Goal: Task Accomplishment & Management: Manage account settings

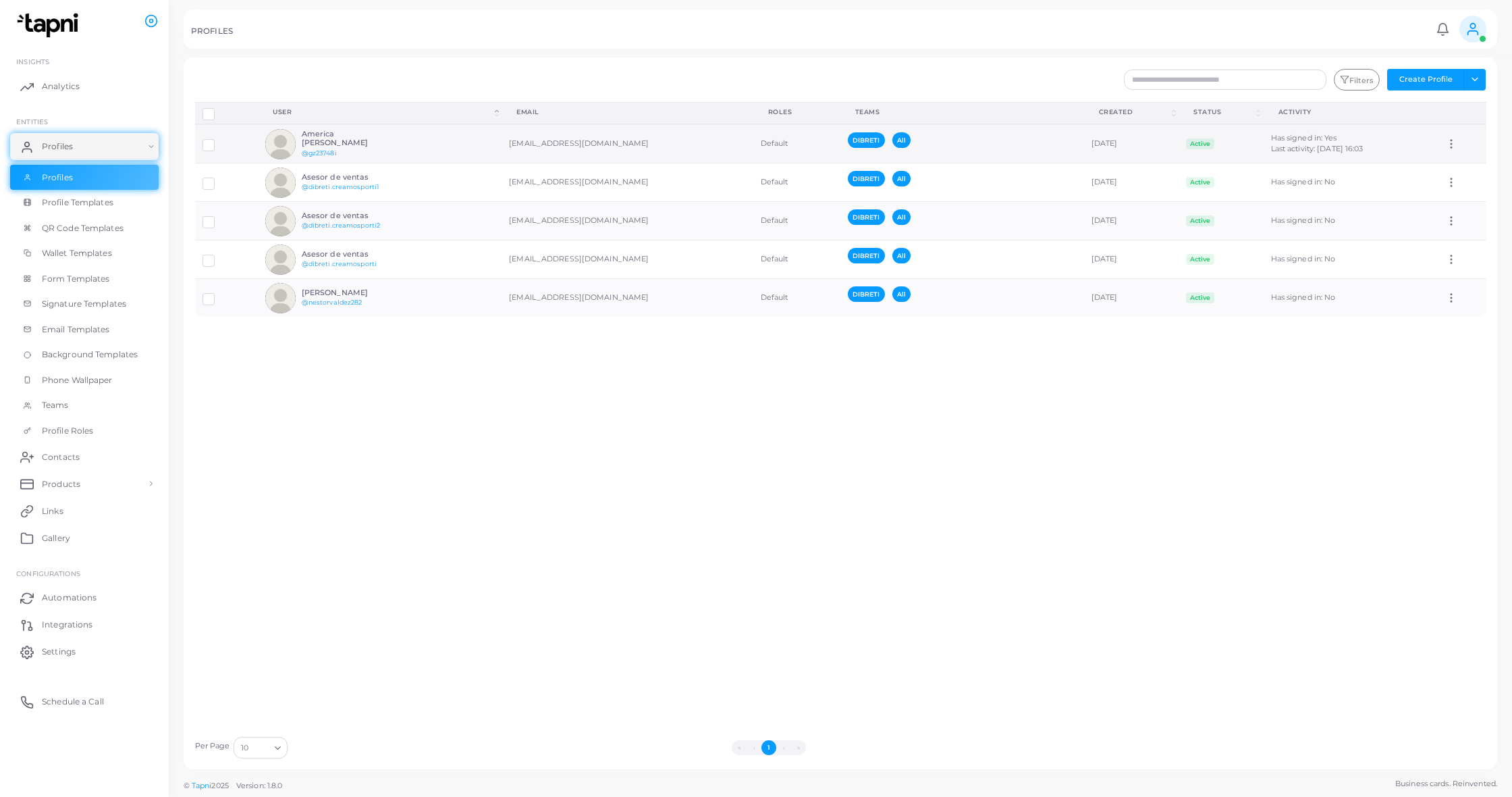
click at [538, 144] on td "[EMAIL_ADDRESS][DOMAIN_NAME]" at bounding box center [627, 144] width 251 height 40
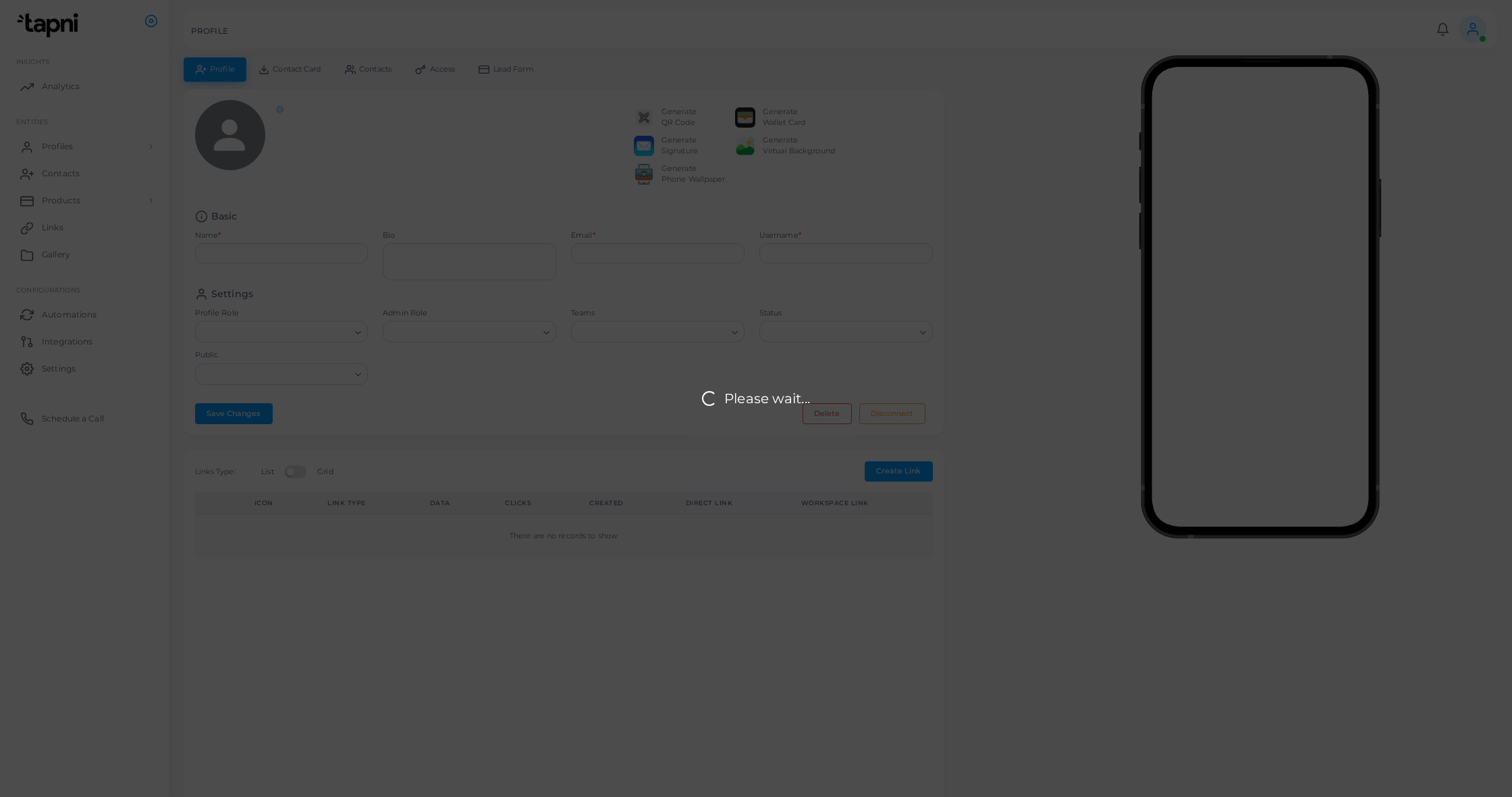
type input "**********"
type textarea "**********"
type input "**********"
type input "********"
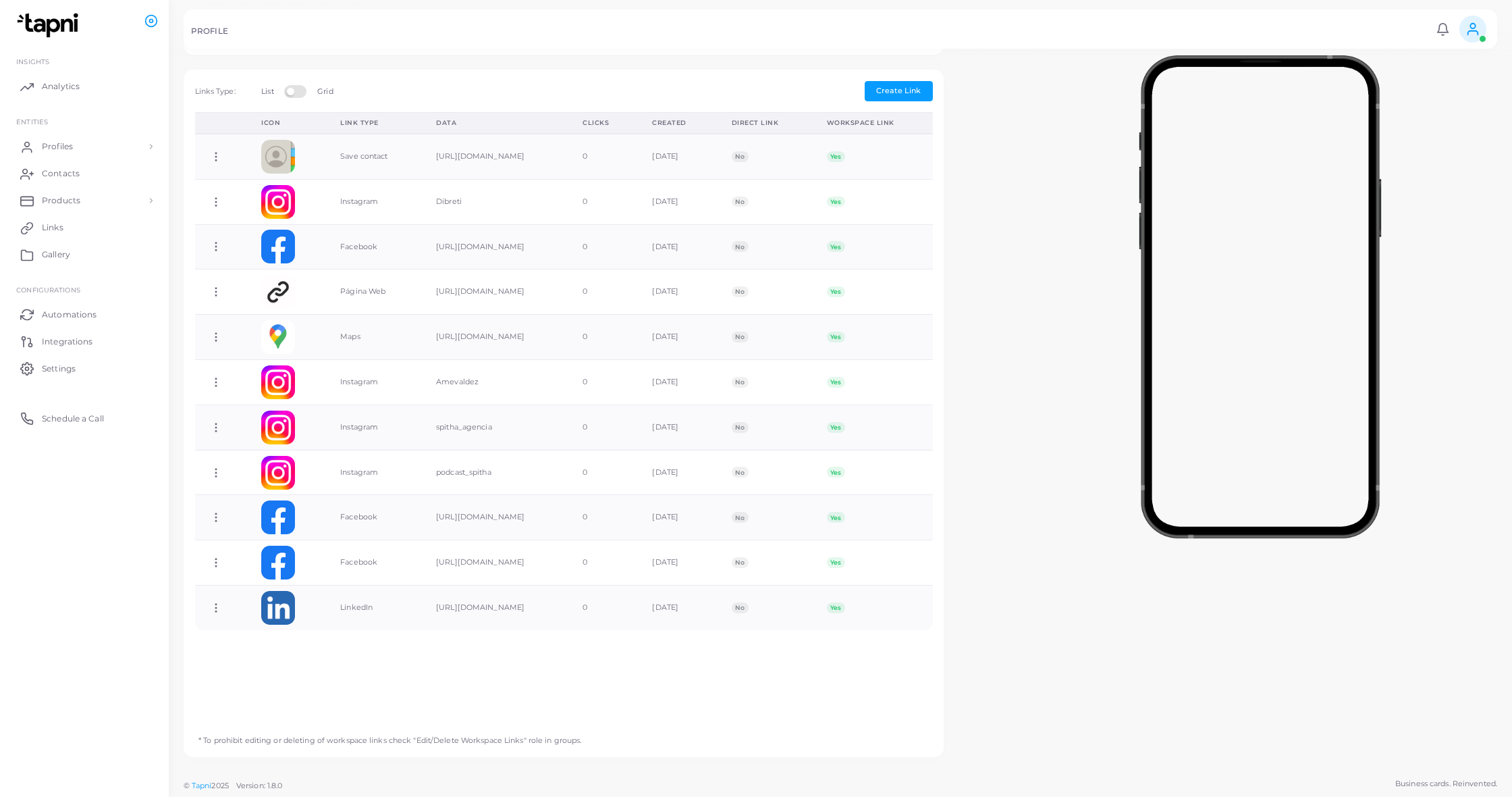
scroll to position [384, 0]
click at [215, 388] on icon at bounding box center [216, 382] width 12 height 12
click at [286, 430] on link "Edit Link" at bounding box center [269, 431] width 107 height 18
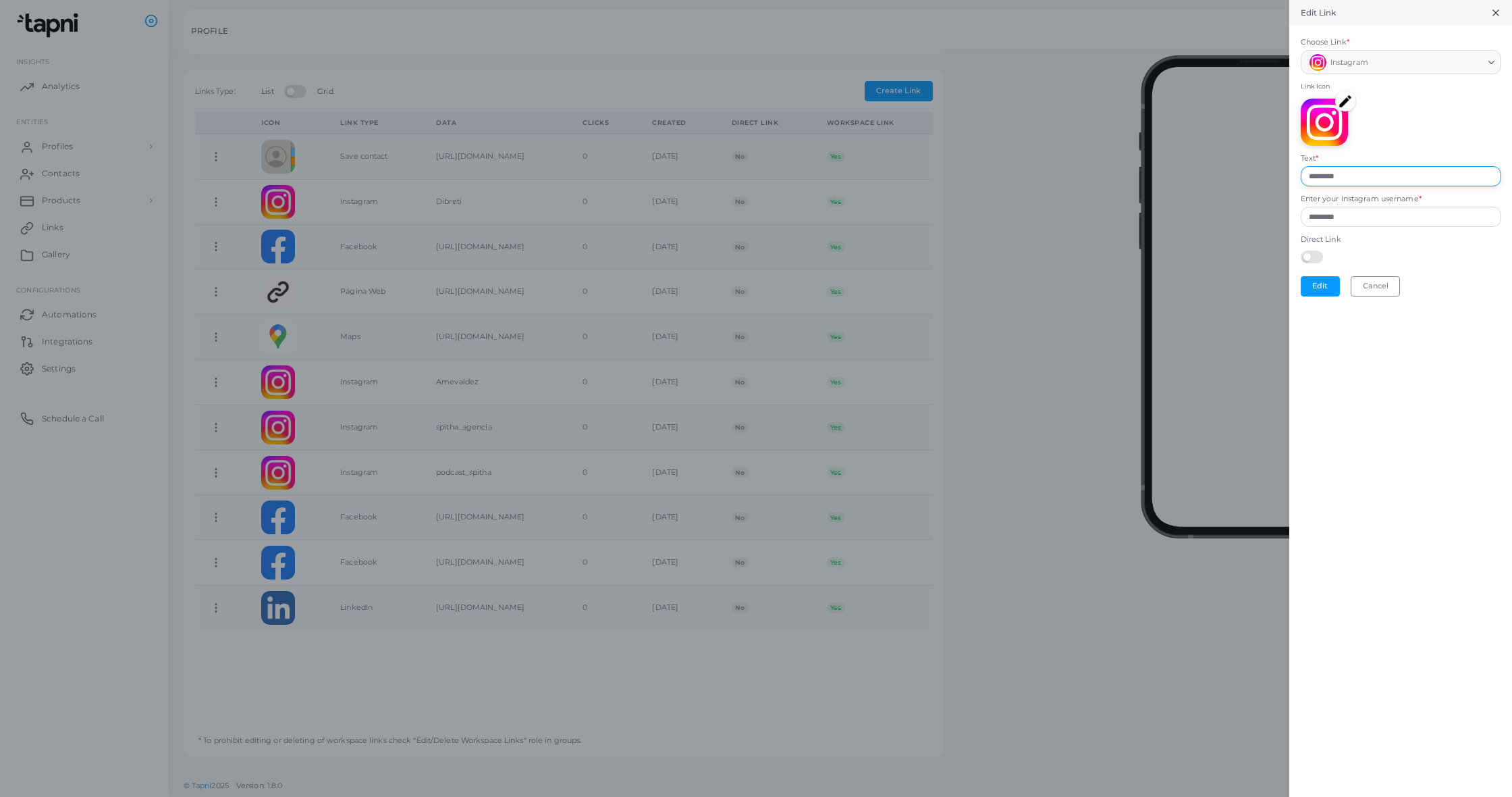
drag, startPoint x: 1372, startPoint y: 171, endPoint x: 1309, endPoint y: 175, distance: 63.1
click at [1309, 175] on input "*********" at bounding box center [1400, 176] width 201 height 20
click at [1349, 173] on input "*********" at bounding box center [1400, 176] width 201 height 20
drag, startPoint x: 1359, startPoint y: 173, endPoint x: 1258, endPoint y: 166, distance: 101.2
click at [1257, 0] on div "Edit Link Choose Link * Instagram Loading... Link Icon Text * ********* Enter y…" at bounding box center [756, 0] width 1512 height 0
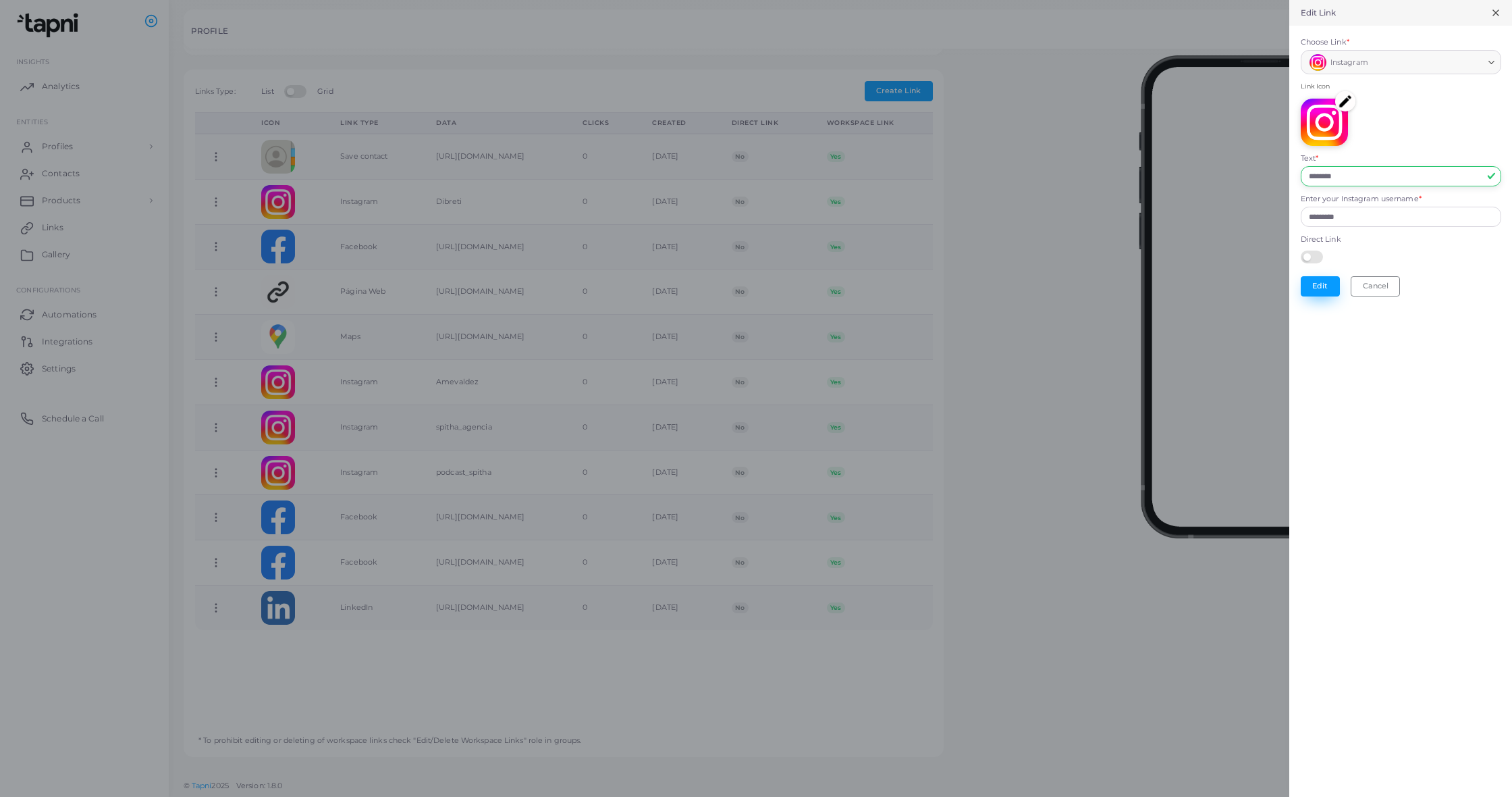
type input "********"
click at [1315, 287] on button "Edit" at bounding box center [1320, 286] width 40 height 20
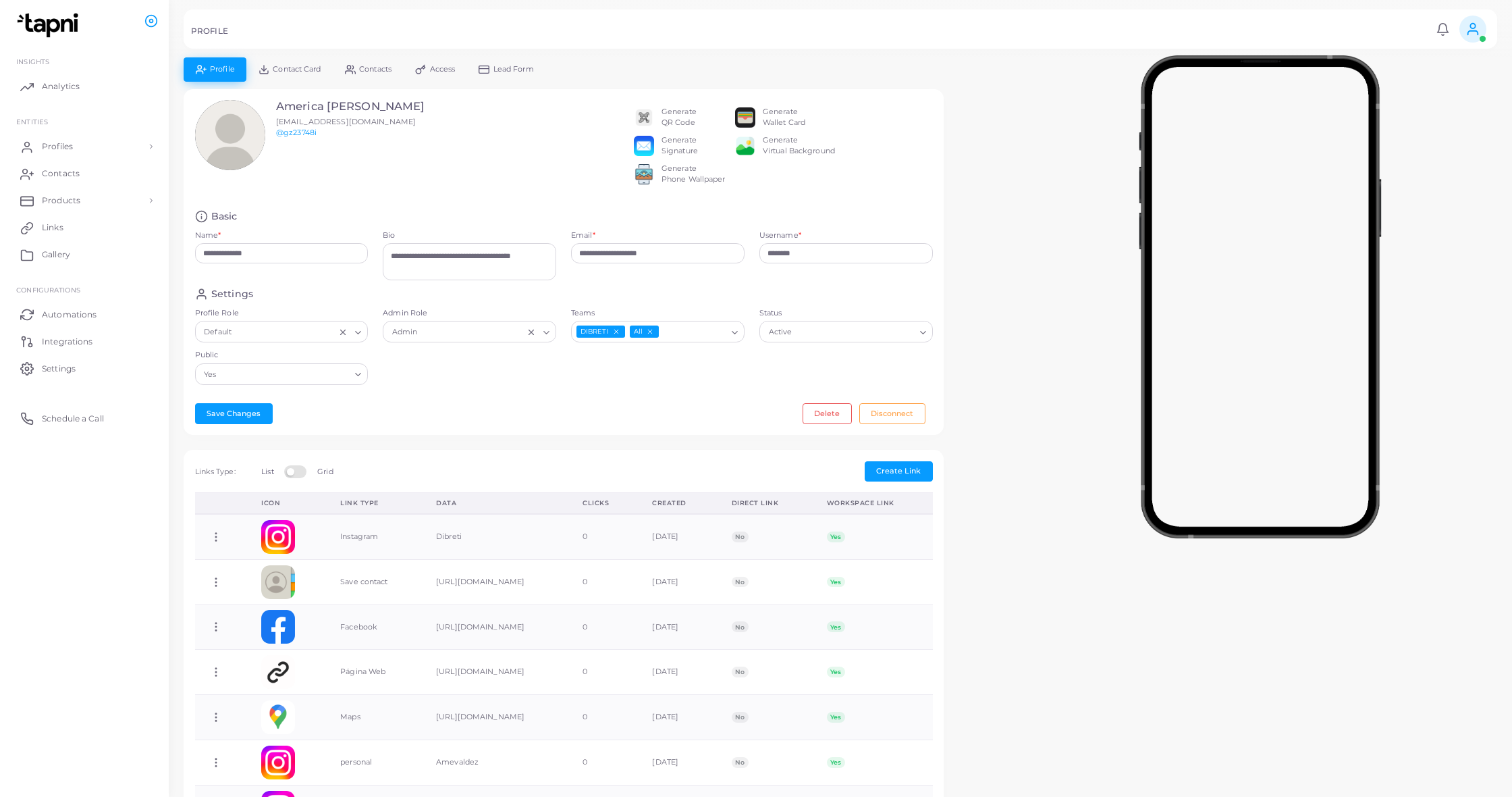
scroll to position [0, 0]
click at [311, 70] on span "Contact Card" at bounding box center [297, 69] width 47 height 8
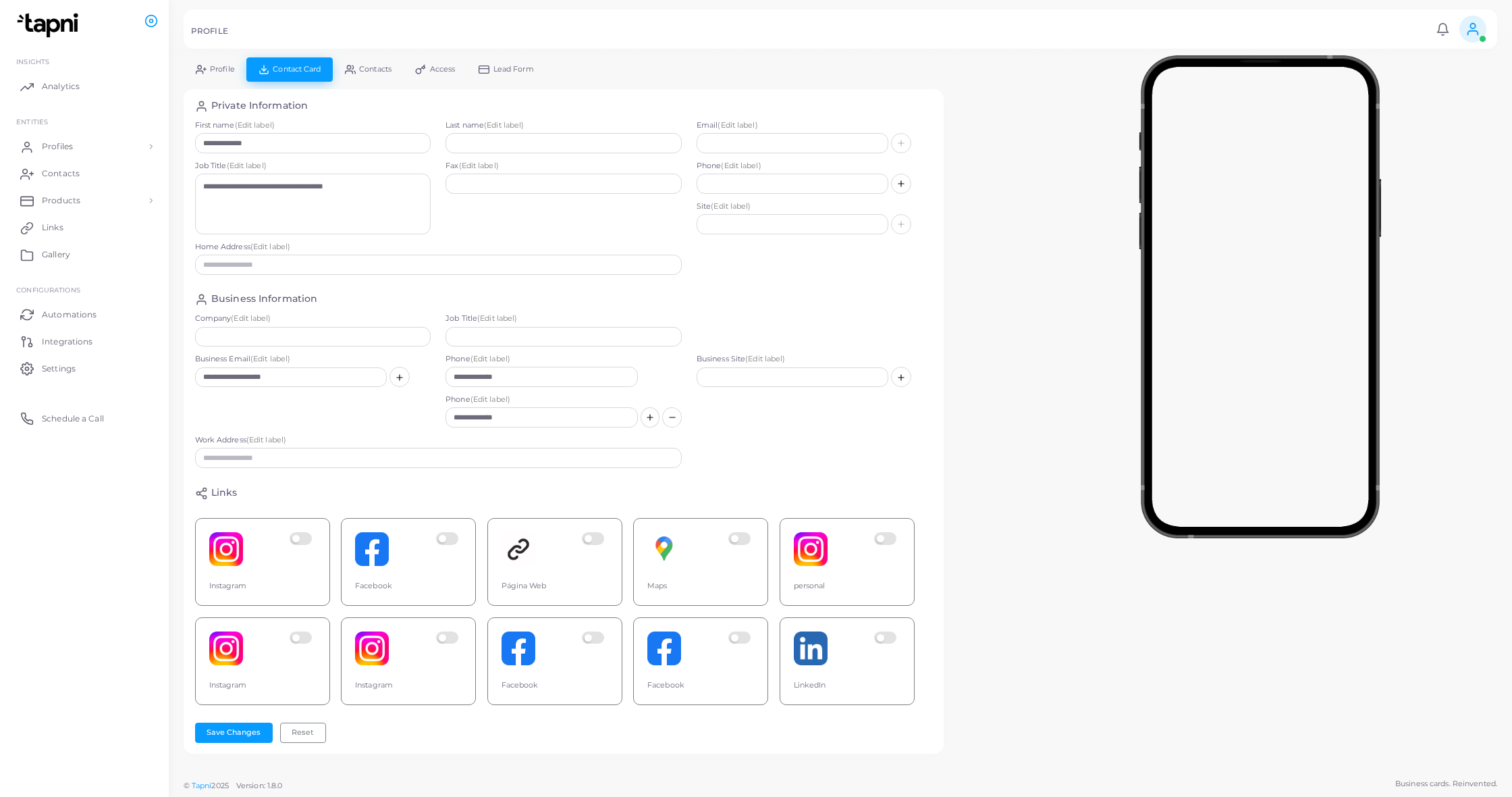
click at [441, 65] on span "Access" at bounding box center [442, 69] width 26 height 8
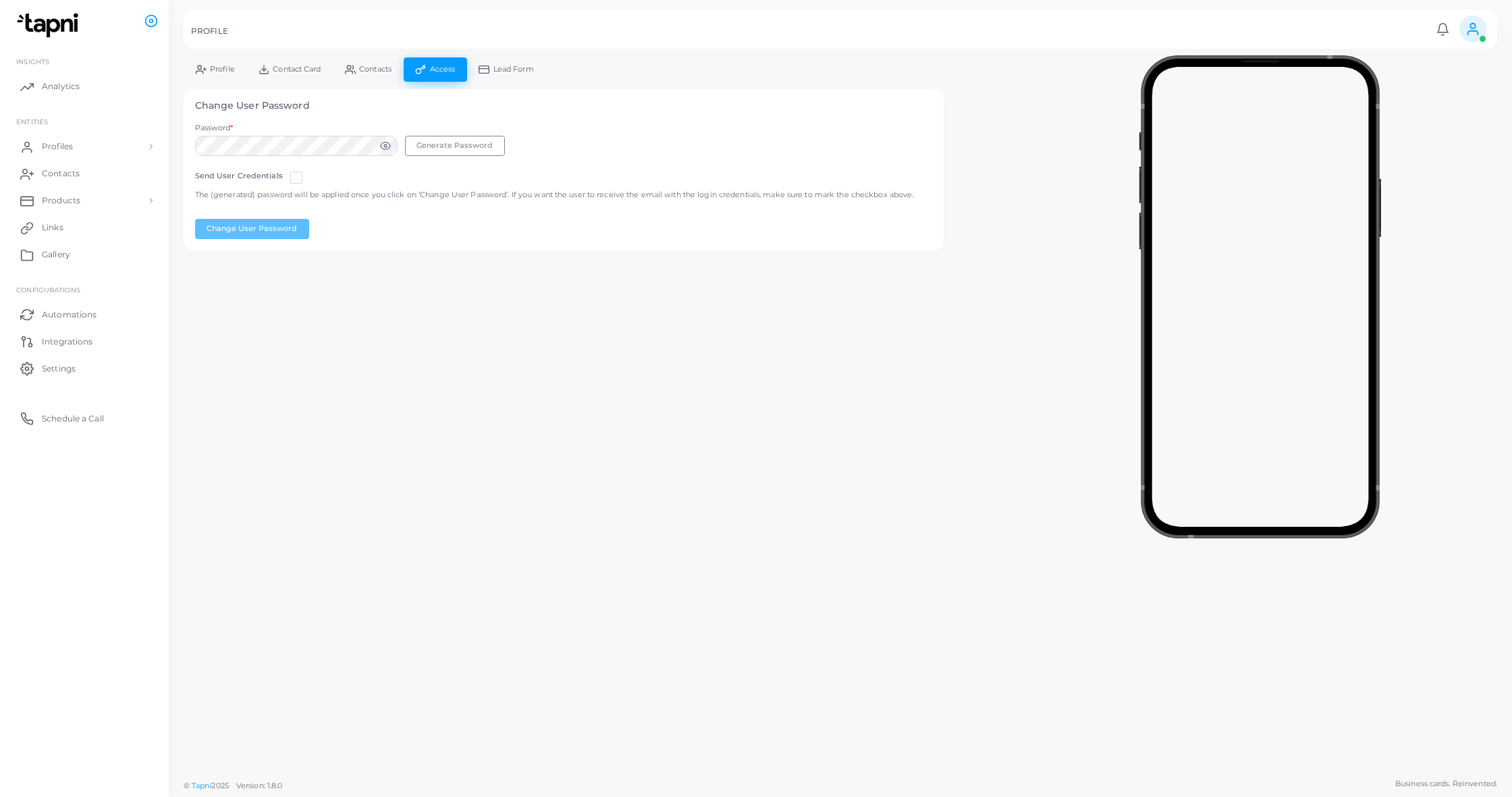
click at [231, 66] on span "Profile" at bounding box center [222, 69] width 25 height 8
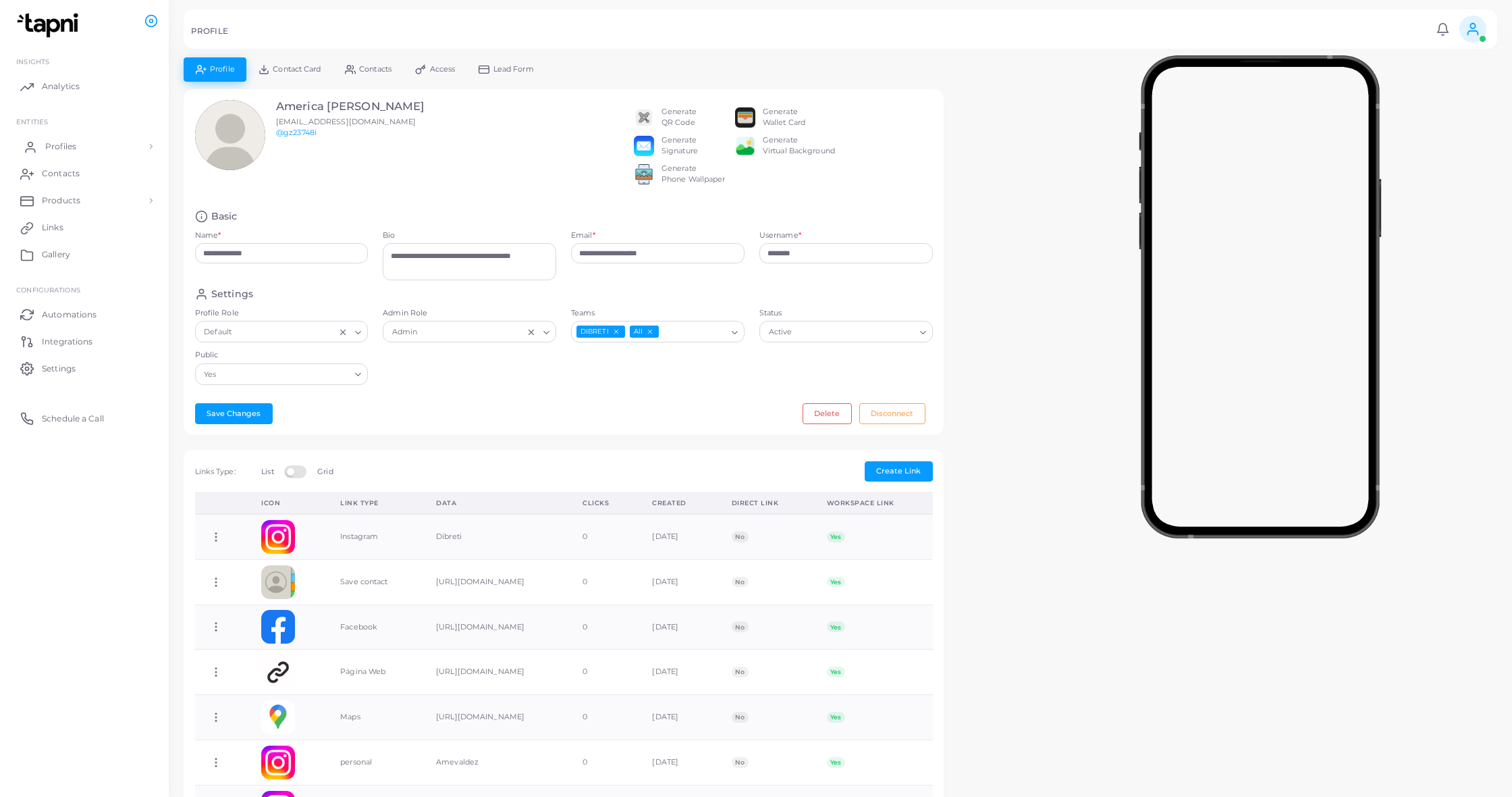
click at [48, 146] on span "Profiles" at bounding box center [60, 147] width 31 height 12
click at [84, 199] on span "Profile Templates" at bounding box center [81, 202] width 71 height 12
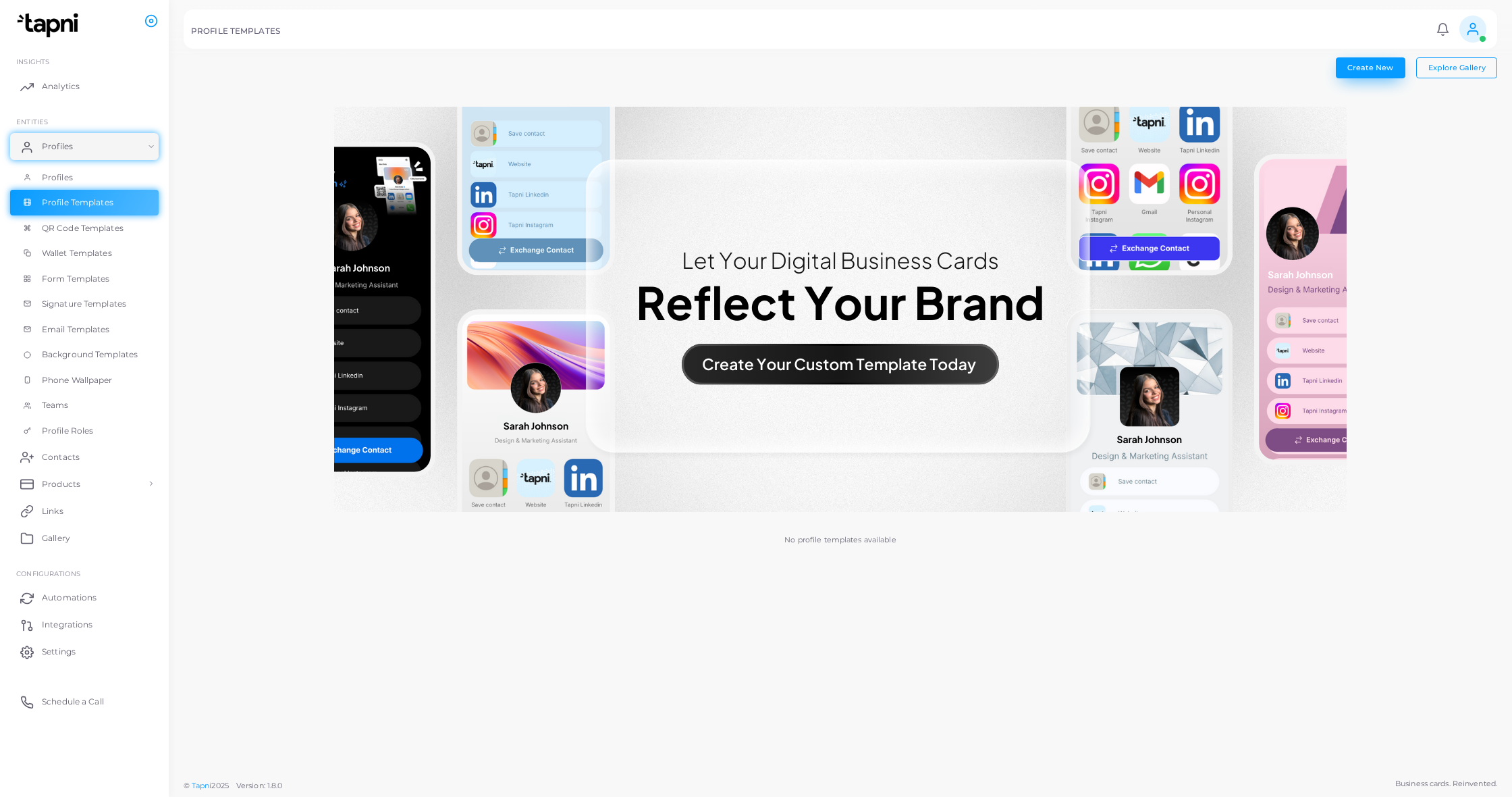
click at [1375, 61] on button "Create New" at bounding box center [1370, 67] width 69 height 20
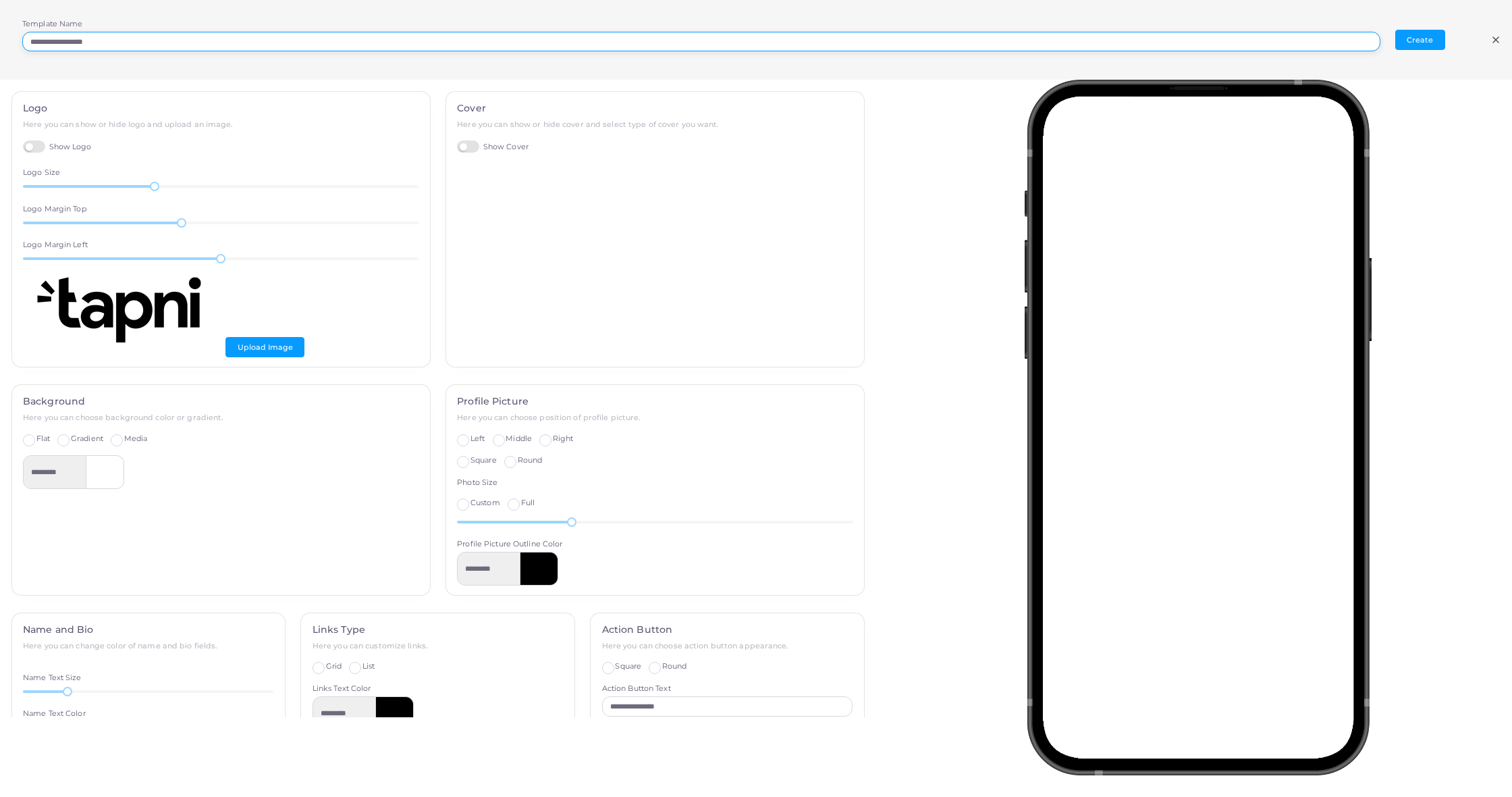
click at [158, 40] on input "**********" at bounding box center [702, 42] width 1358 height 20
drag, startPoint x: 213, startPoint y: 33, endPoint x: 149, endPoint y: 44, distance: 64.9
click at [149, 44] on input "**********" at bounding box center [702, 42] width 1358 height 20
type input "***"
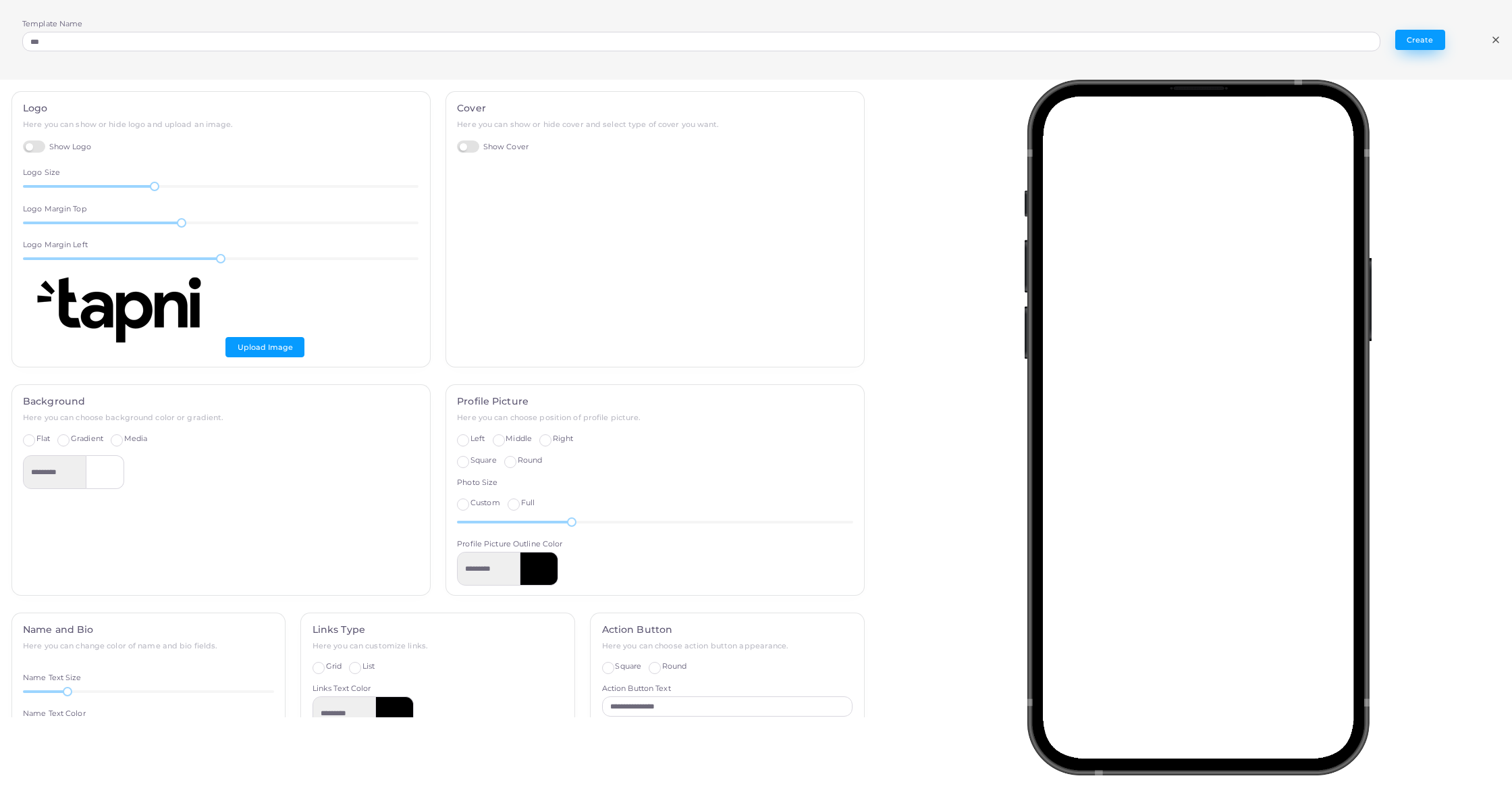
click at [1417, 40] on button "Create" at bounding box center [1420, 40] width 49 height 20
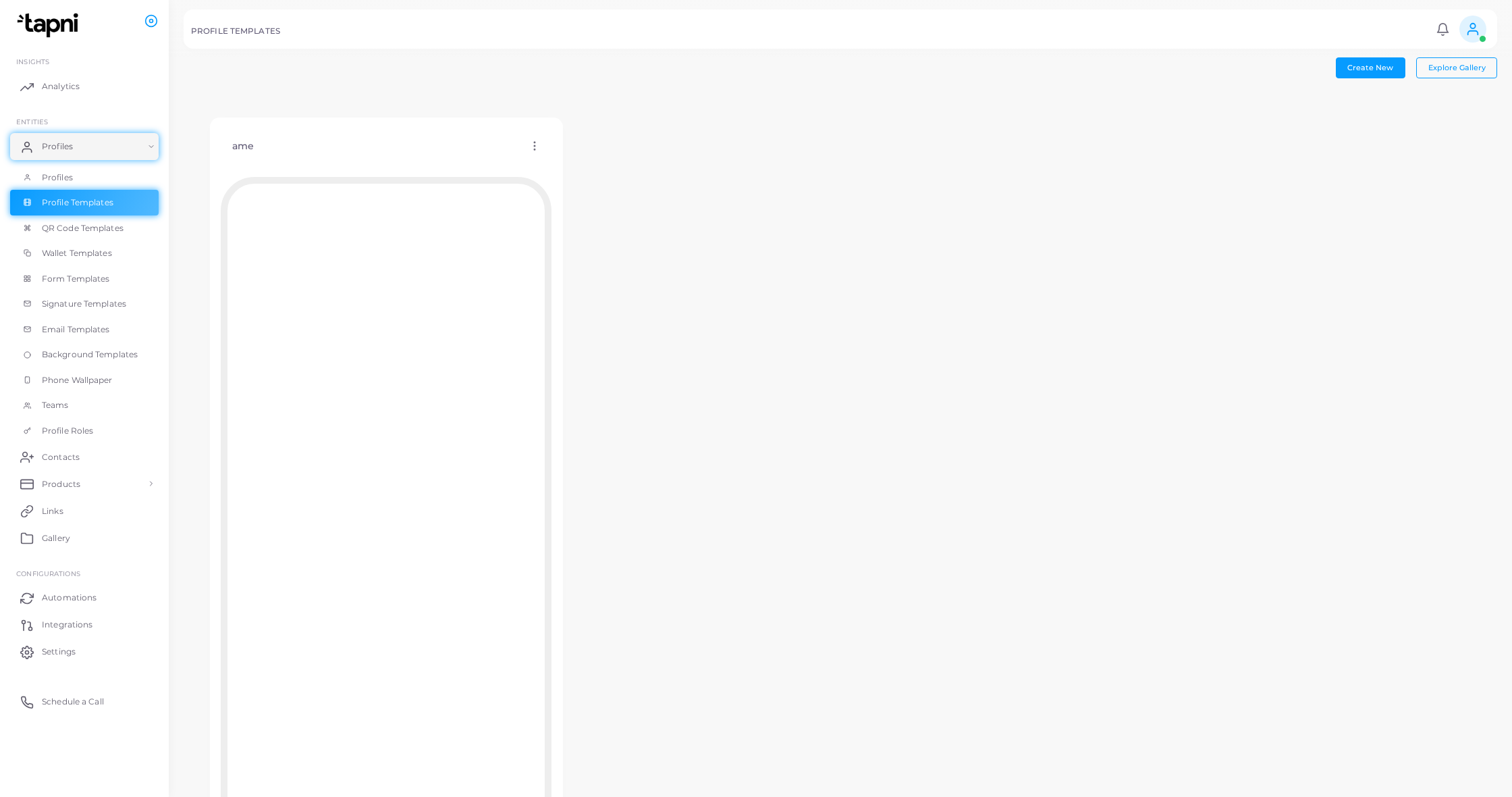
click at [534, 146] on circle at bounding box center [533, 146] width 1 height 1
click at [603, 184] on span "Assign template" at bounding box center [594, 180] width 61 height 11
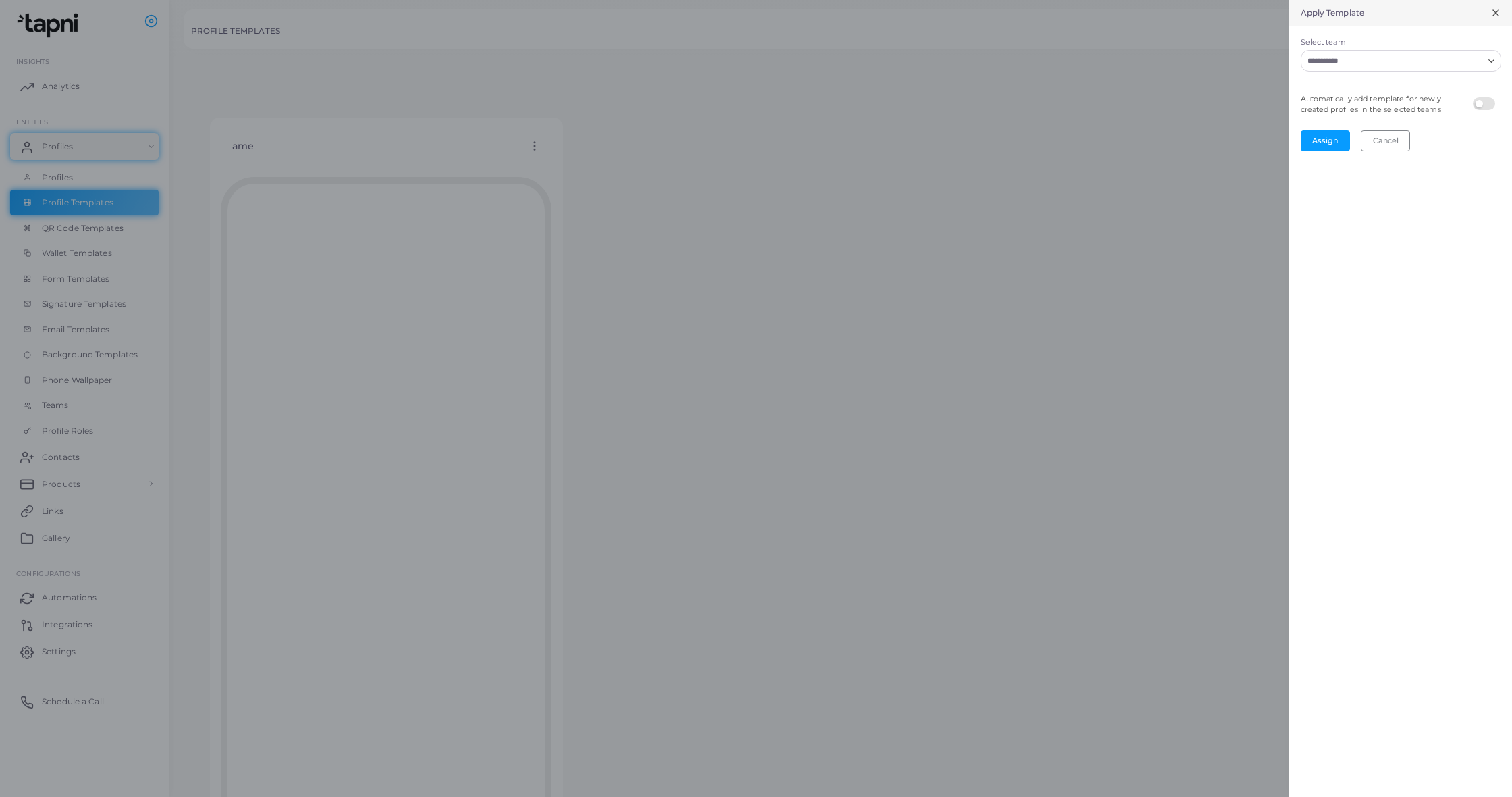
click at [1374, 68] on div "Loading..." at bounding box center [1400, 60] width 201 height 22
click at [1489, 62] on icon "Search for option" at bounding box center [1491, 61] width 10 height 10
click at [1492, 16] on icon at bounding box center [1495, 13] width 11 height 11
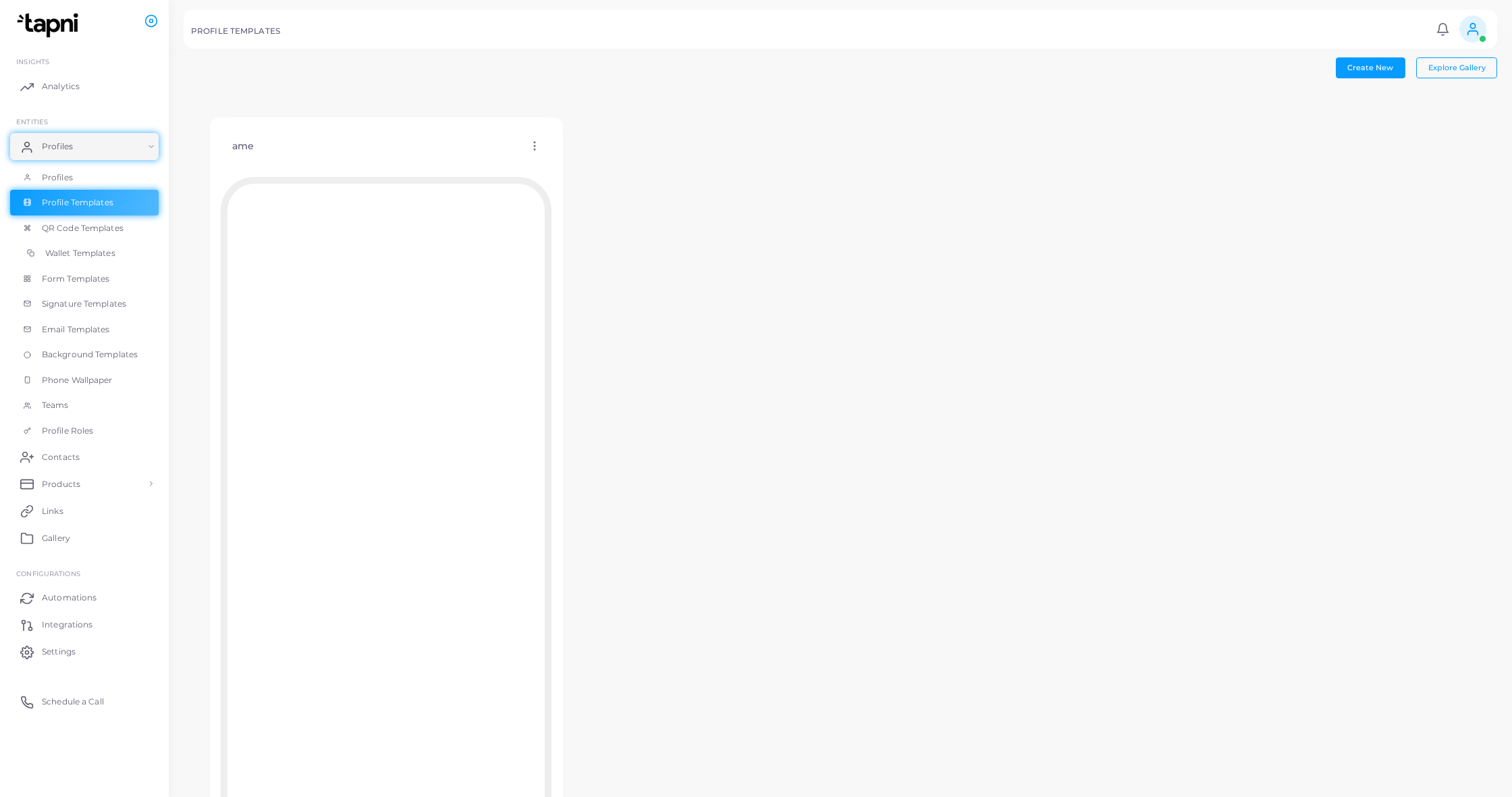
click at [65, 252] on span "Wallet Templates" at bounding box center [80, 253] width 70 height 12
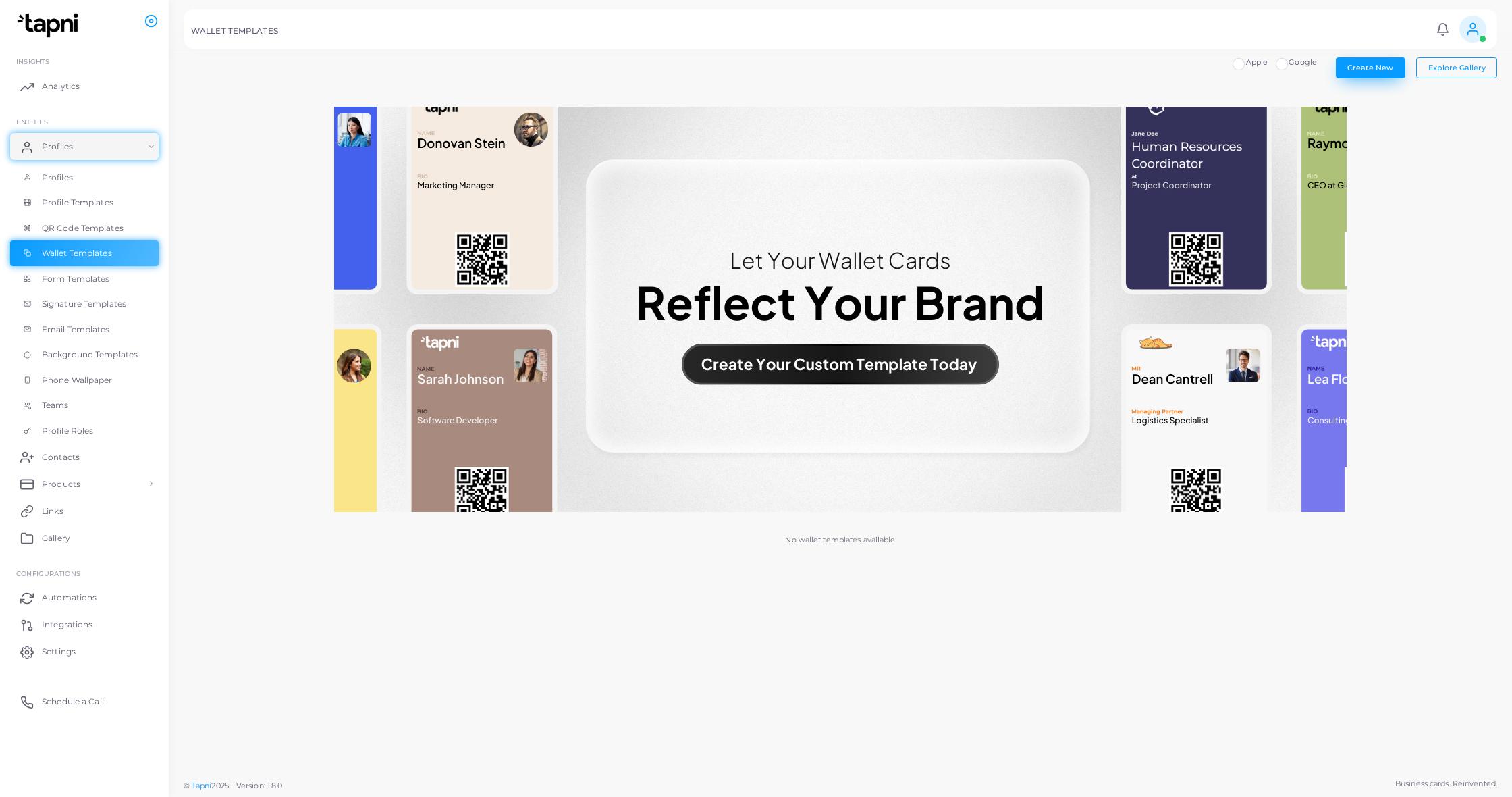
click at [1375, 69] on span "Create New" at bounding box center [1370, 67] width 46 height 10
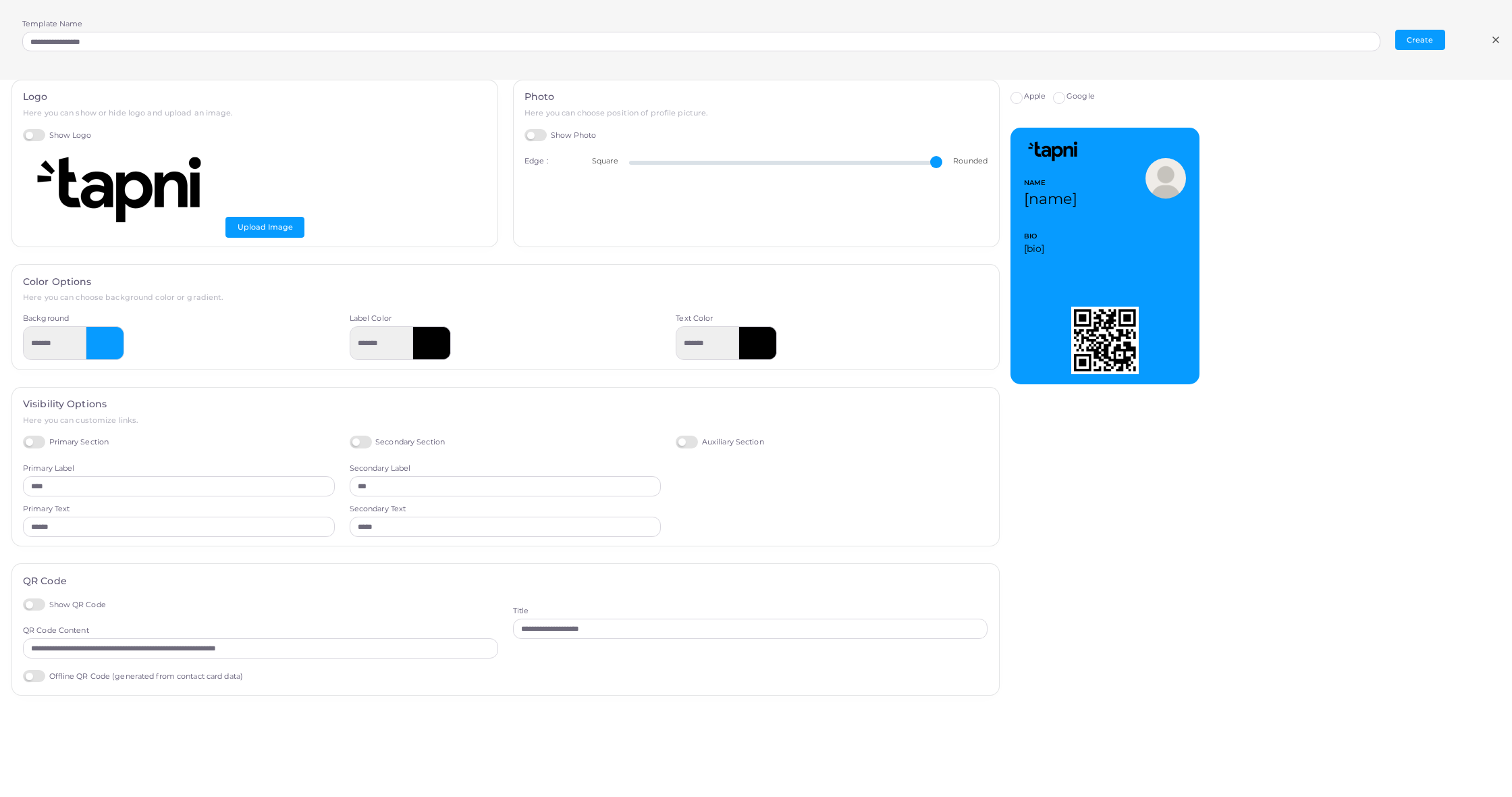
scroll to position [11, 0]
click at [28, 670] on label "Offline QR Code (generated from contact card data)" at bounding box center [133, 676] width 220 height 13
type input "*********"
click at [1426, 36] on button "Create" at bounding box center [1420, 40] width 49 height 20
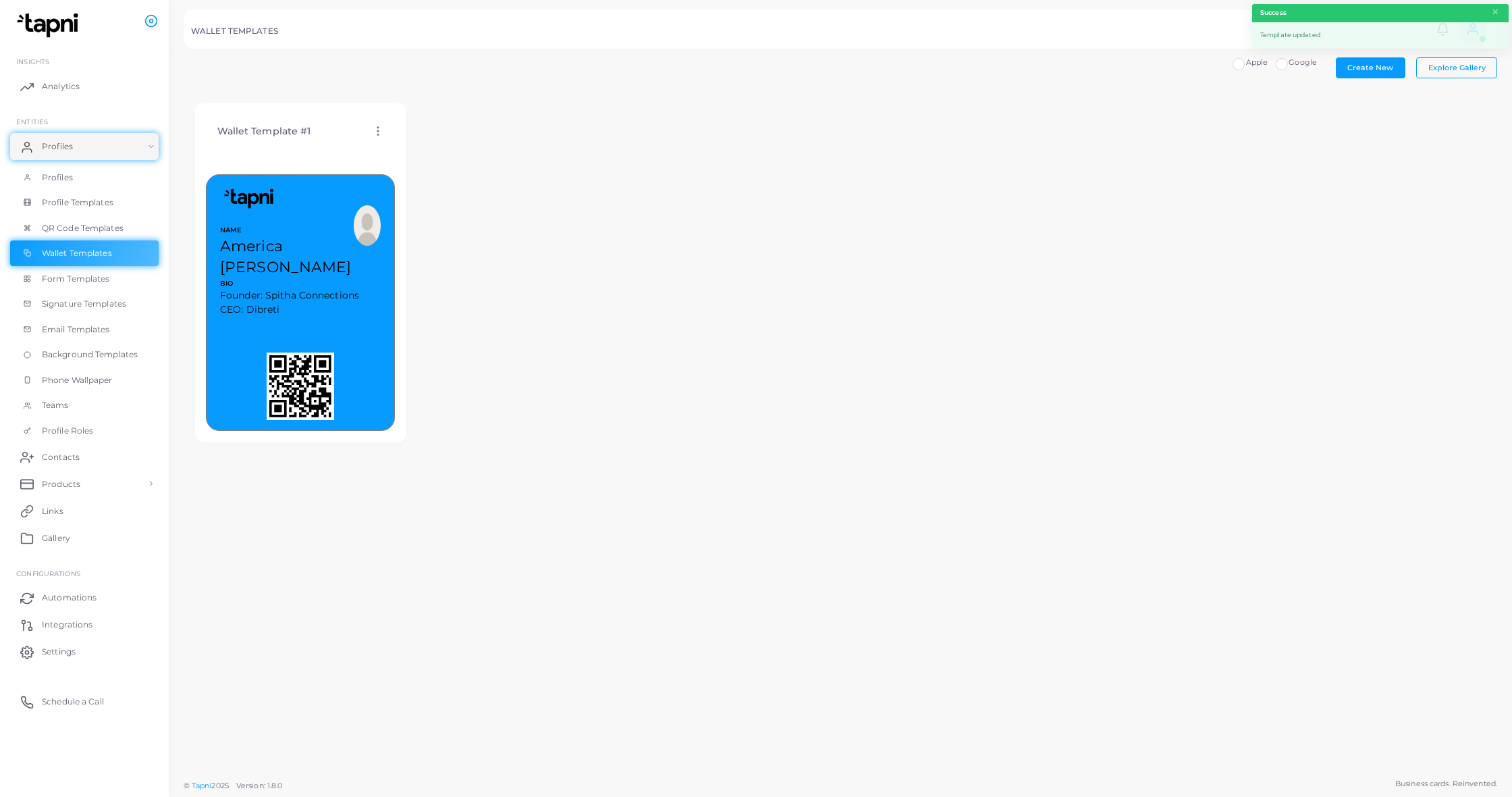
click at [377, 135] on icon at bounding box center [378, 131] width 12 height 12
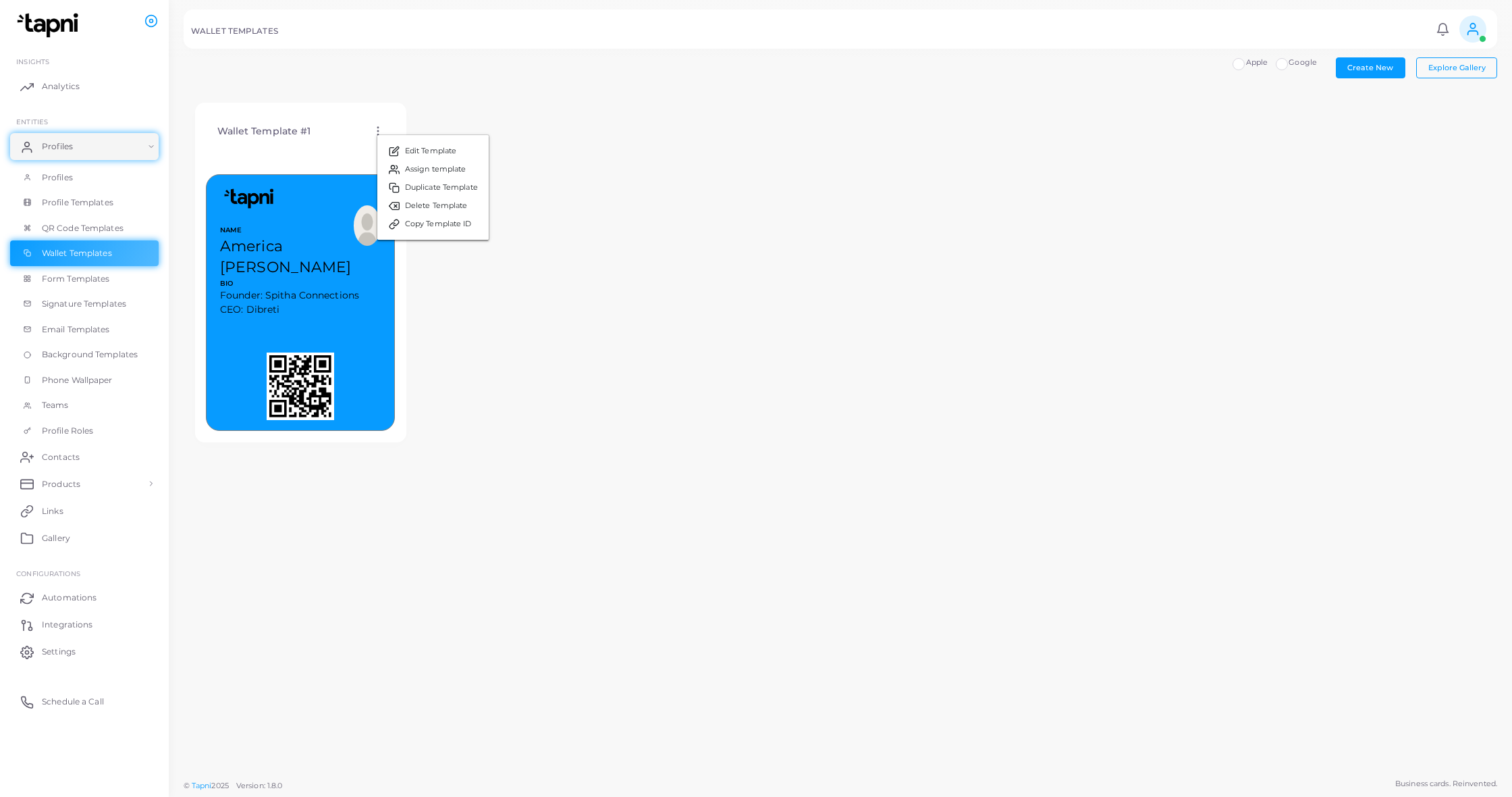
click at [664, 187] on div "Wallet Template #1 Edit Template Assign template Duplicate Template Delete Temp…" at bounding box center [840, 273] width 1313 height 362
click at [107, 171] on link "Profiles" at bounding box center [84, 177] width 148 height 26
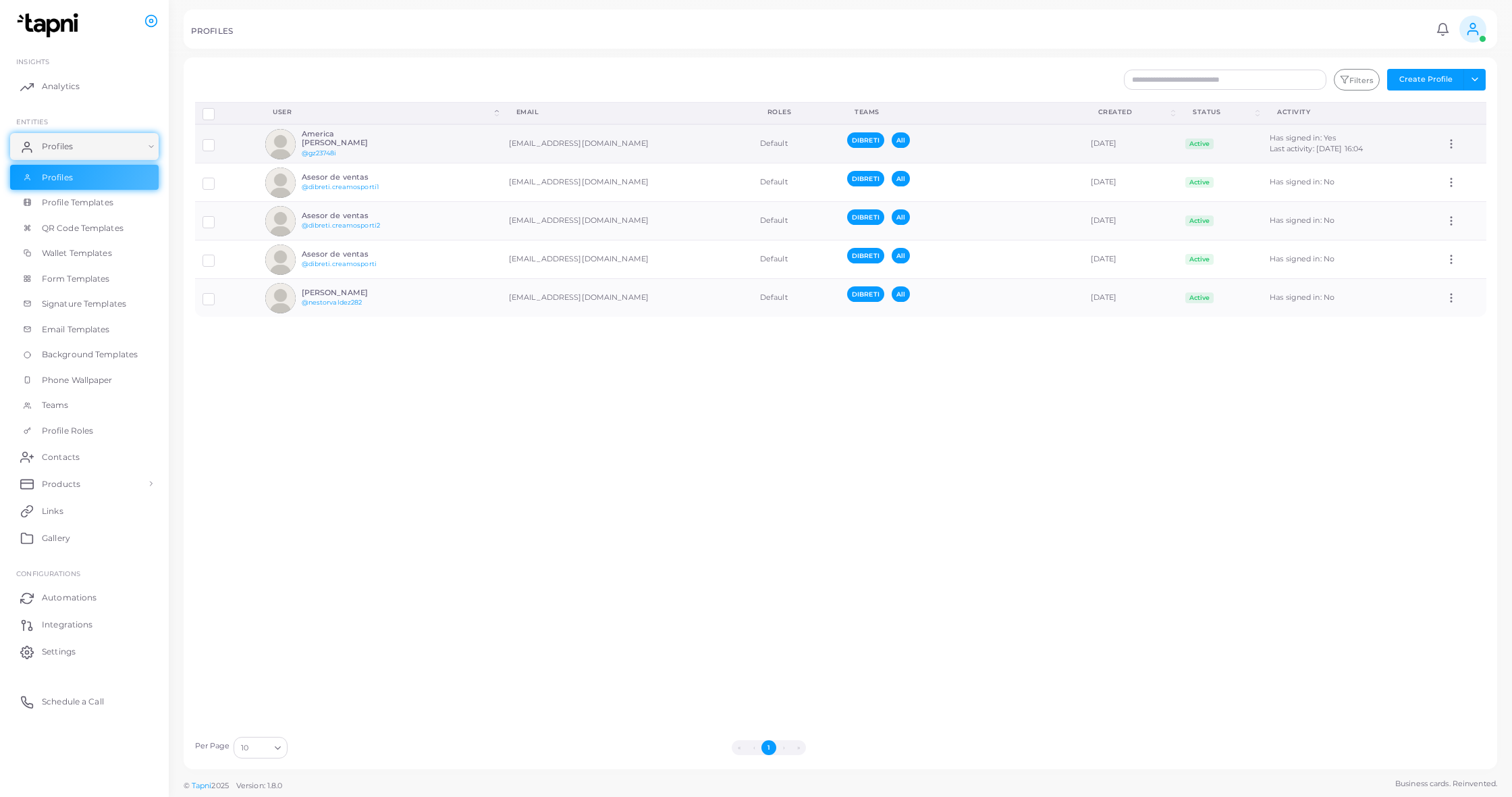
click at [566, 139] on td "[EMAIL_ADDRESS][DOMAIN_NAME]" at bounding box center [627, 144] width 251 height 40
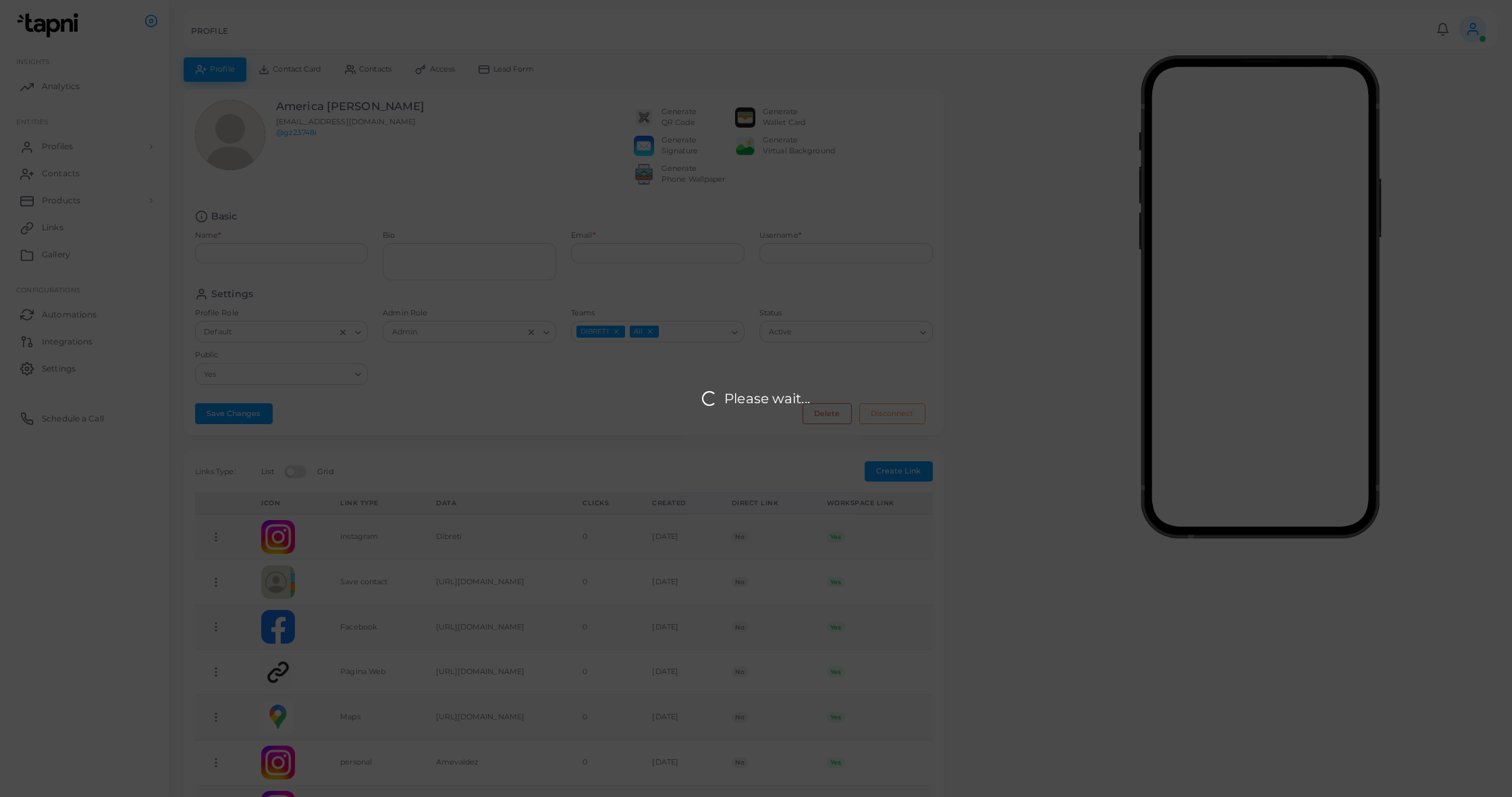
type input "**********"
type textarea "**********"
type input "**********"
type input "********"
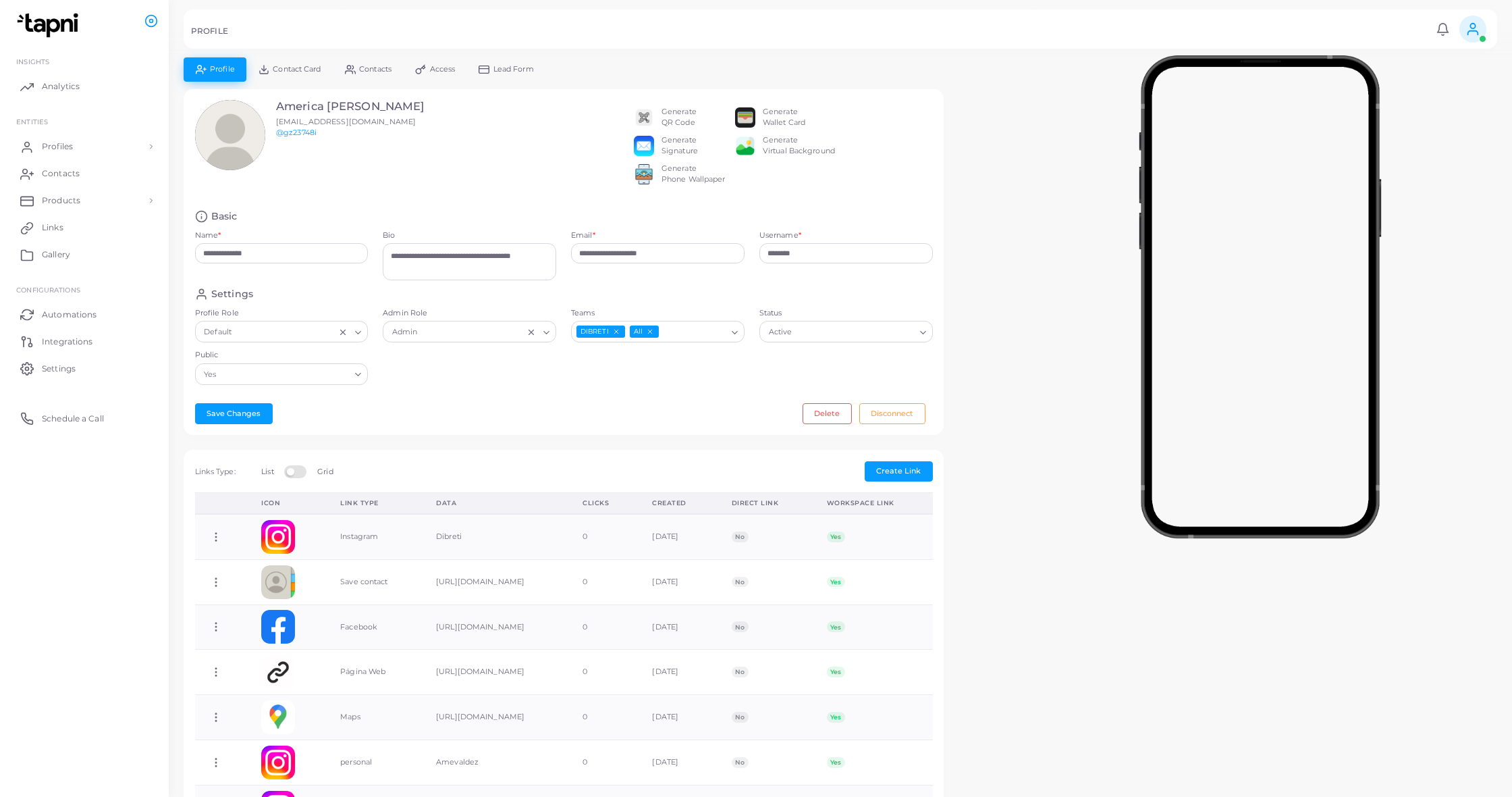
click at [777, 116] on div "Generate Wallet Card" at bounding box center [784, 118] width 43 height 22
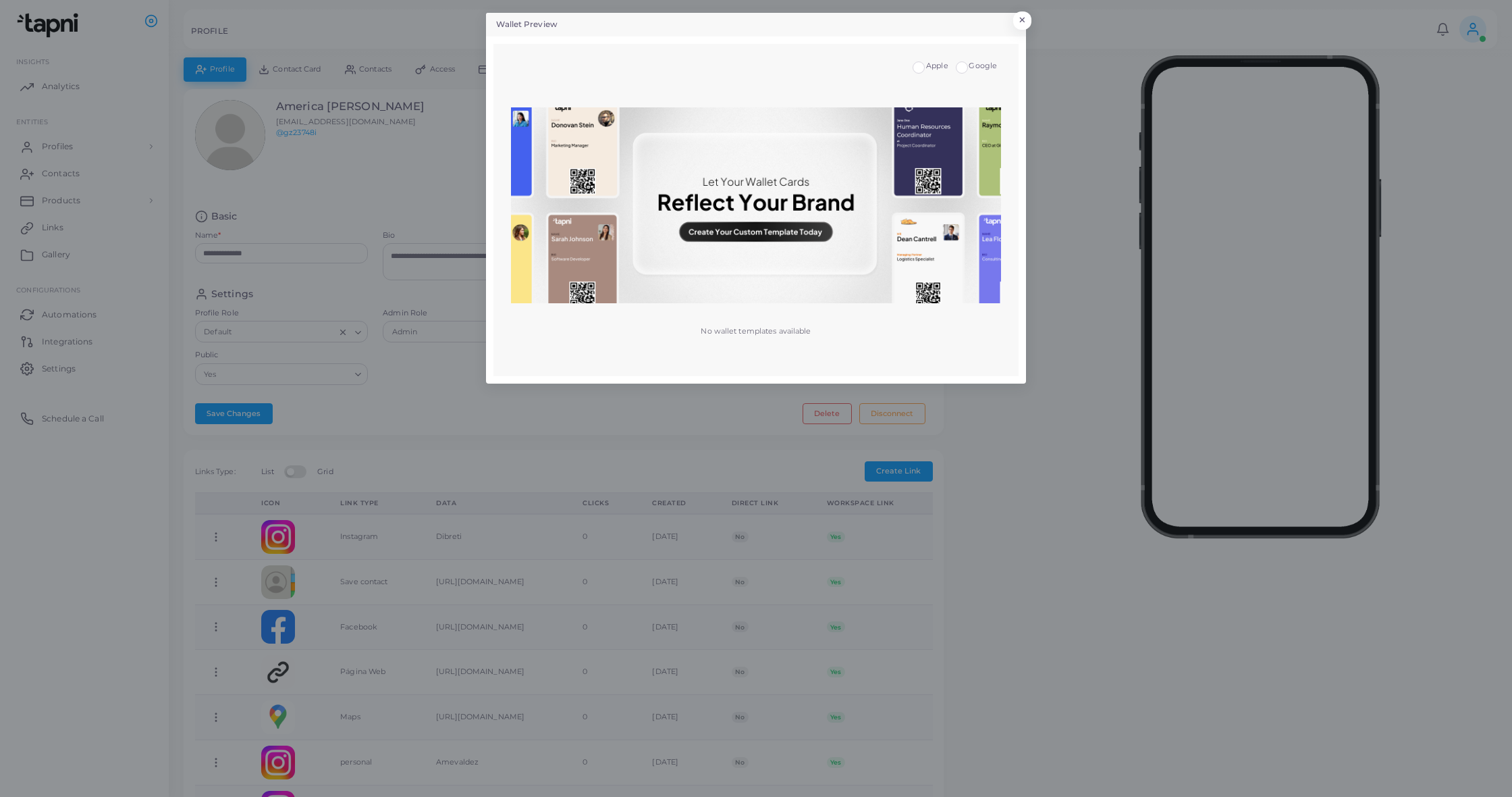
click at [926, 62] on label "Apple" at bounding box center [937, 65] width 23 height 11
click at [926, 67] on label "Apple" at bounding box center [937, 65] width 23 height 11
click at [1020, 27] on button "×" at bounding box center [1020, 24] width 18 height 18
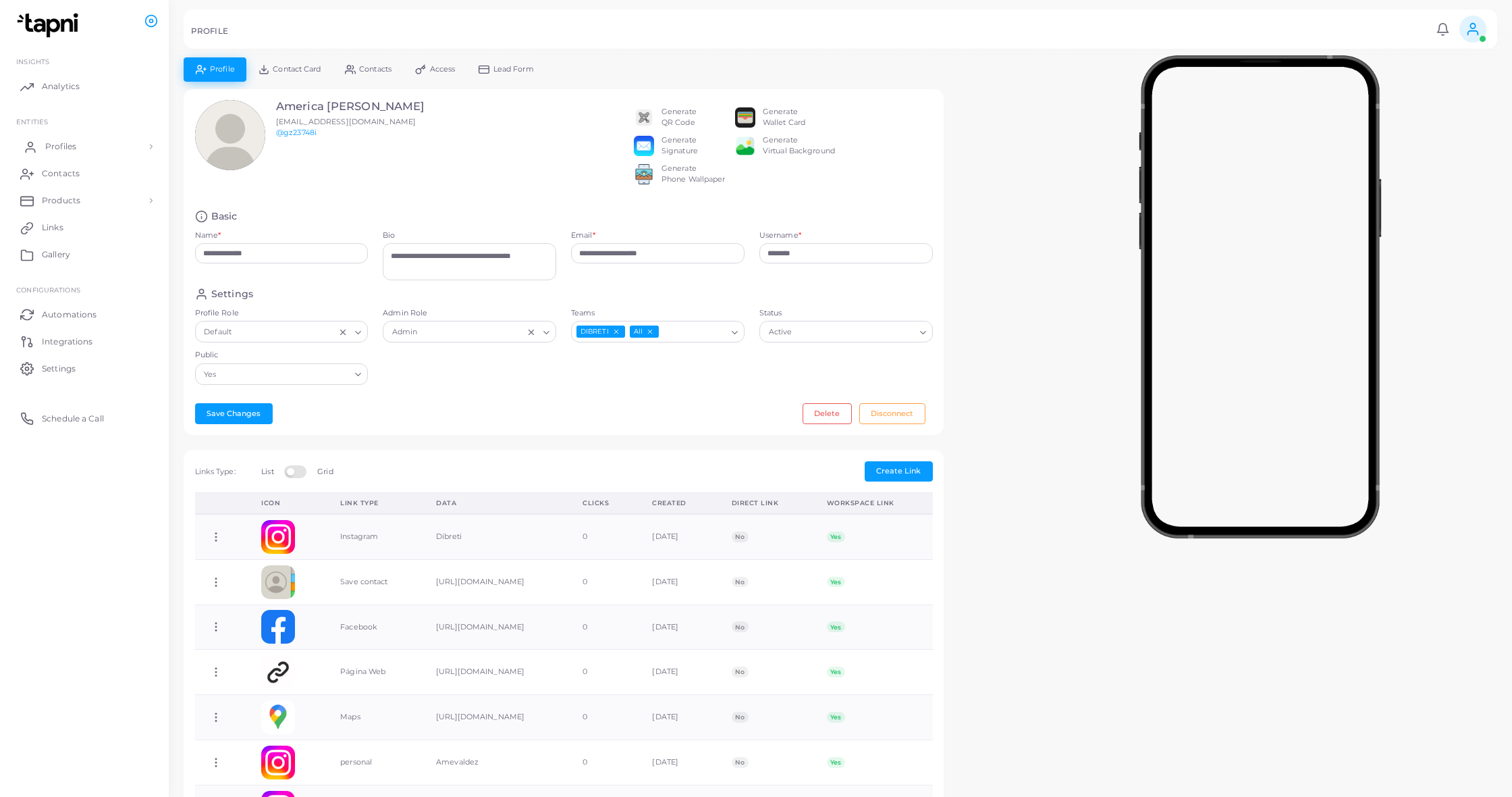
click at [56, 154] on link "Profiles" at bounding box center [84, 146] width 148 height 27
click at [86, 266] on link "Form Templates" at bounding box center [84, 279] width 148 height 26
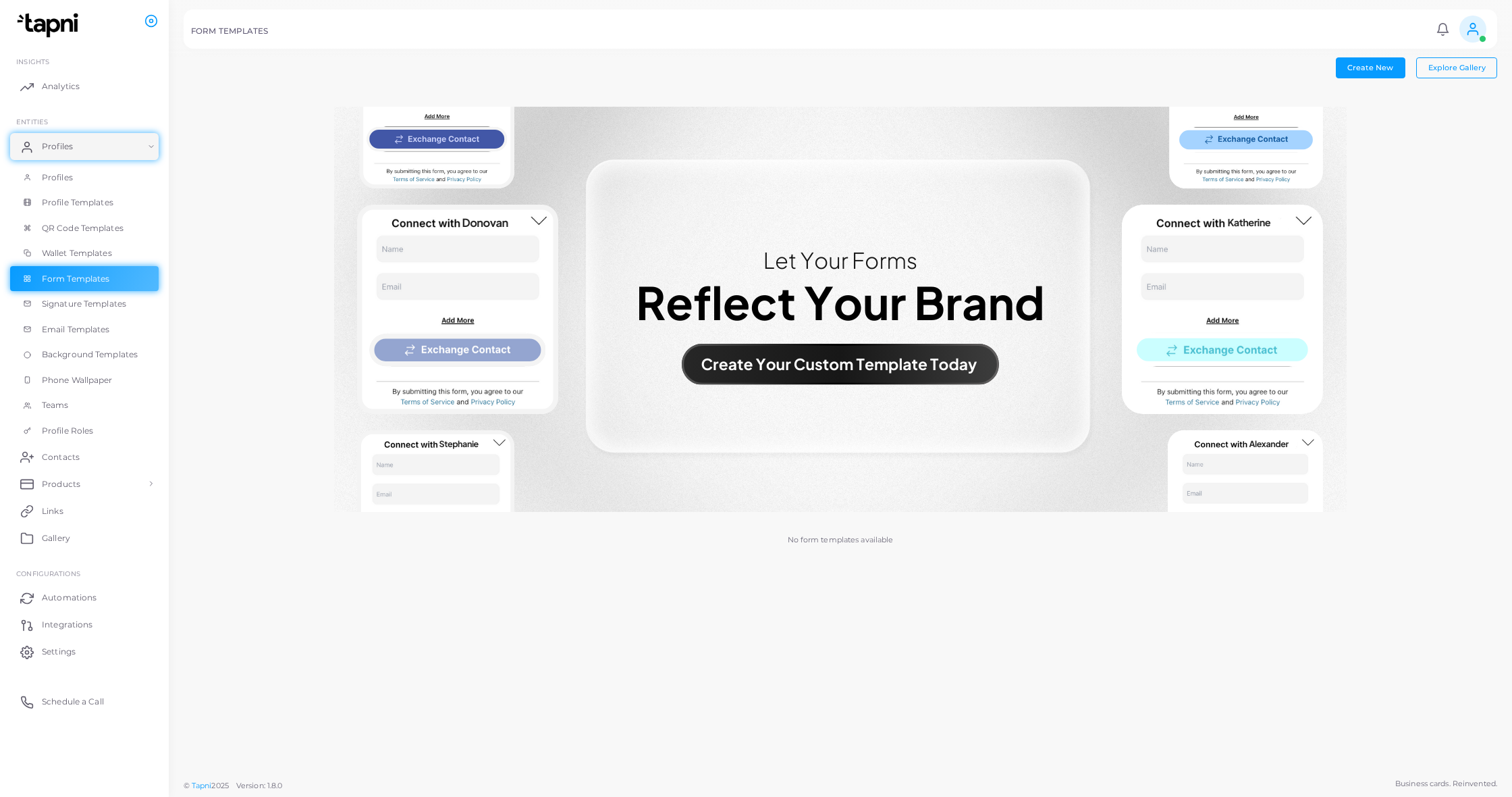
click at [842, 364] on img at bounding box center [840, 309] width 1012 height 405
click at [1353, 71] on span "Create New" at bounding box center [1370, 67] width 46 height 10
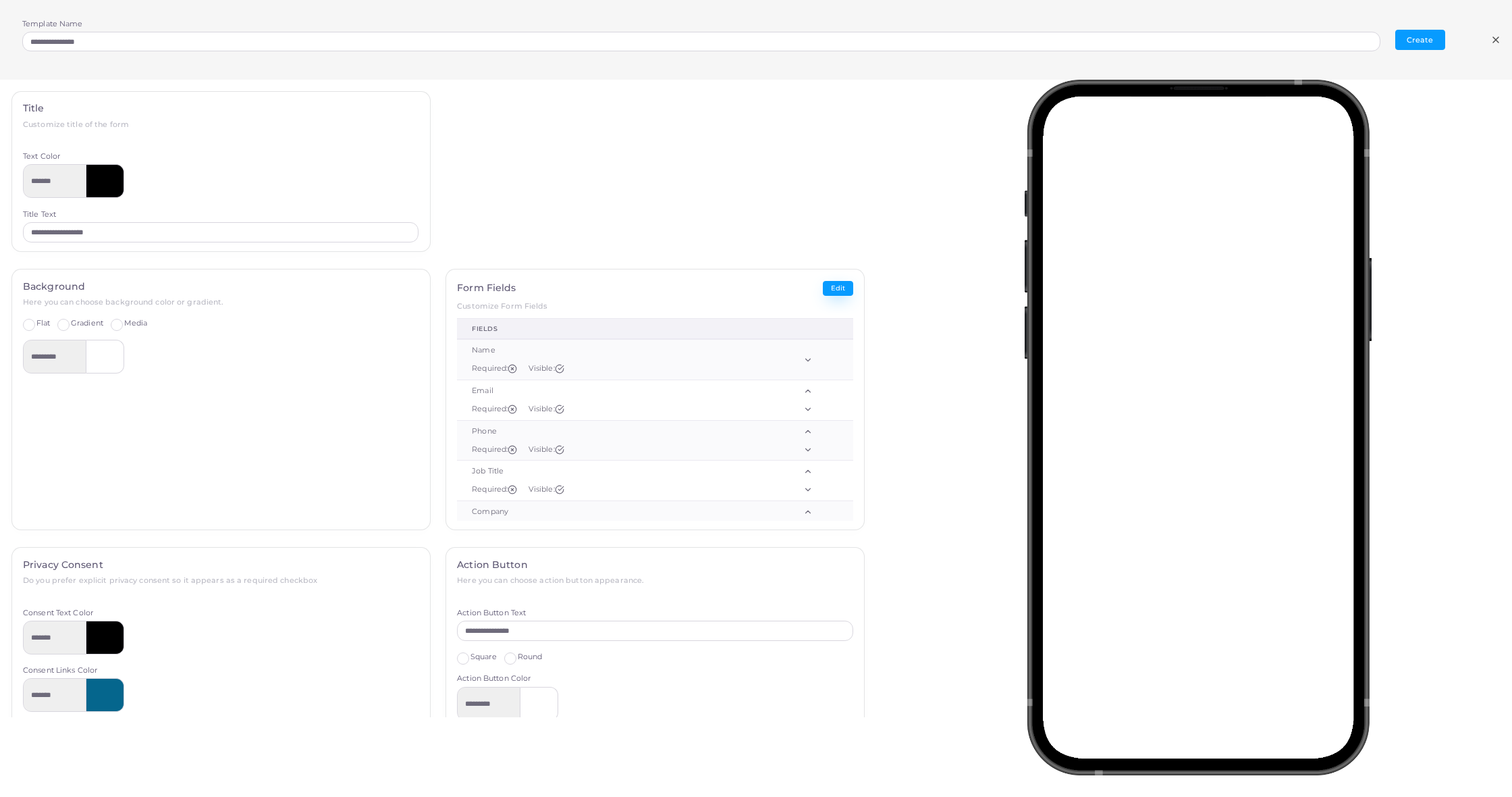
click at [848, 282] on button "Edit" at bounding box center [837, 289] width 31 height 16
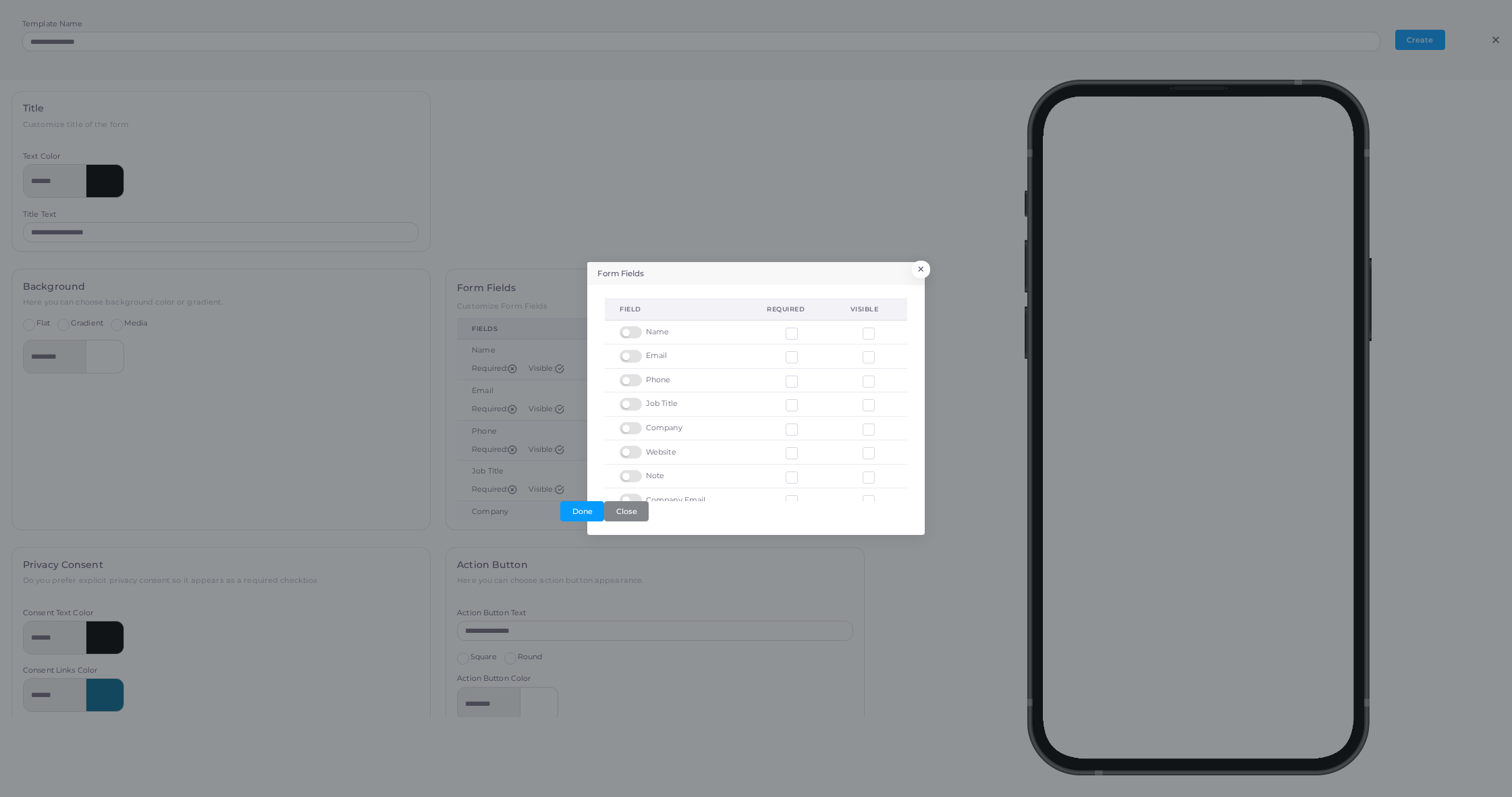
click at [635, 494] on label at bounding box center [632, 494] width 27 height 0
click at [635, 470] on label at bounding box center [632, 470] width 27 height 0
click at [635, 446] on label at bounding box center [632, 446] width 27 height 0
click at [635, 422] on label at bounding box center [632, 422] width 27 height 0
click at [640, 398] on div at bounding box center [632, 404] width 27 height 13
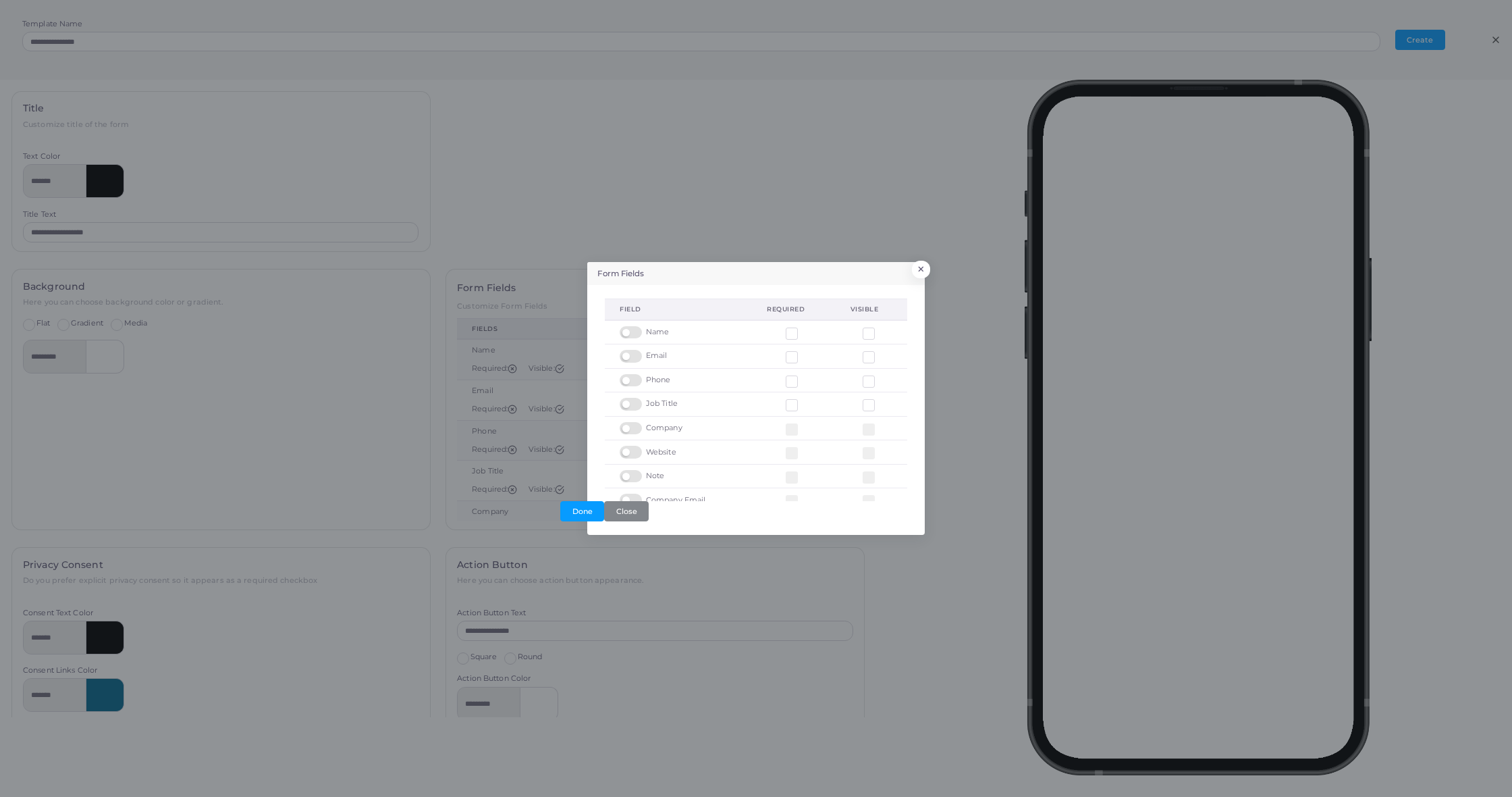
click at [633, 398] on label at bounding box center [632, 398] width 27 height 0
click at [572, 512] on button "Done" at bounding box center [582, 511] width 44 height 20
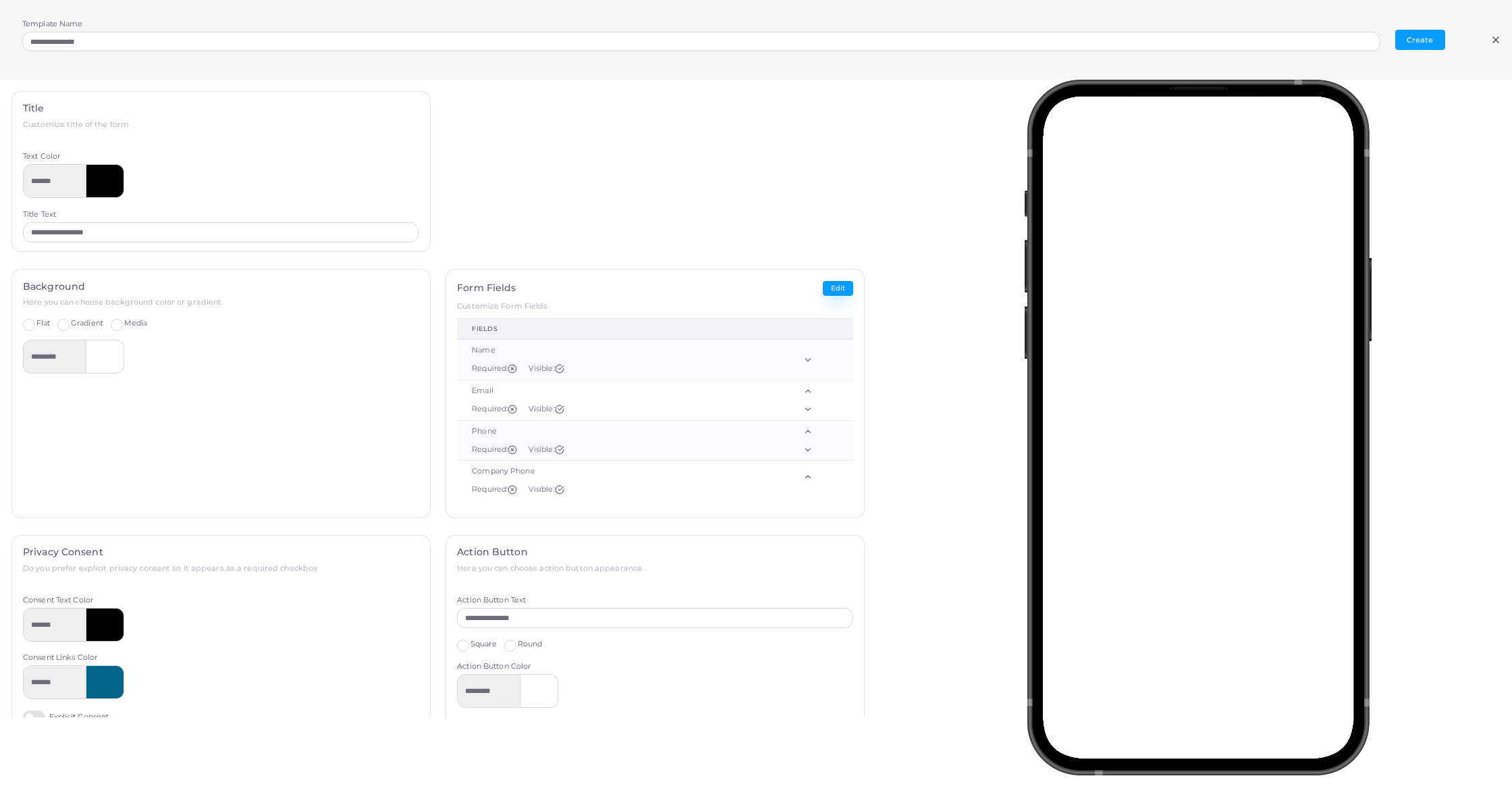
click at [850, 286] on button "Edit" at bounding box center [837, 289] width 31 height 16
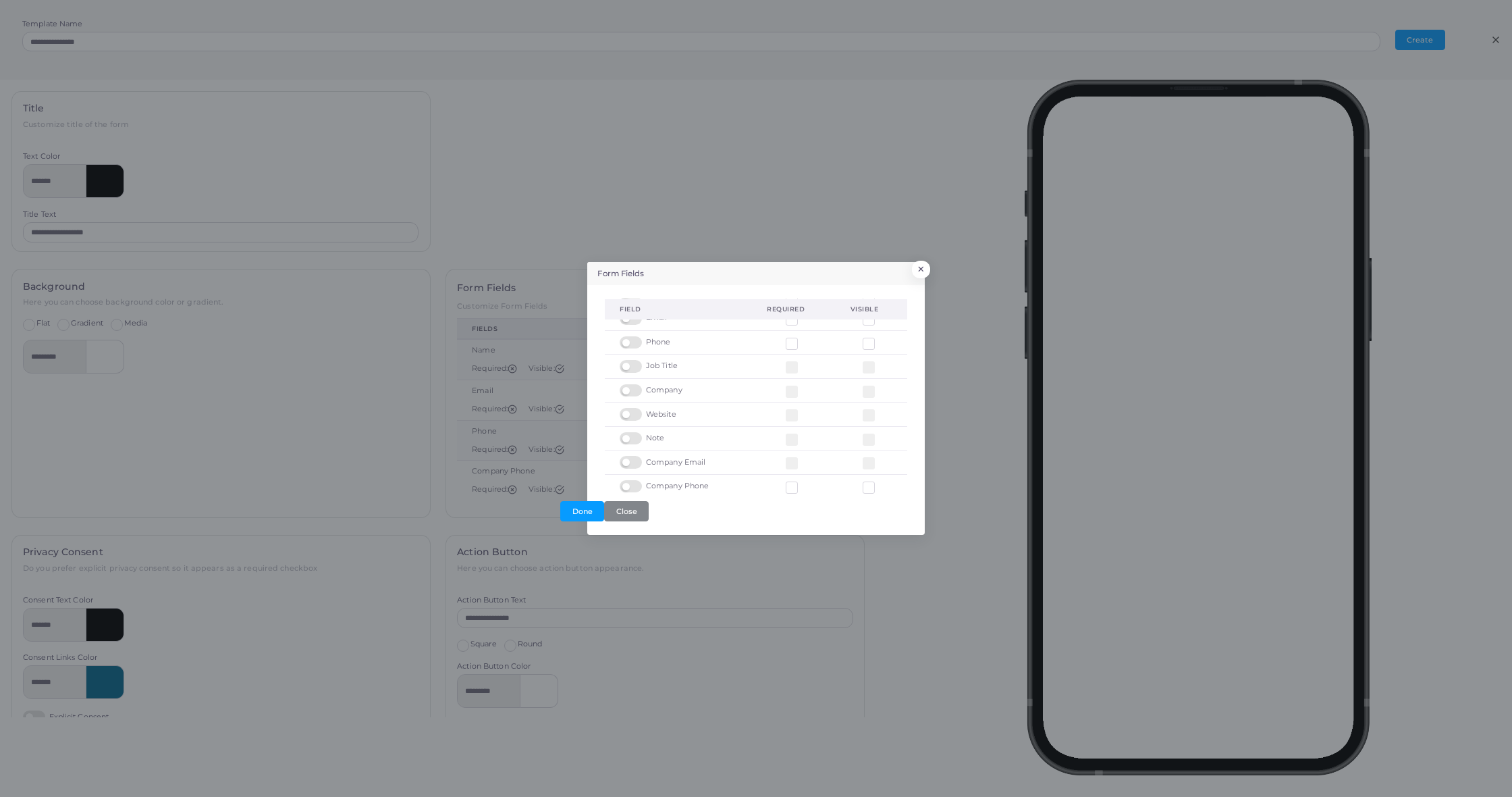
scroll to position [38, 0]
click at [635, 481] on label at bounding box center [632, 481] width 27 height 0
click at [585, 517] on button "Done" at bounding box center [582, 511] width 44 height 20
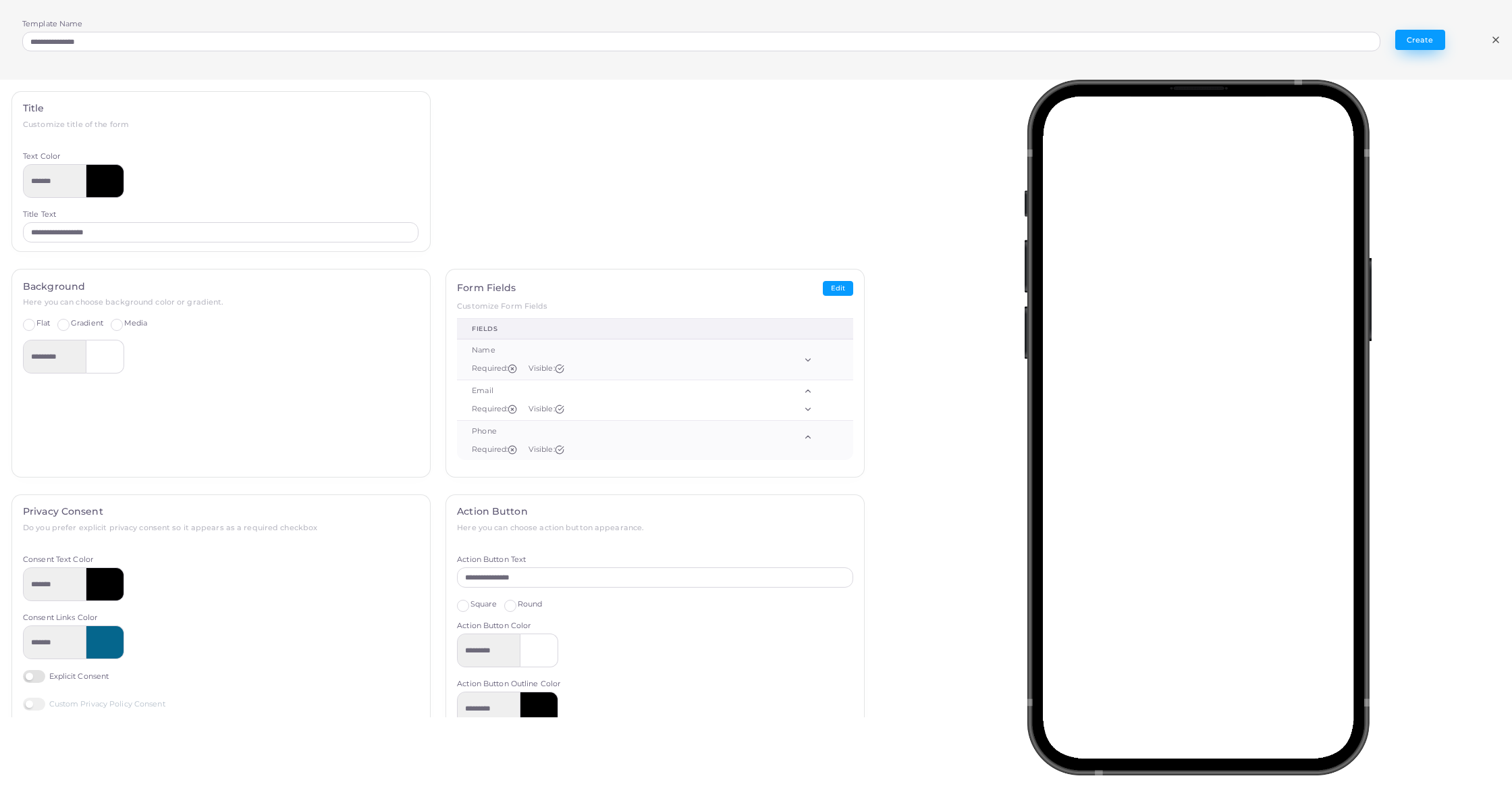
click at [1432, 35] on button "Create" at bounding box center [1420, 40] width 49 height 20
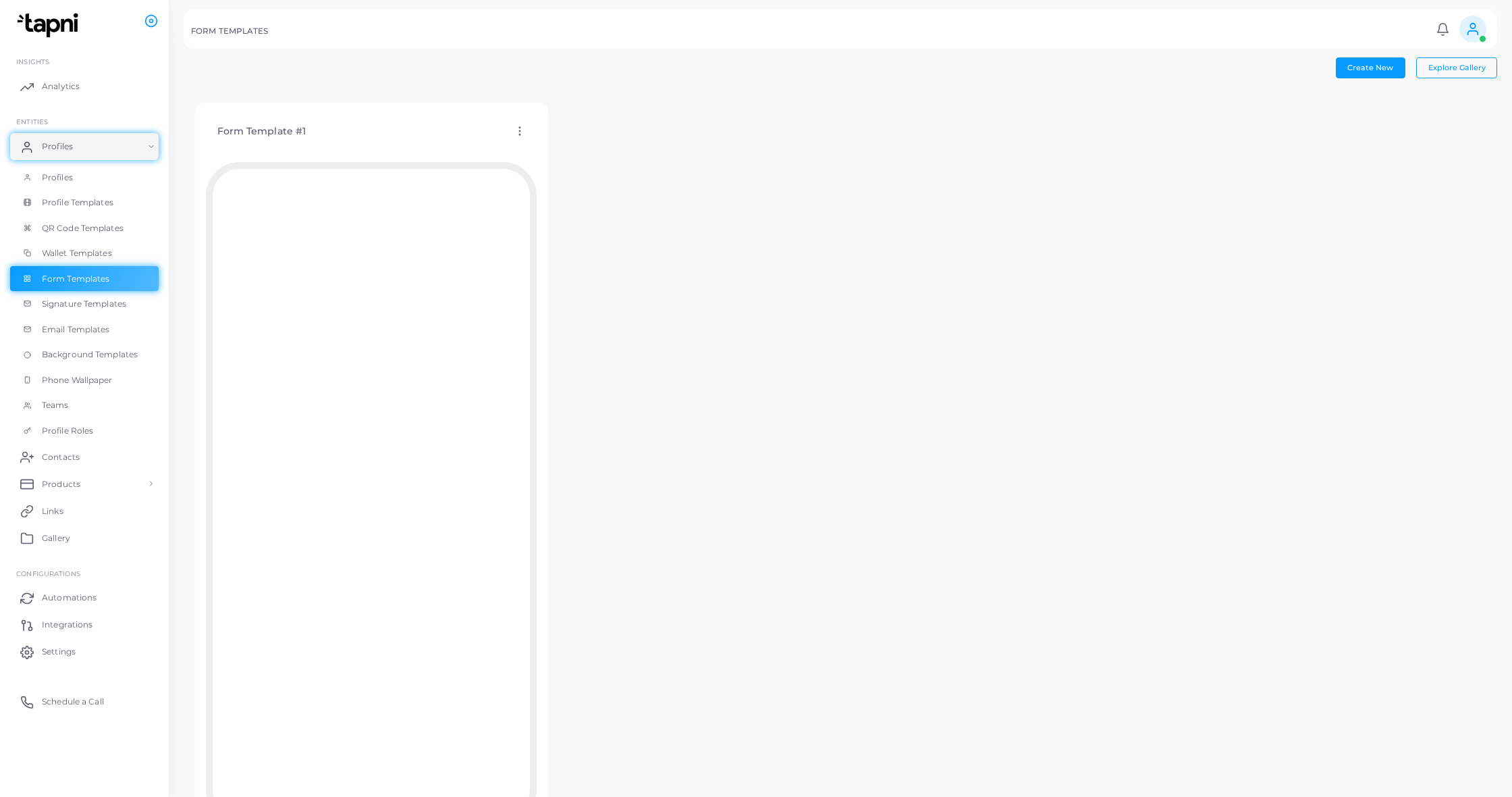
click at [521, 137] on icon at bounding box center [520, 131] width 12 height 12
click at [564, 169] on span "Assign template" at bounding box center [581, 171] width 61 height 11
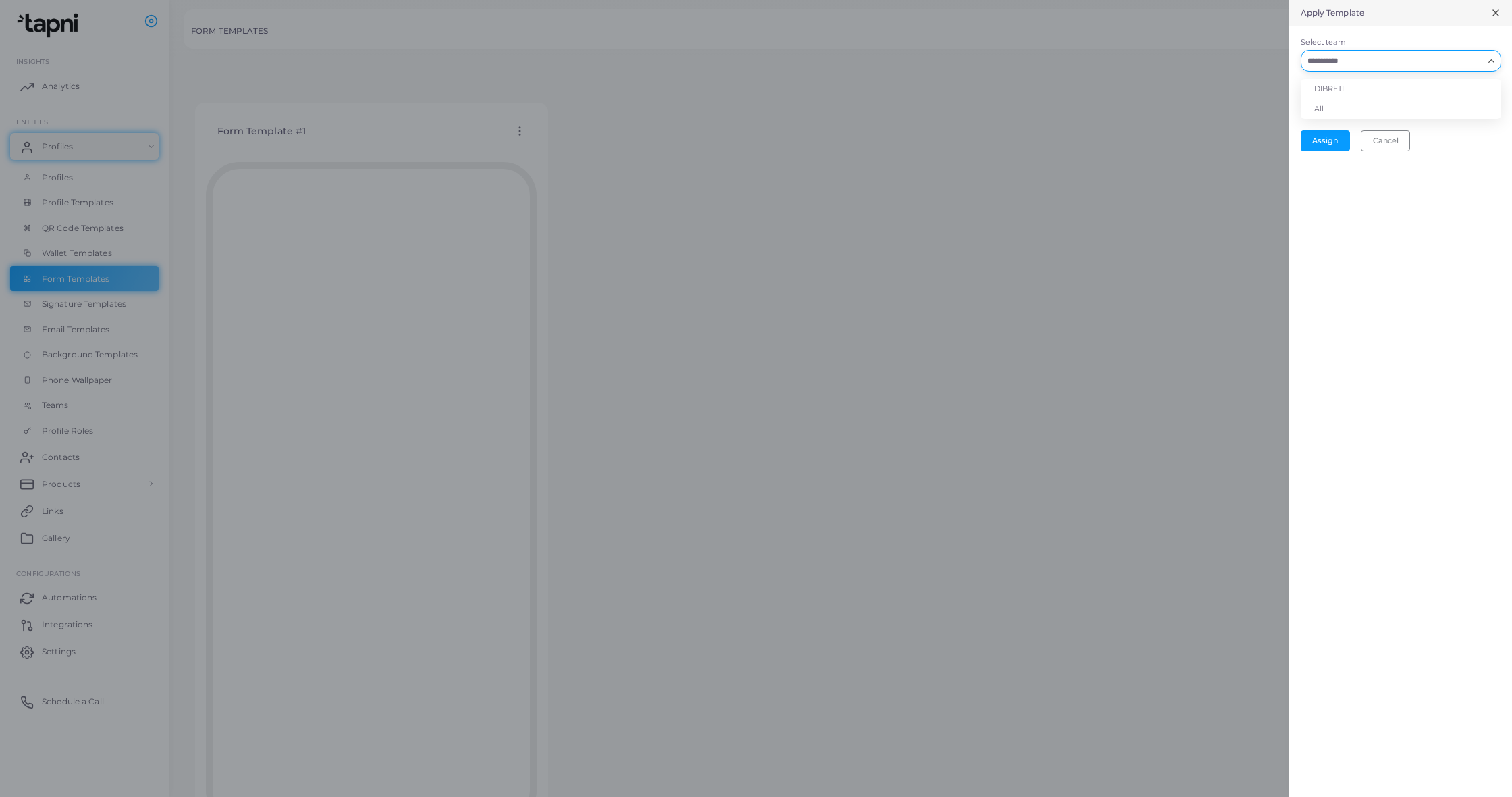
click at [1478, 60] on input "Select team" at bounding box center [1392, 60] width 180 height 15
click at [1458, 107] on li "All" at bounding box center [1400, 109] width 201 height 20
click at [1336, 144] on button "Assign" at bounding box center [1325, 141] width 49 height 20
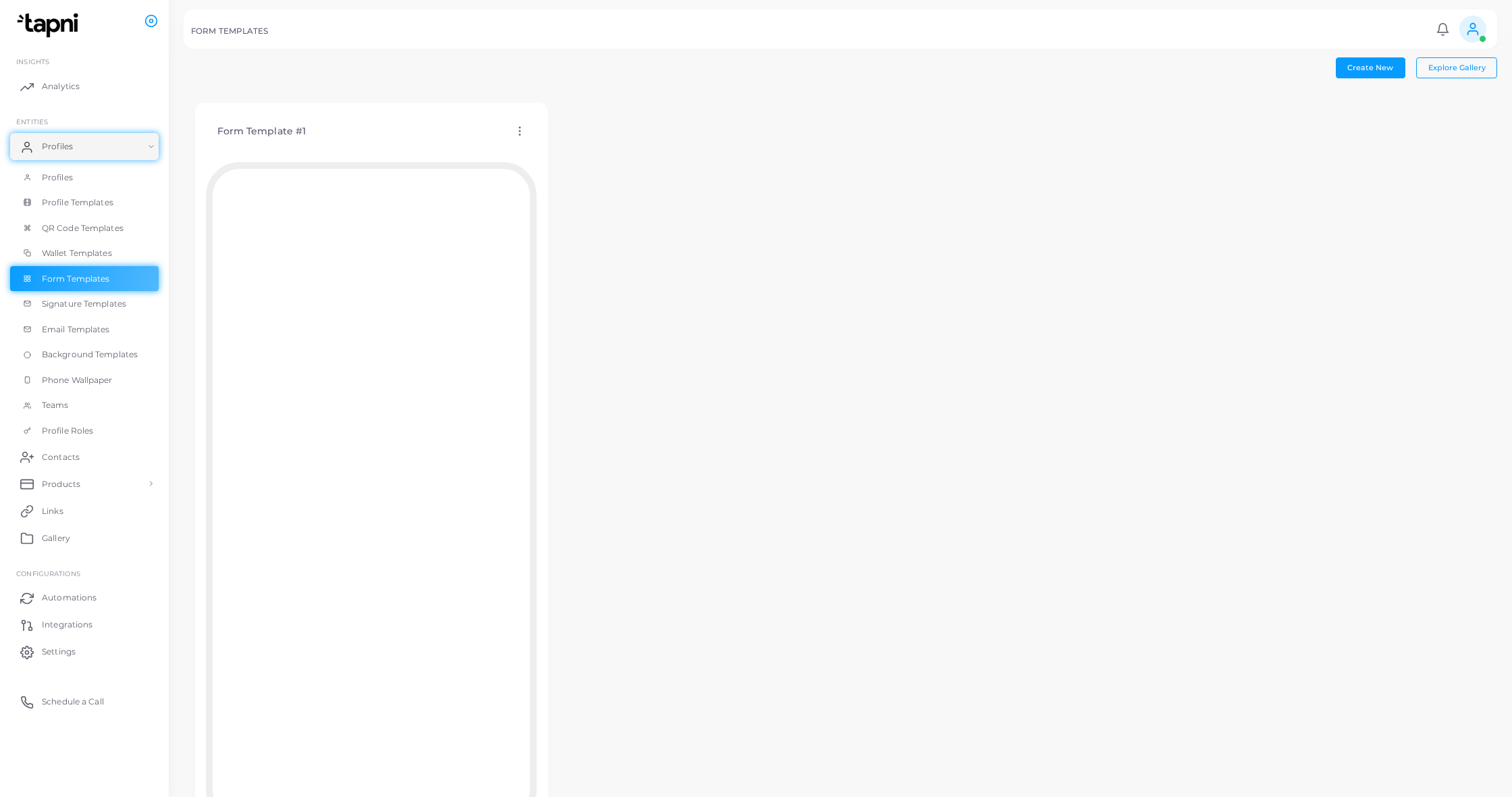
scroll to position [0, 0]
click at [118, 320] on link "Email Templates" at bounding box center [84, 330] width 148 height 26
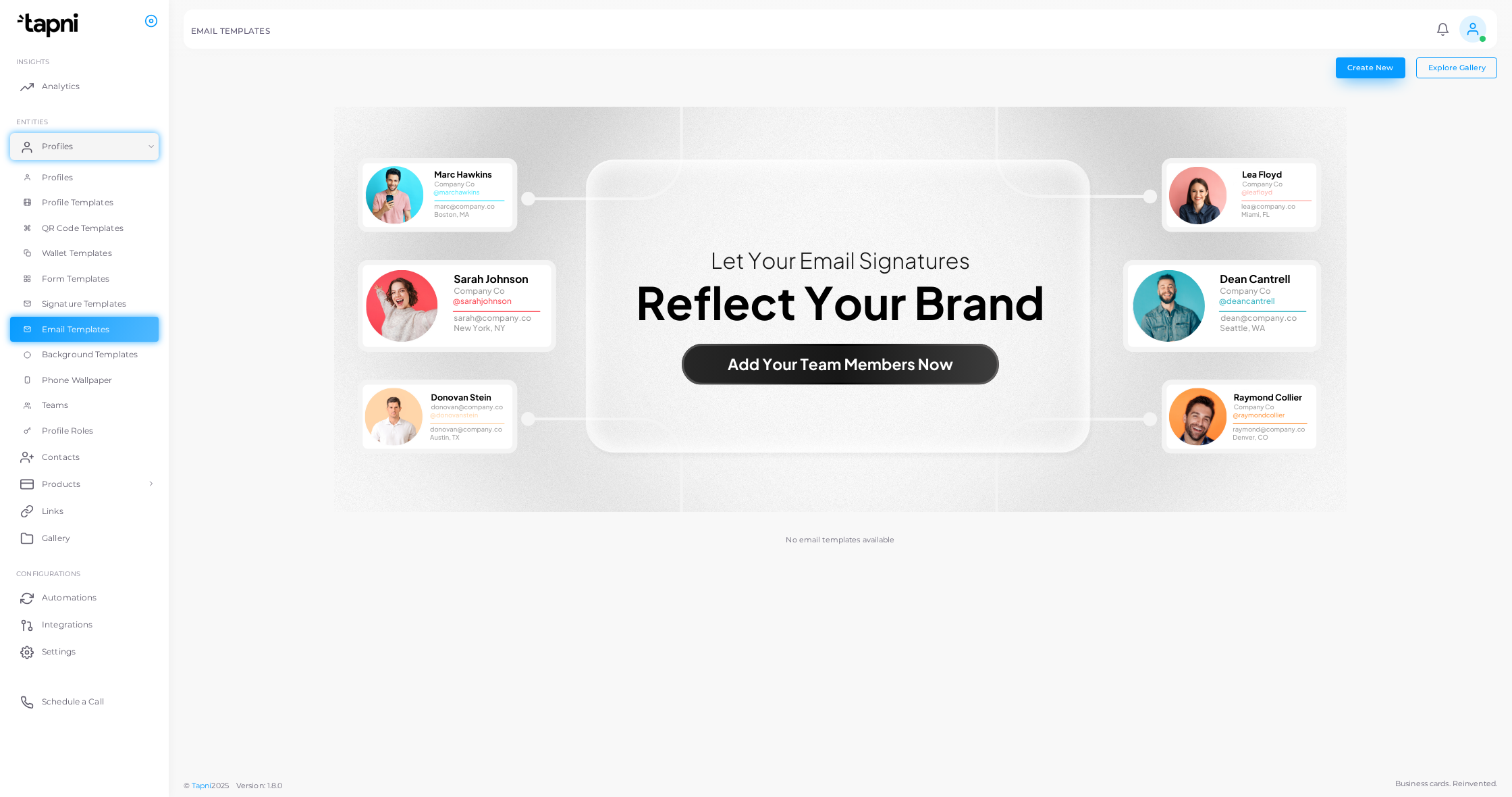
click at [1366, 72] on button "Create New" at bounding box center [1370, 67] width 69 height 20
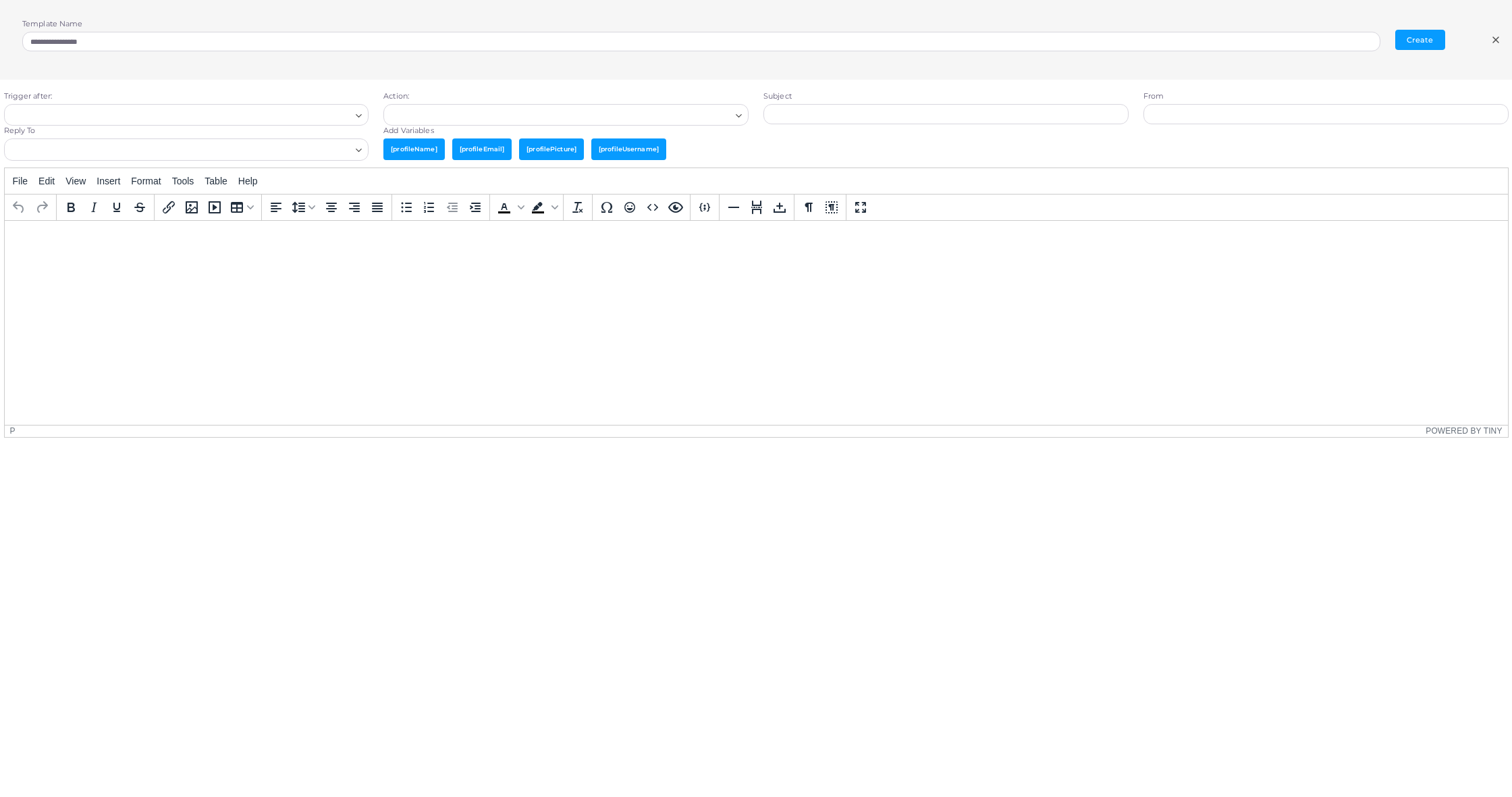
click at [1492, 40] on icon at bounding box center [1495, 40] width 11 height 11
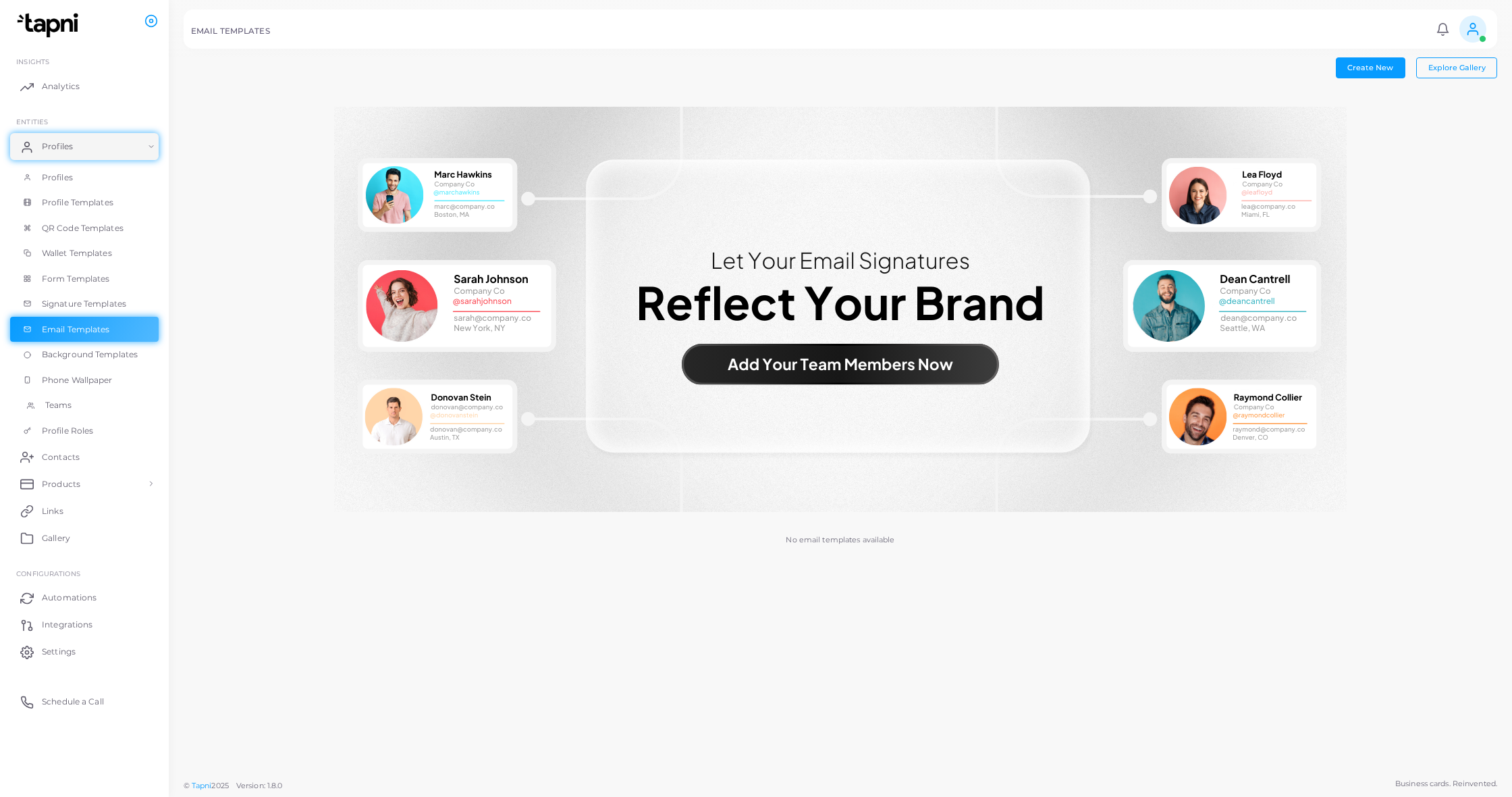
click at [70, 399] on span "Teams" at bounding box center [58, 405] width 27 height 12
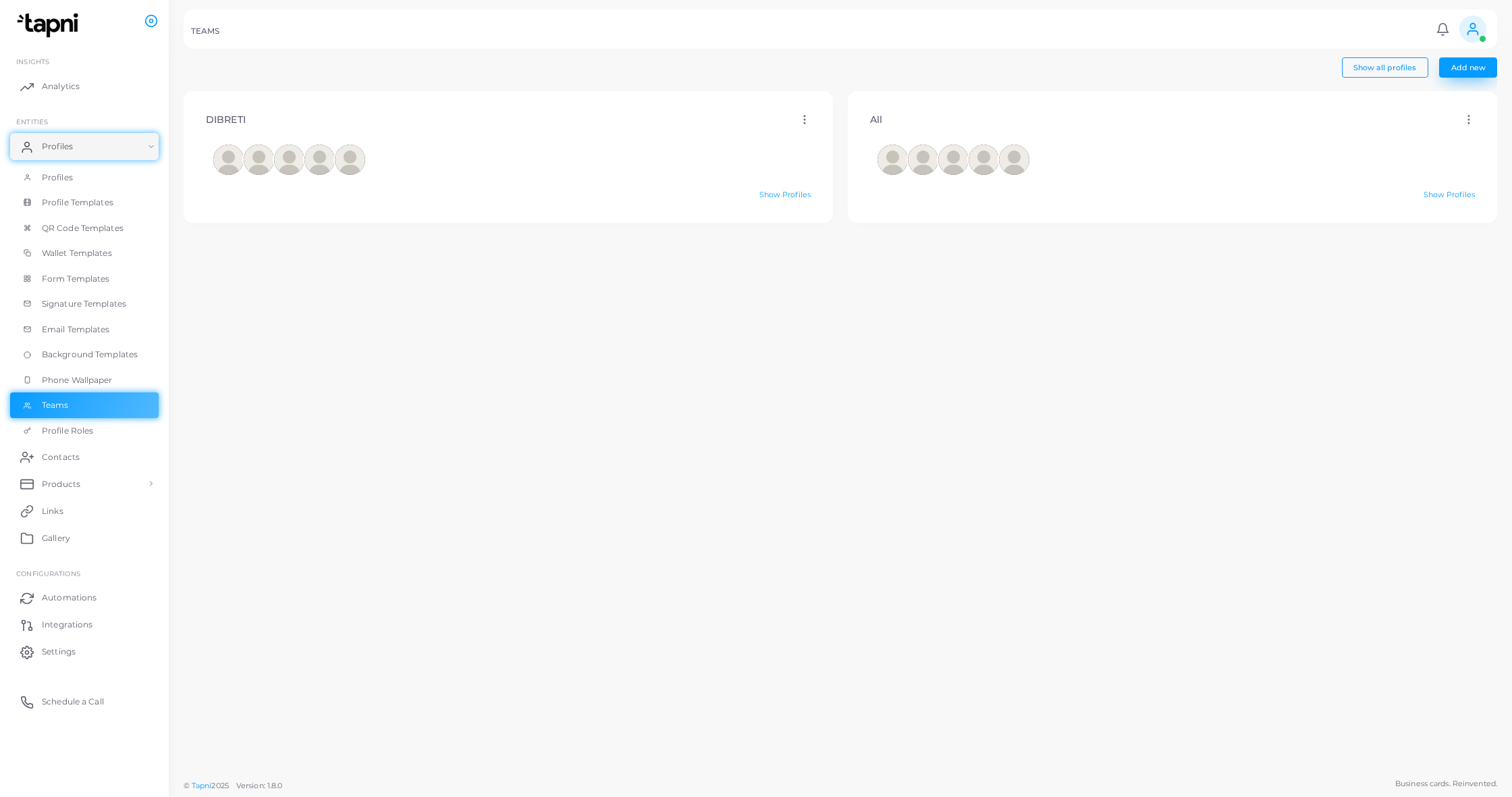
click at [1451, 69] on button "Add new" at bounding box center [1467, 67] width 58 height 20
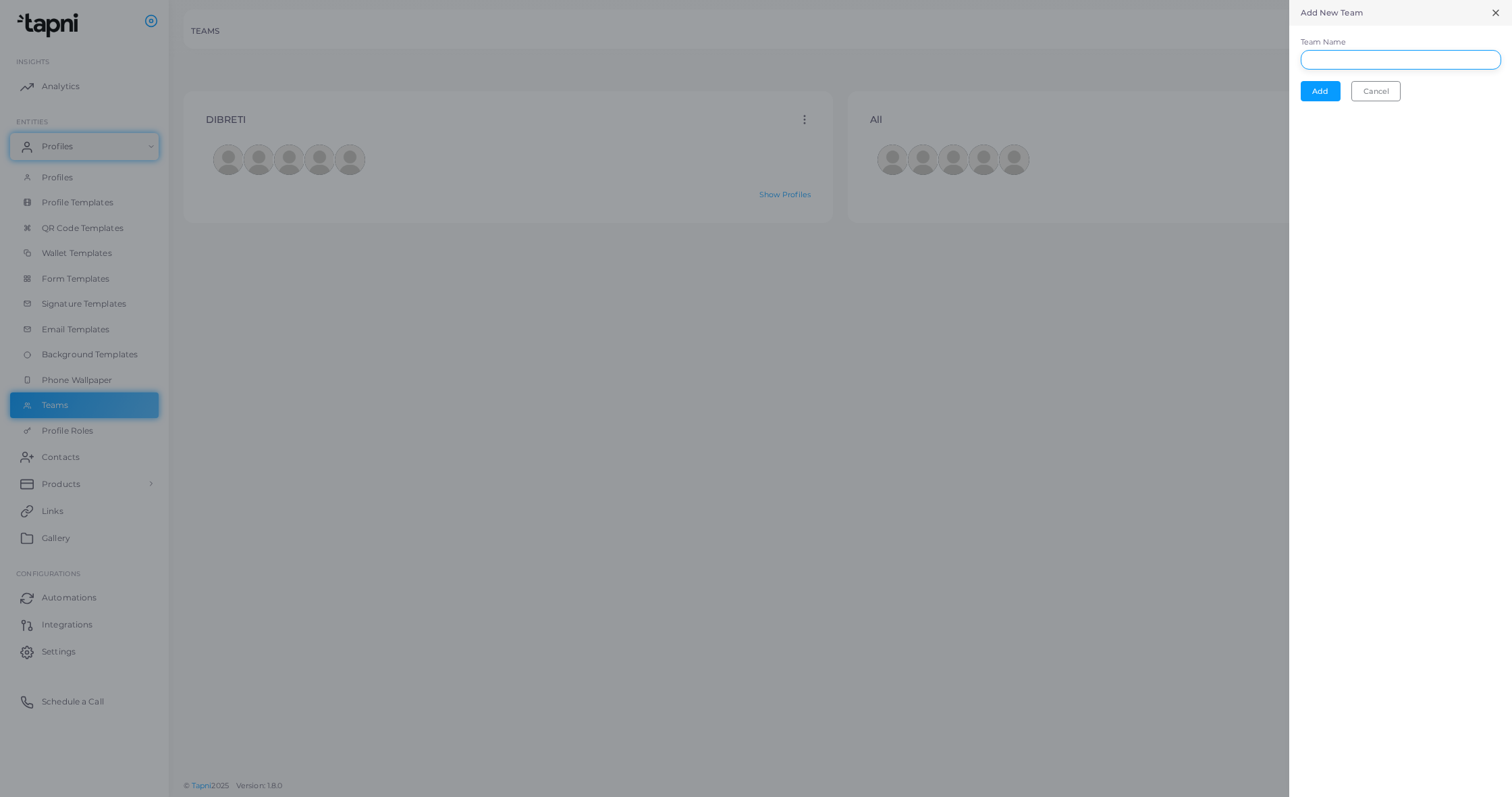
click at [1424, 64] on input "Team Name" at bounding box center [1400, 59] width 201 height 20
type input "***"
click at [1320, 92] on button "Add" at bounding box center [1320, 91] width 40 height 20
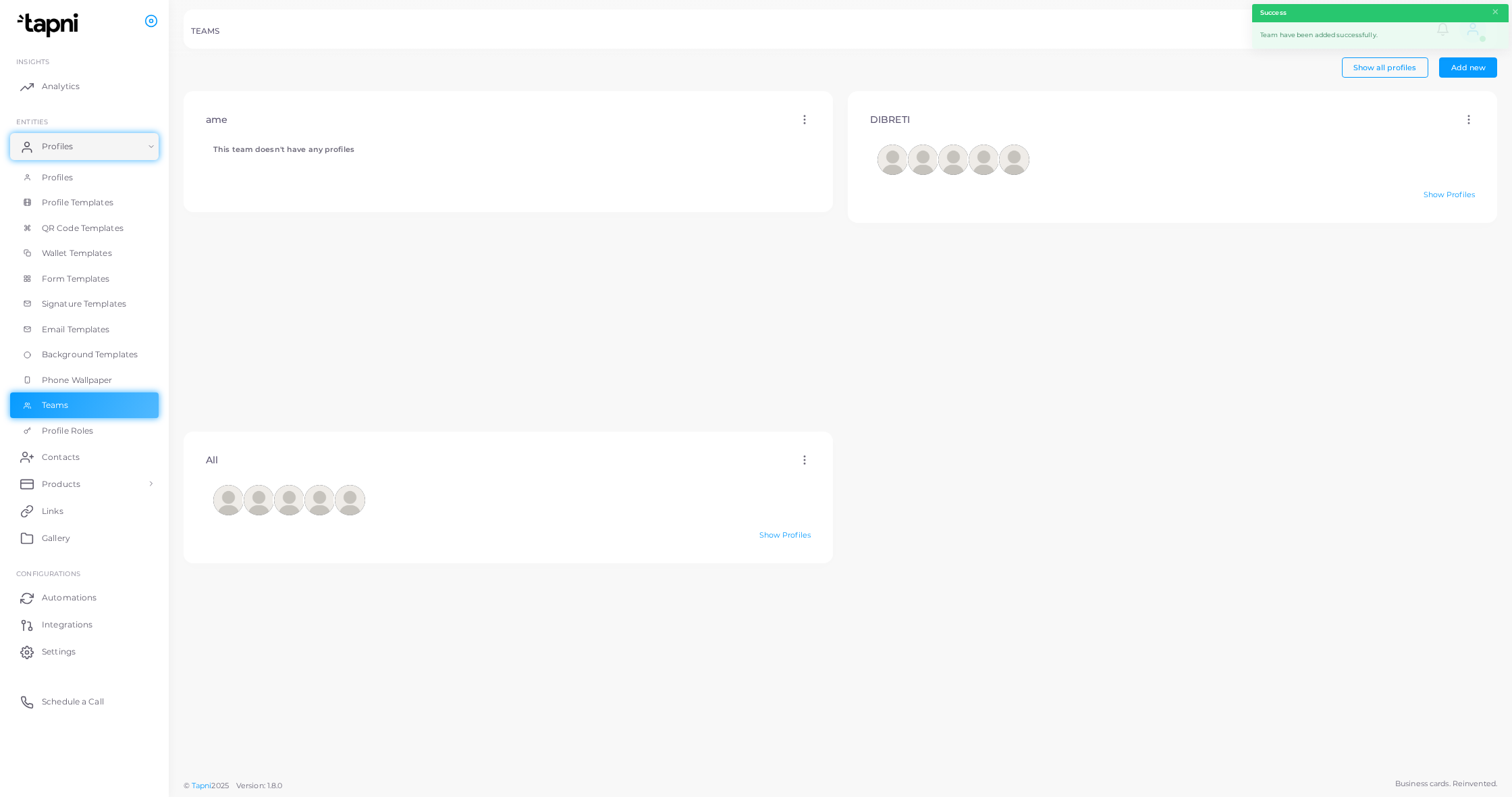
click at [800, 123] on icon at bounding box center [804, 120] width 12 height 12
click at [815, 139] on icon at bounding box center [816, 140] width 11 height 11
type input "***"
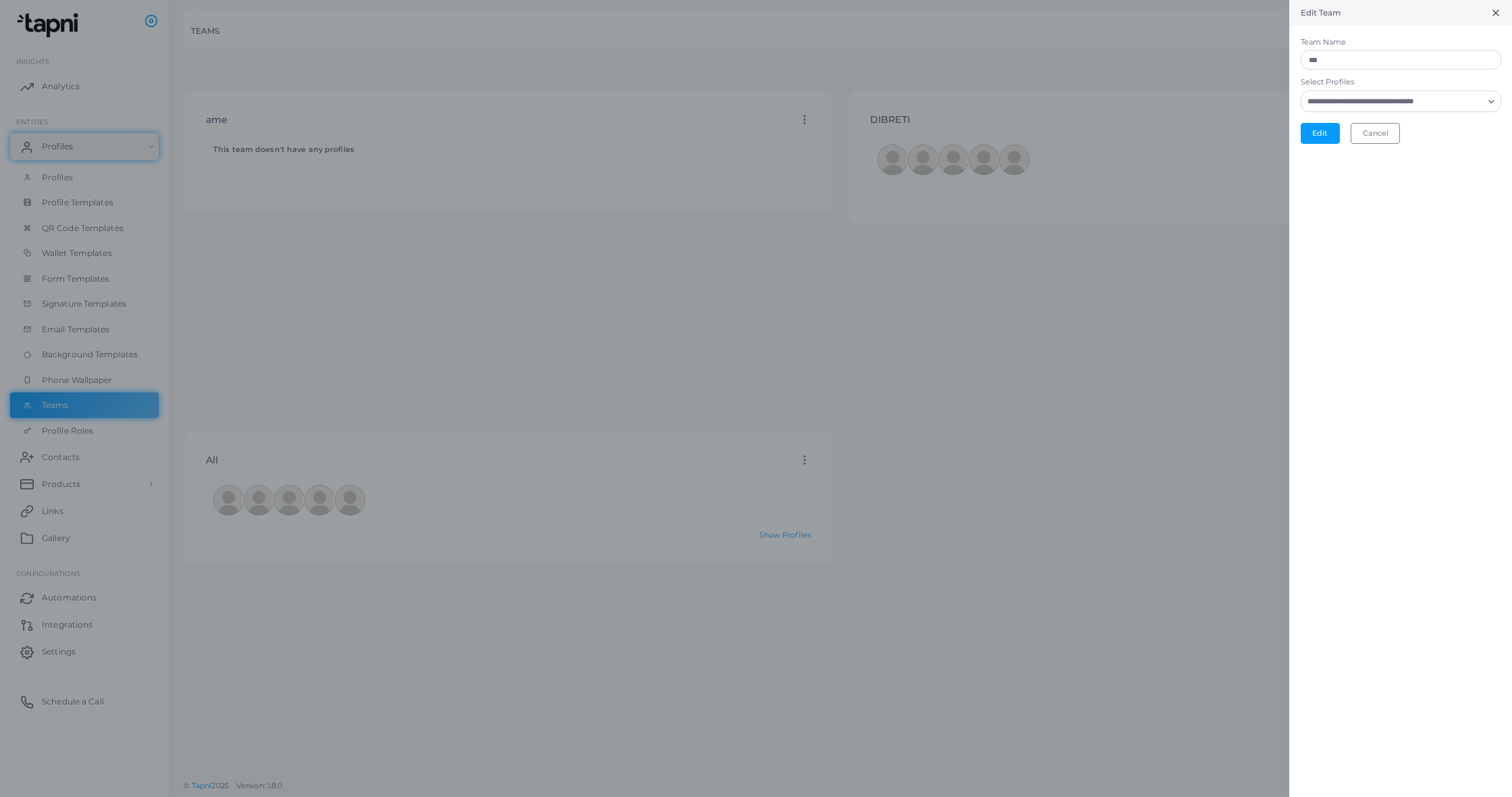
click at [1452, 104] on input "Select Profiles" at bounding box center [1392, 101] width 180 height 15
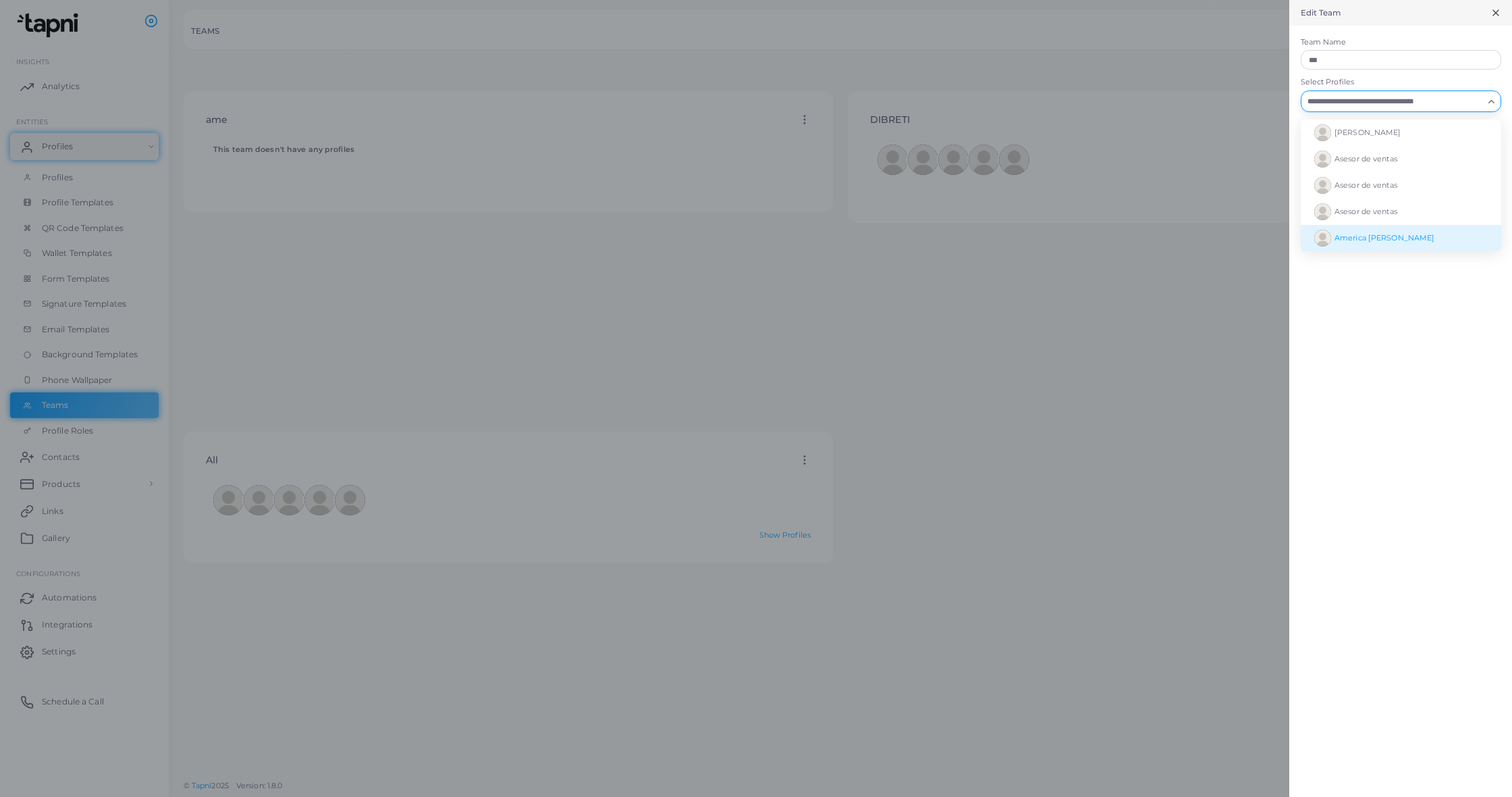
click at [1420, 232] on li "America [PERSON_NAME]" at bounding box center [1400, 238] width 201 height 27
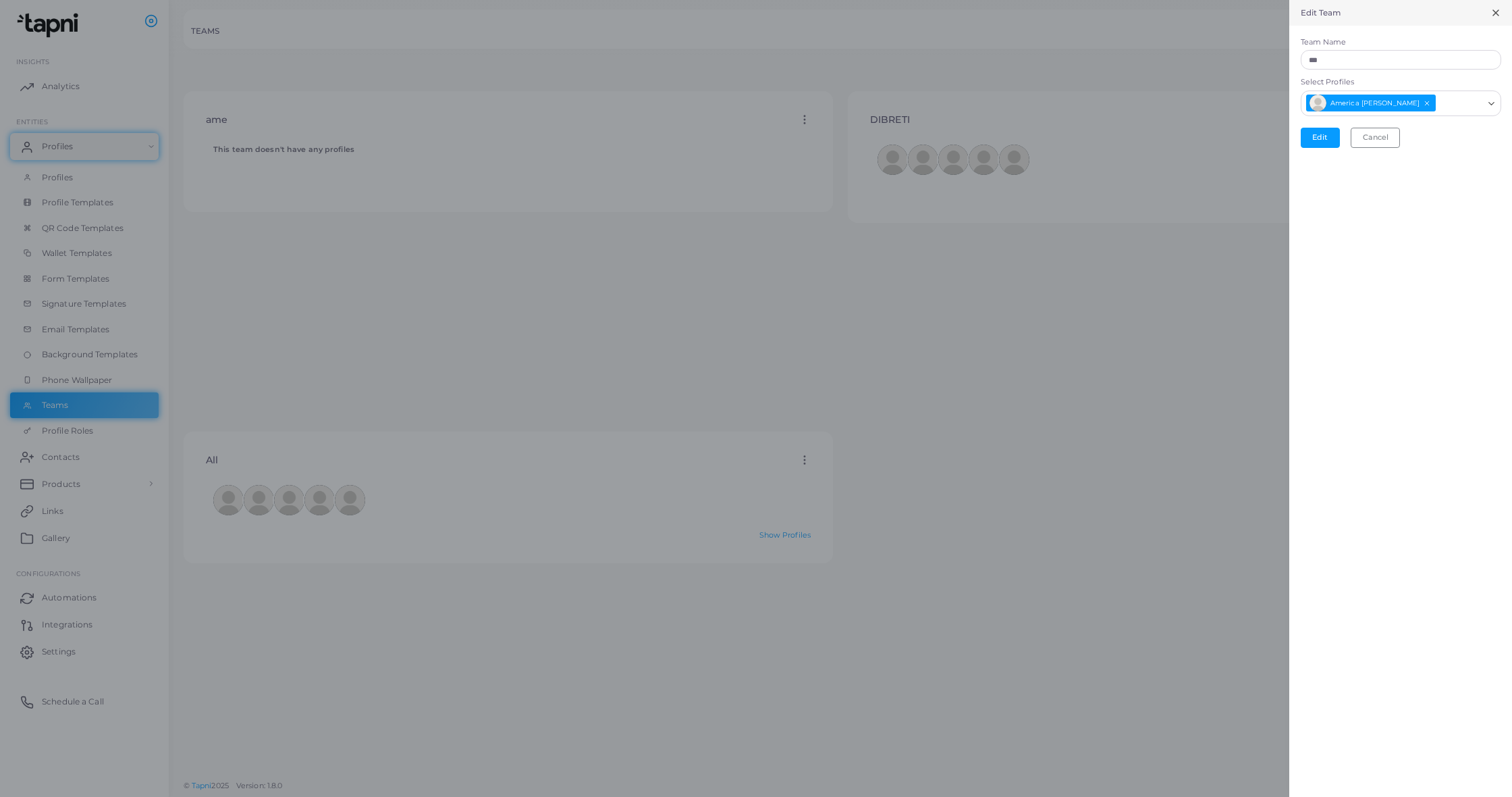
click at [1173, 251] on div at bounding box center [756, 398] width 1512 height 797
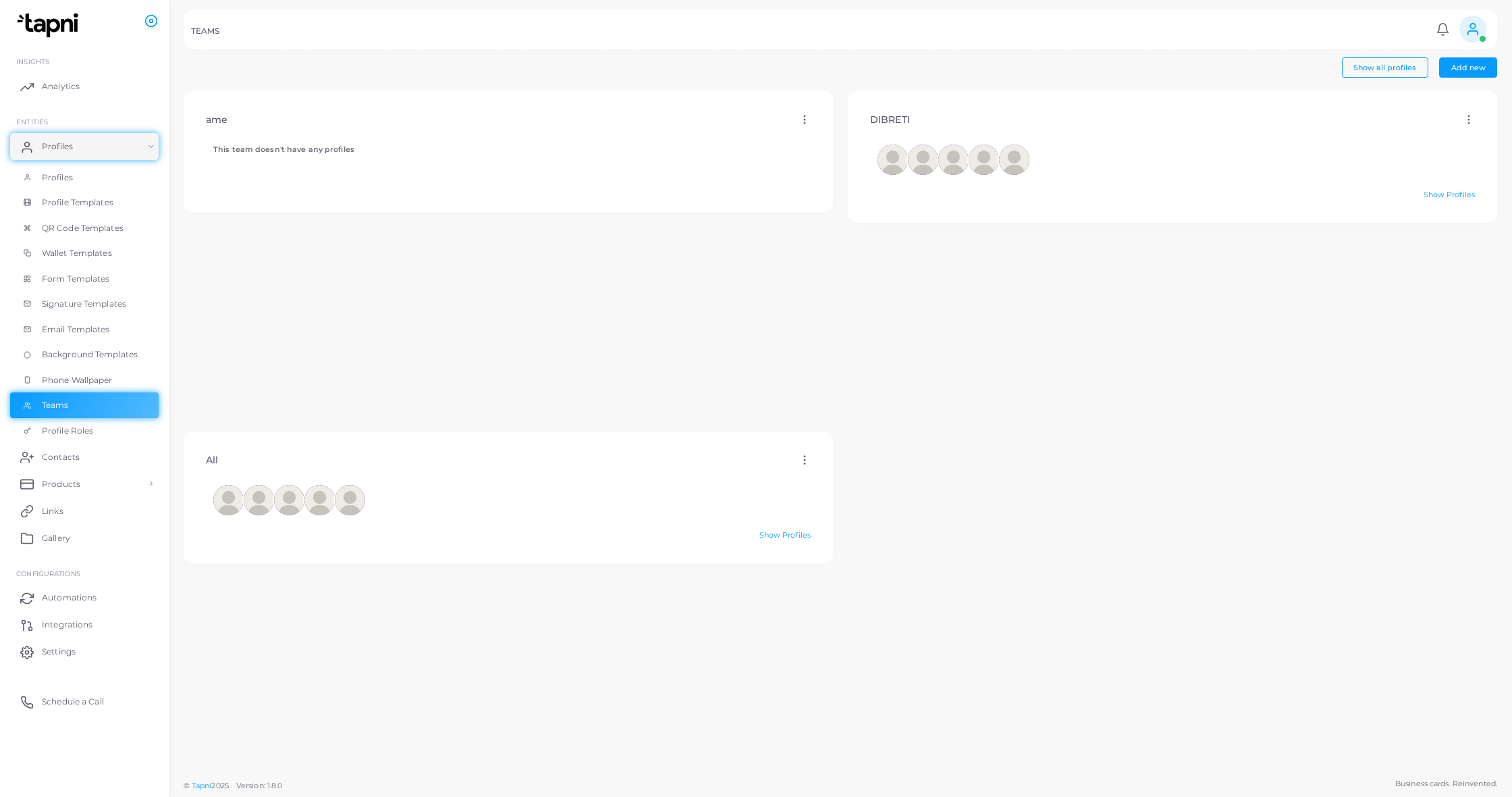
click at [803, 114] on icon at bounding box center [804, 120] width 12 height 12
click at [848, 128] on link "Edit" at bounding box center [841, 131] width 73 height 18
type input "***"
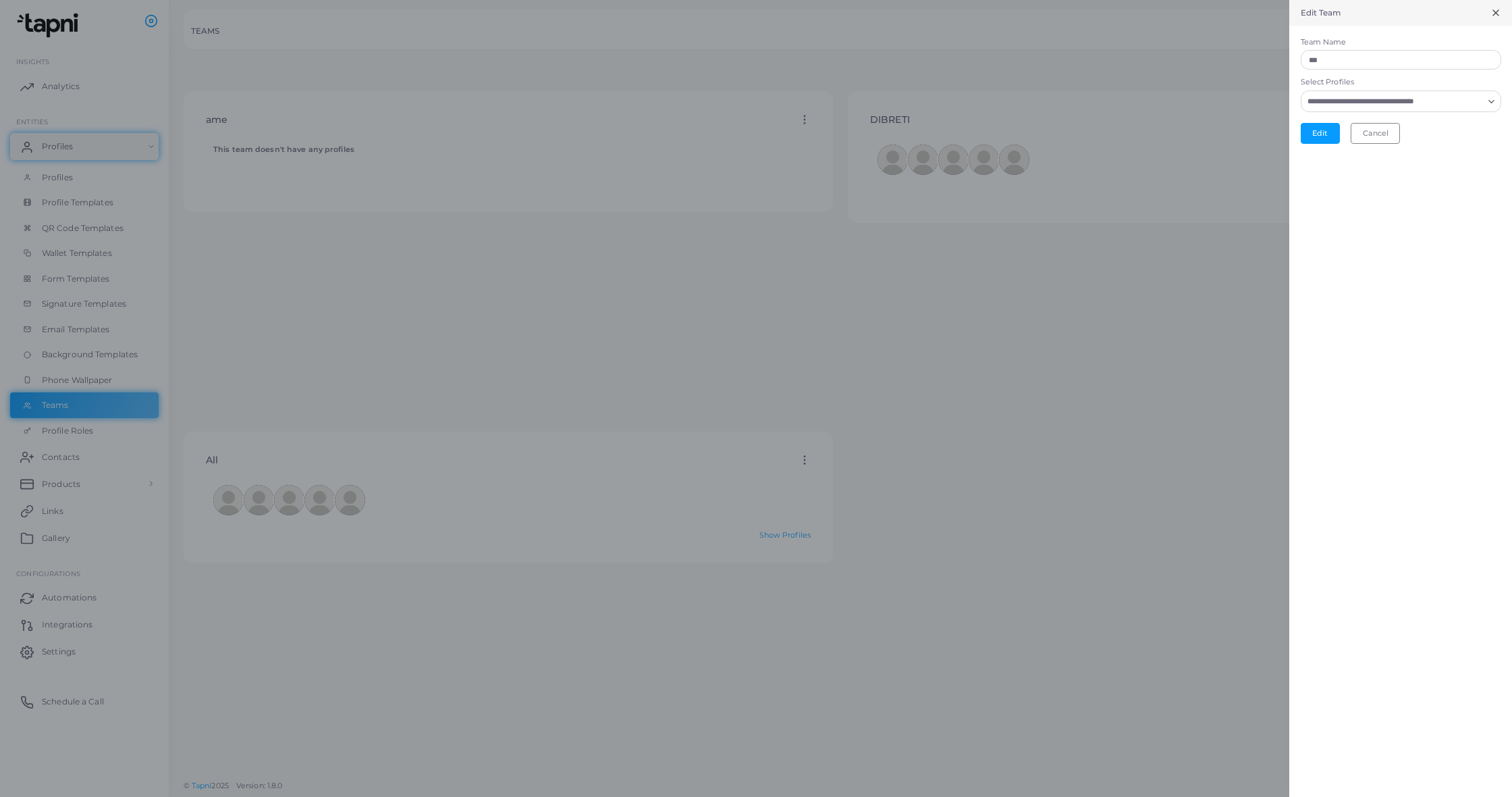
click at [1435, 94] on input "Select Profiles" at bounding box center [1392, 101] width 180 height 15
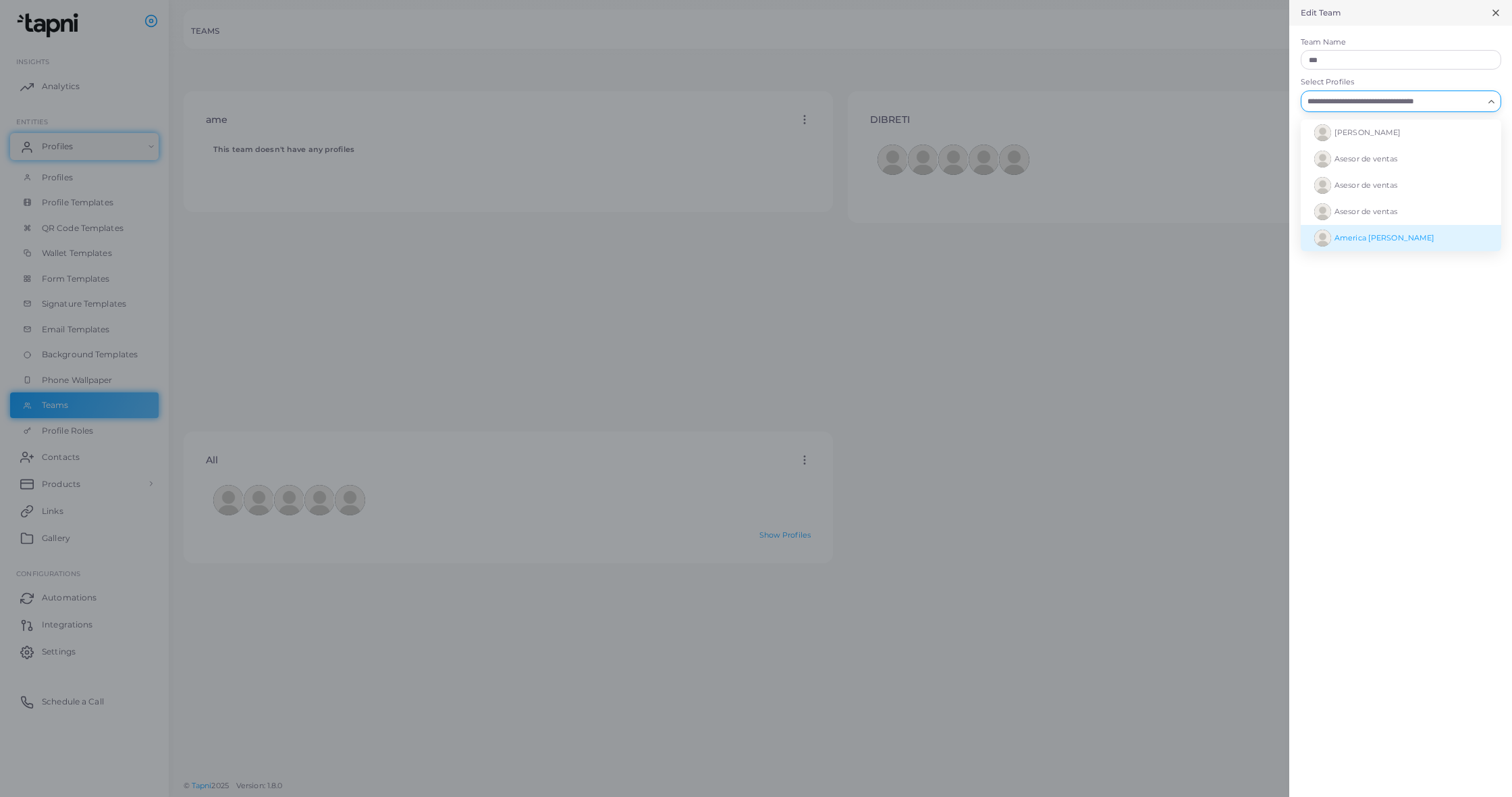
click at [1425, 233] on li "America [PERSON_NAME]" at bounding box center [1400, 238] width 201 height 27
click at [1447, 286] on div "Edit Team Team Name *** Select Profiles America [PERSON_NAME] Loading... [PERSO…" at bounding box center [1400, 398] width 223 height 797
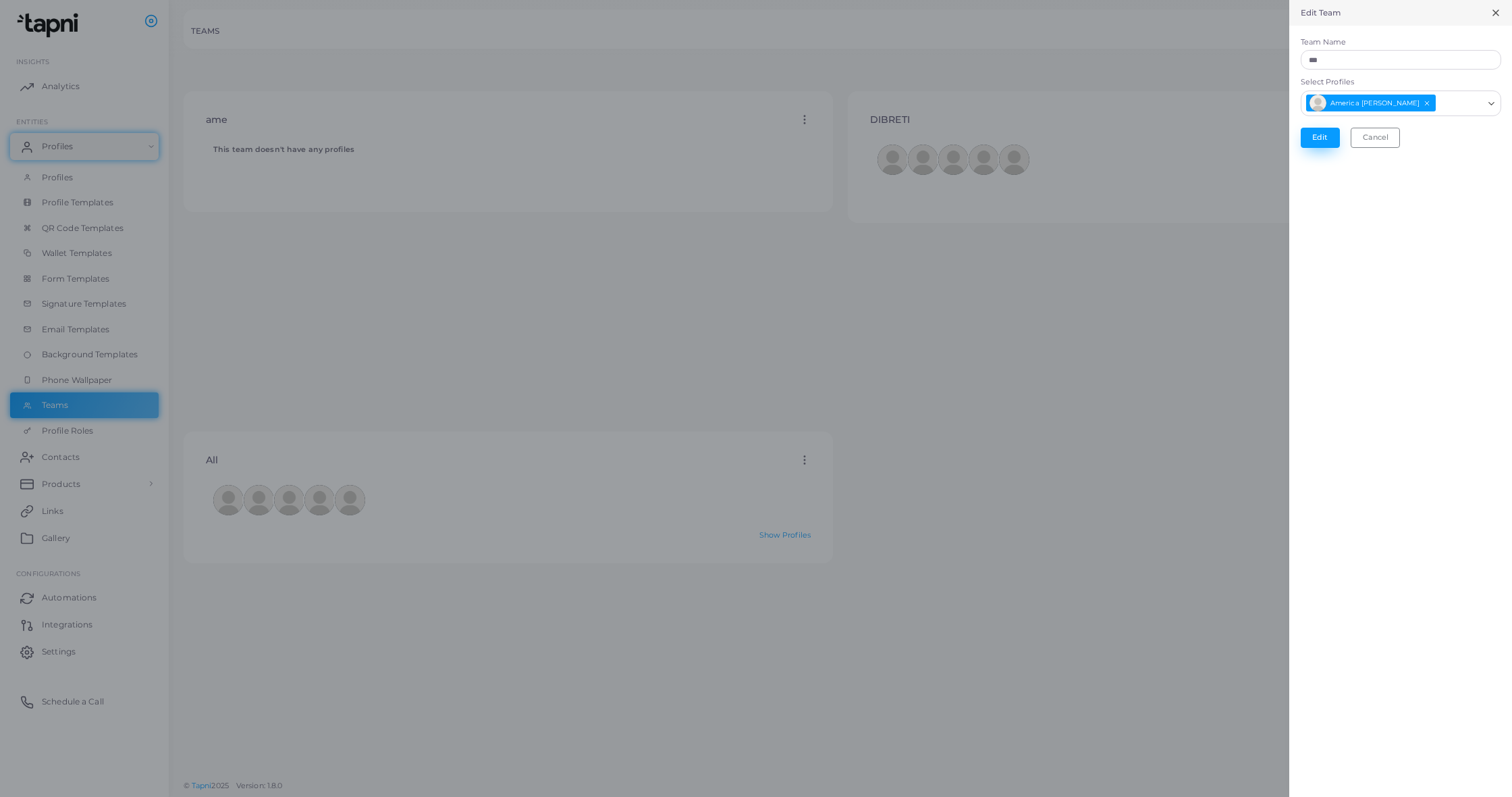
click at [1317, 142] on button "Edit" at bounding box center [1320, 138] width 40 height 20
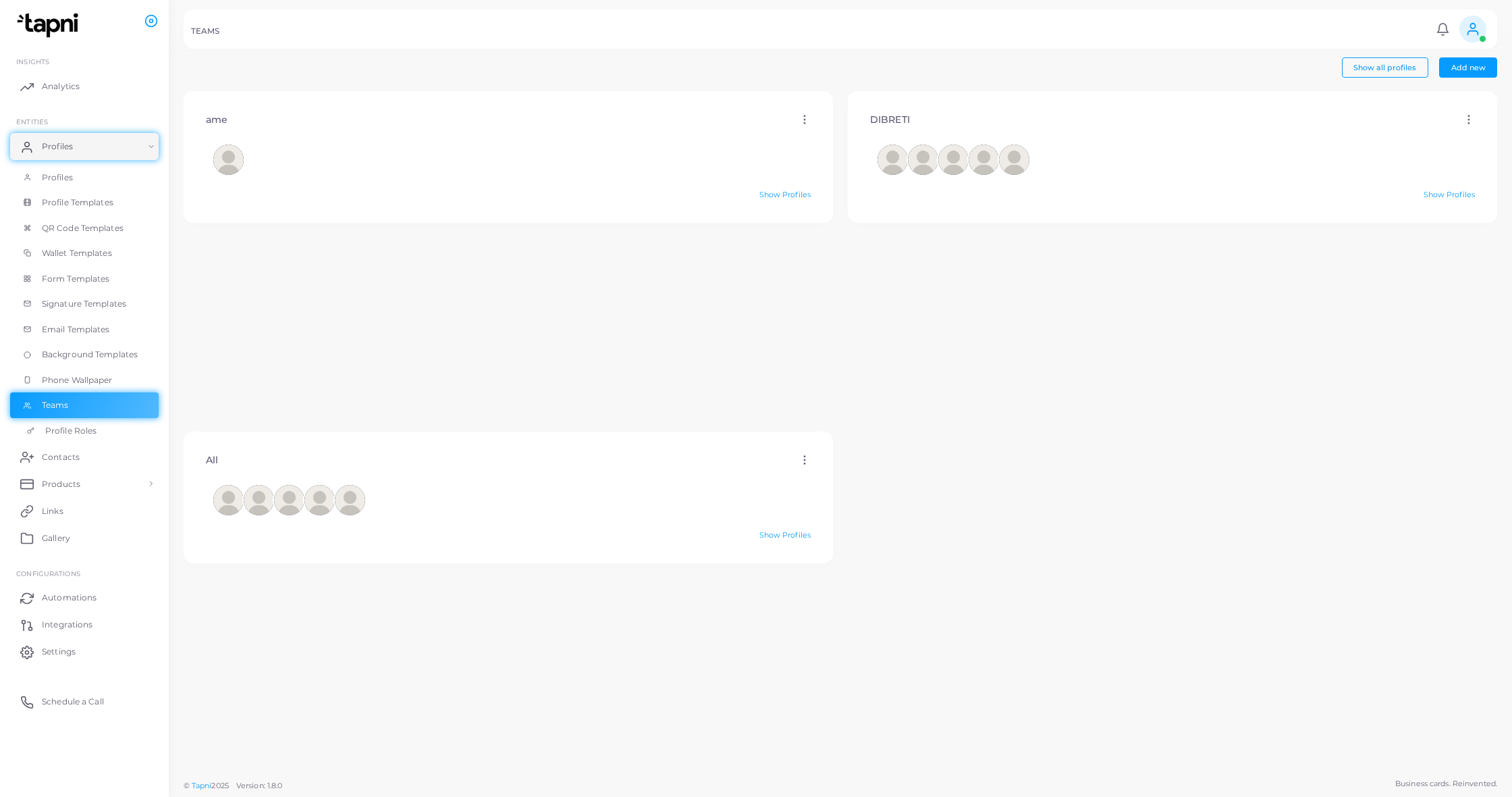
click at [32, 427] on icon at bounding box center [31, 431] width 8 height 8
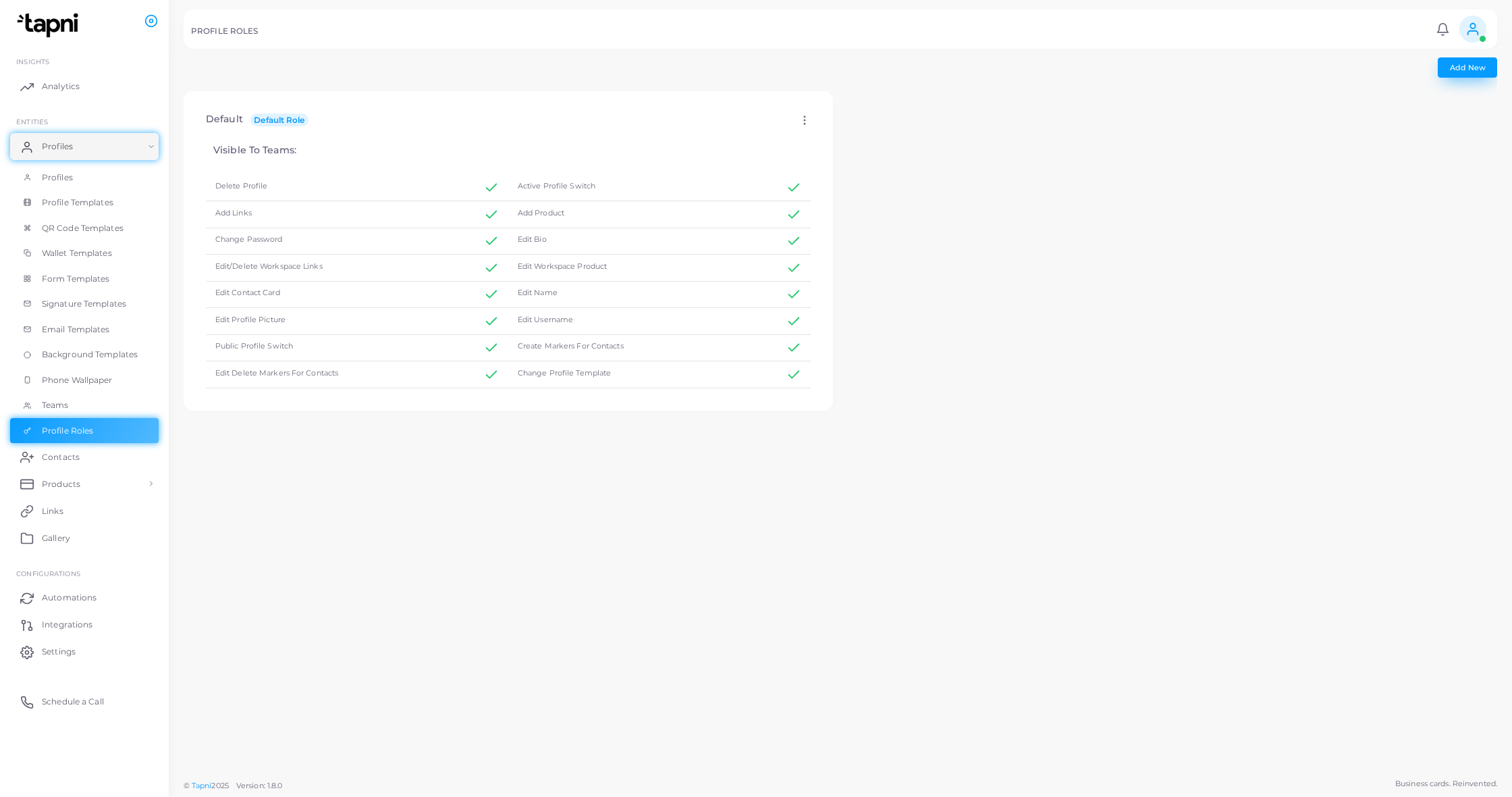
click at [1464, 73] on button "Add New" at bounding box center [1467, 67] width 59 height 20
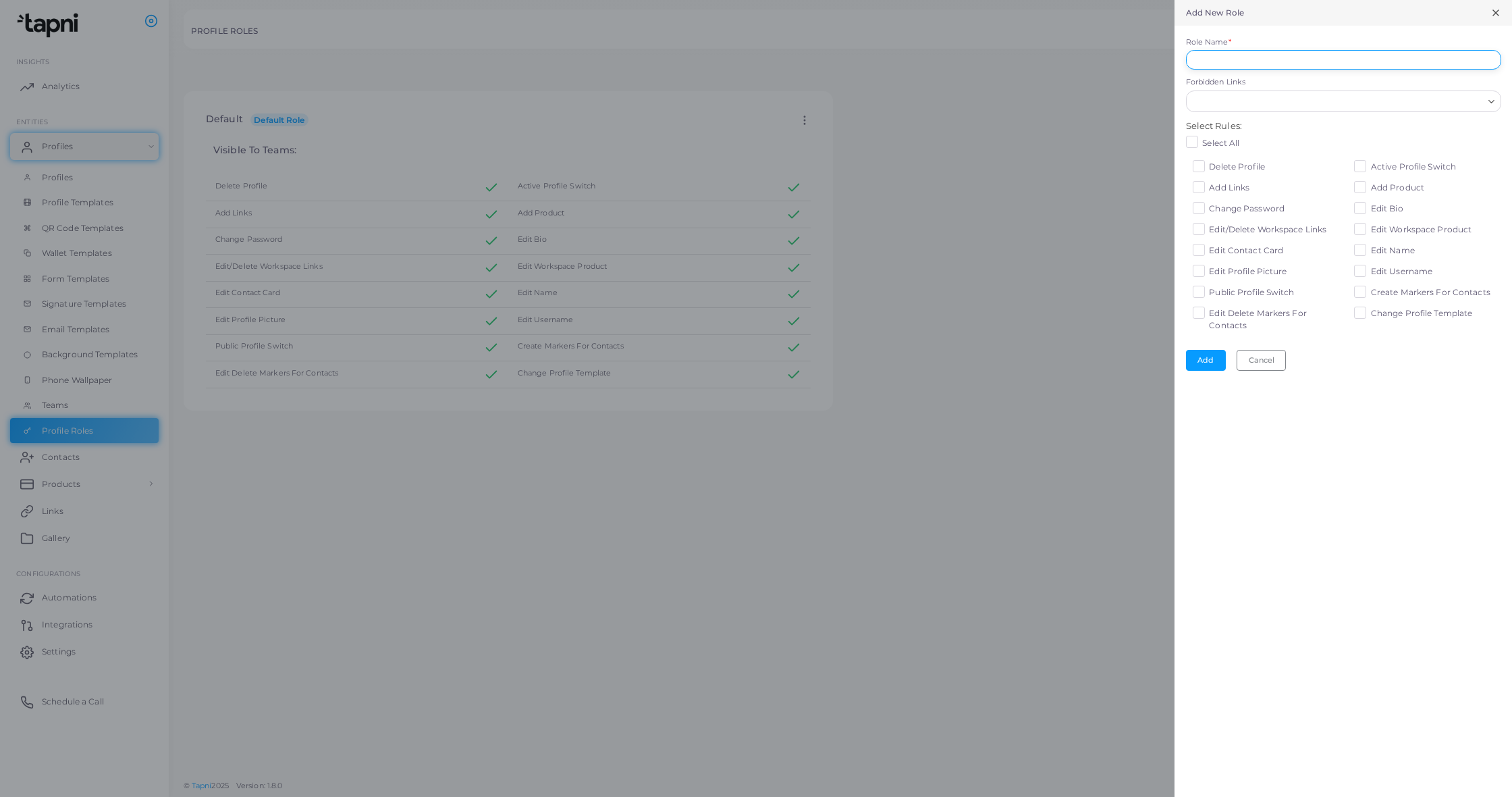
click at [1465, 62] on input "Role Name *" at bounding box center [1343, 59] width 316 height 20
click at [1198, 304] on div "Delete Profile Active Profile Switch Add Links Add Product Change Password Edit…" at bounding box center [1347, 249] width 324 height 179
click at [1209, 318] on label "Edit Delete Markers For Contacts" at bounding box center [1275, 330] width 131 height 25
click at [1325, 64] on input "Role Name *" at bounding box center [1343, 59] width 316 height 20
type input "*******"
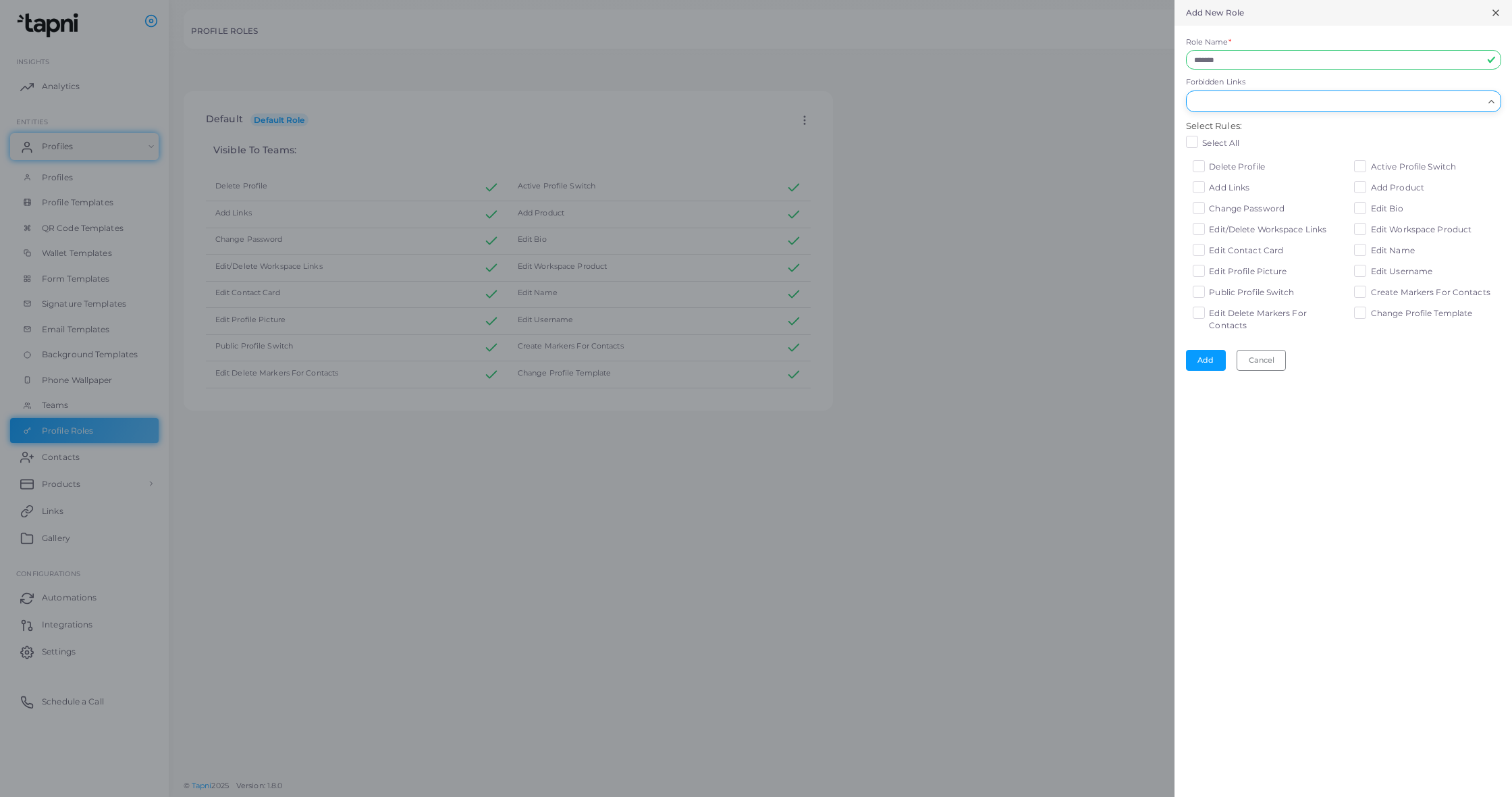
click at [1326, 100] on input "Forbidden Links" at bounding box center [1335, 101] width 295 height 15
click at [1476, 441] on div "Add New Role Role Name * ******* Forbidden Links Loading... Select All Contact …" at bounding box center [1343, 398] width 337 height 797
click at [1370, 286] on label "Create Markers For Contacts" at bounding box center [1430, 292] width 120 height 12
click at [1198, 353] on button "Add" at bounding box center [1205, 359] width 40 height 20
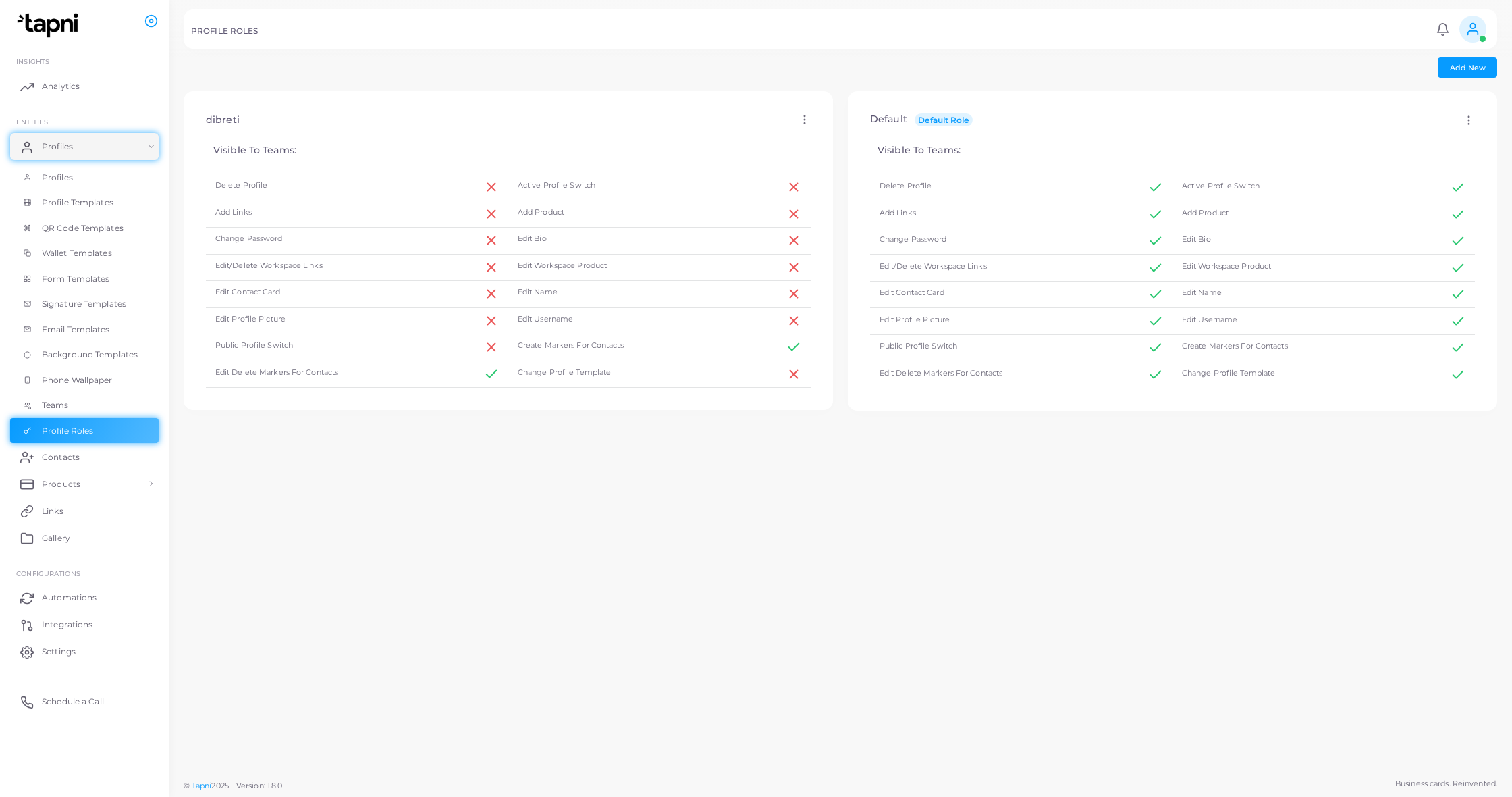
click at [809, 122] on icon at bounding box center [804, 120] width 12 height 12
click at [857, 154] on span "Assign to Team" at bounding box center [866, 156] width 57 height 11
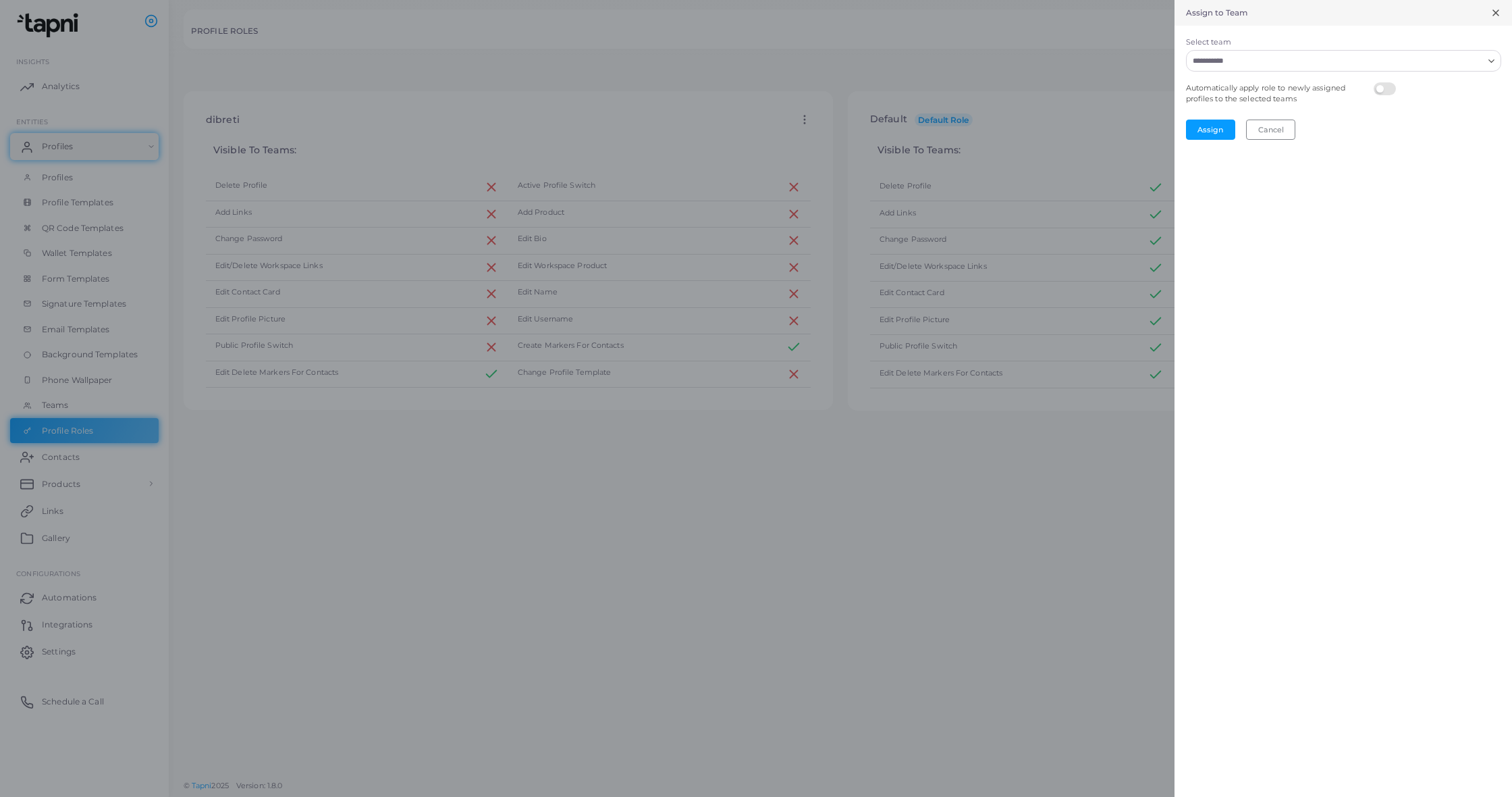
click at [1304, 67] on input "Select team" at bounding box center [1335, 60] width 295 height 15
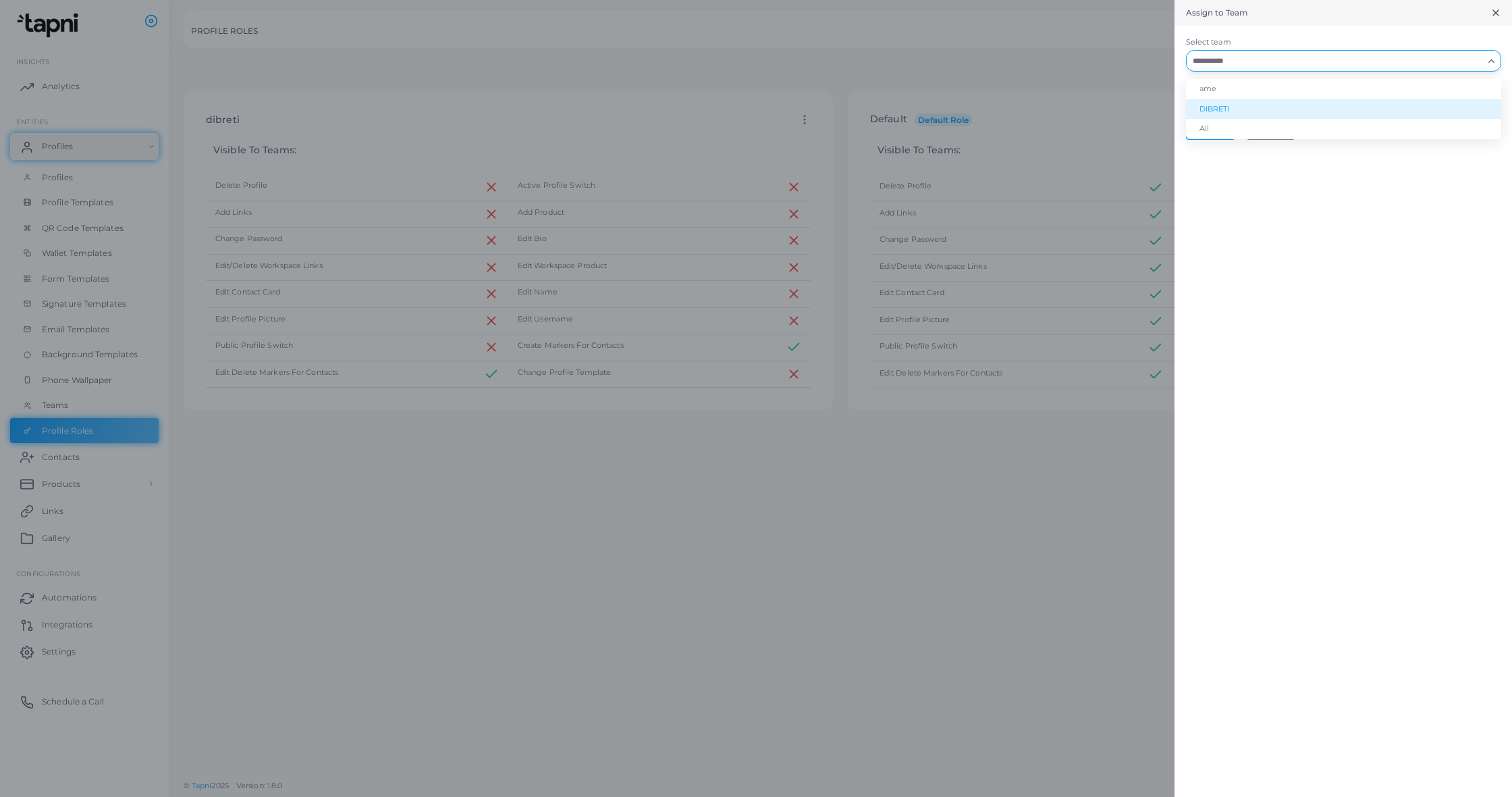
click at [1301, 105] on li "DIBRETI" at bounding box center [1343, 109] width 316 height 20
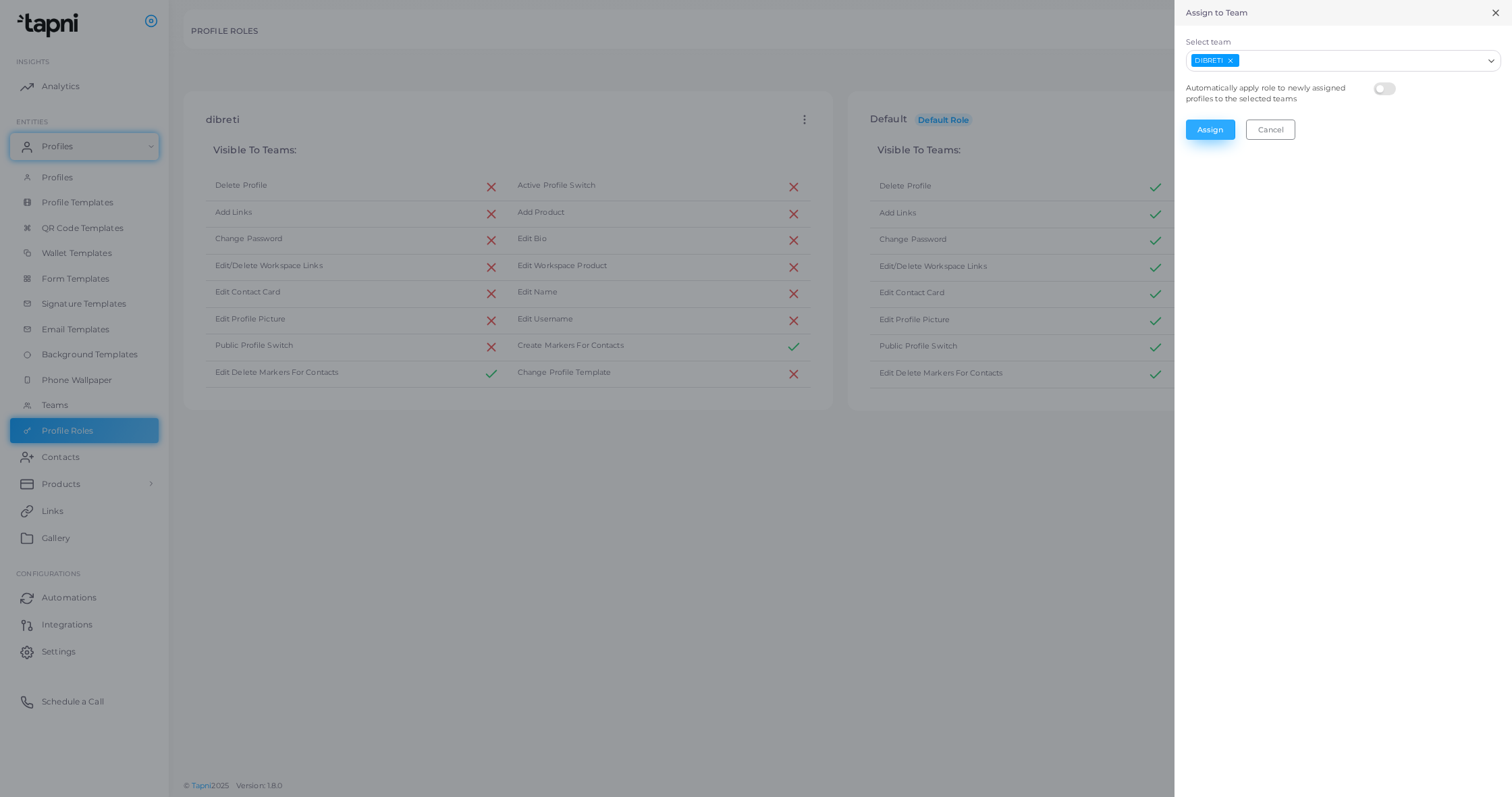
click at [1211, 130] on button "Assign" at bounding box center [1210, 130] width 49 height 20
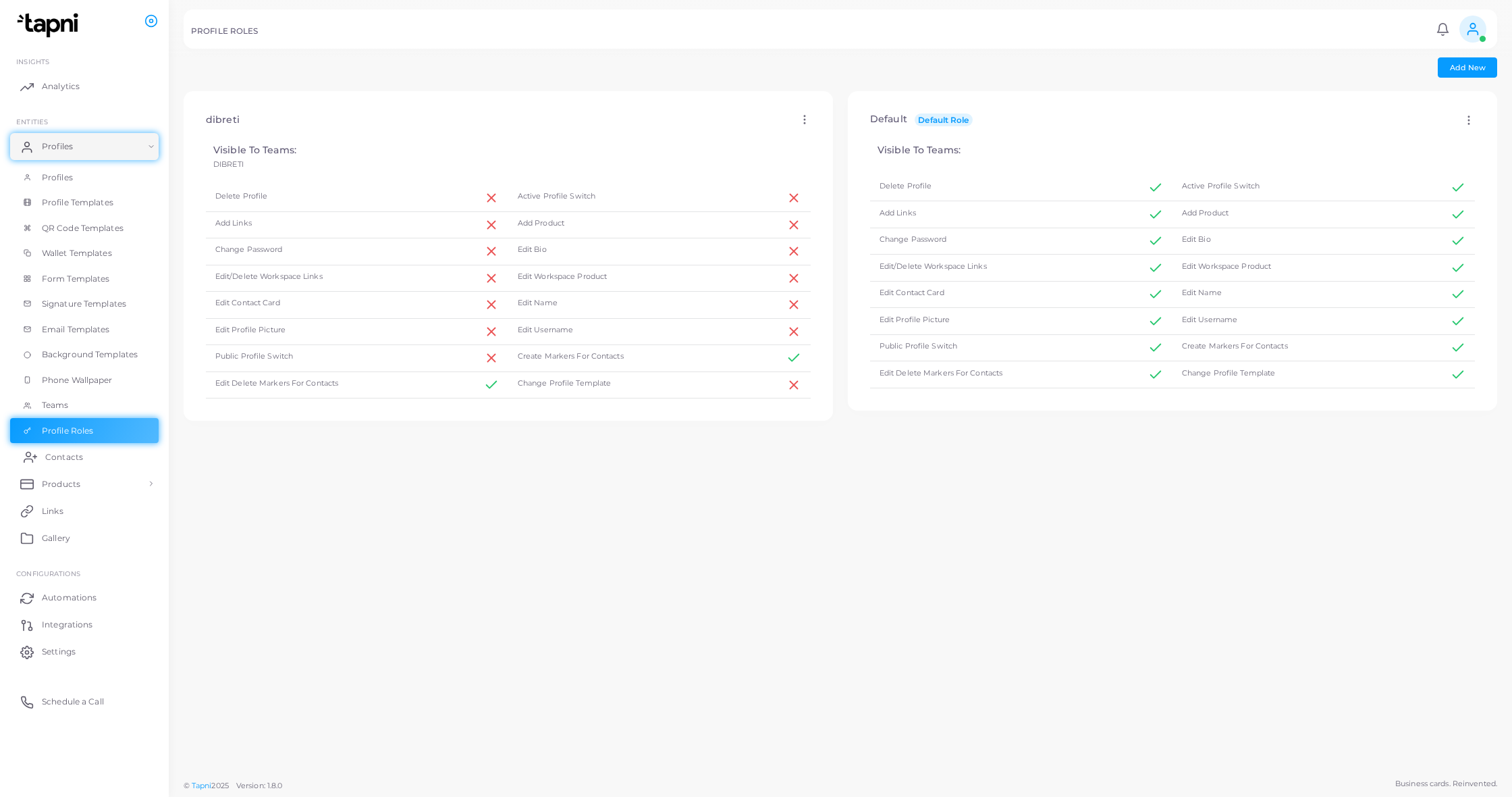
click at [40, 457] on link "Contacts" at bounding box center [84, 455] width 148 height 27
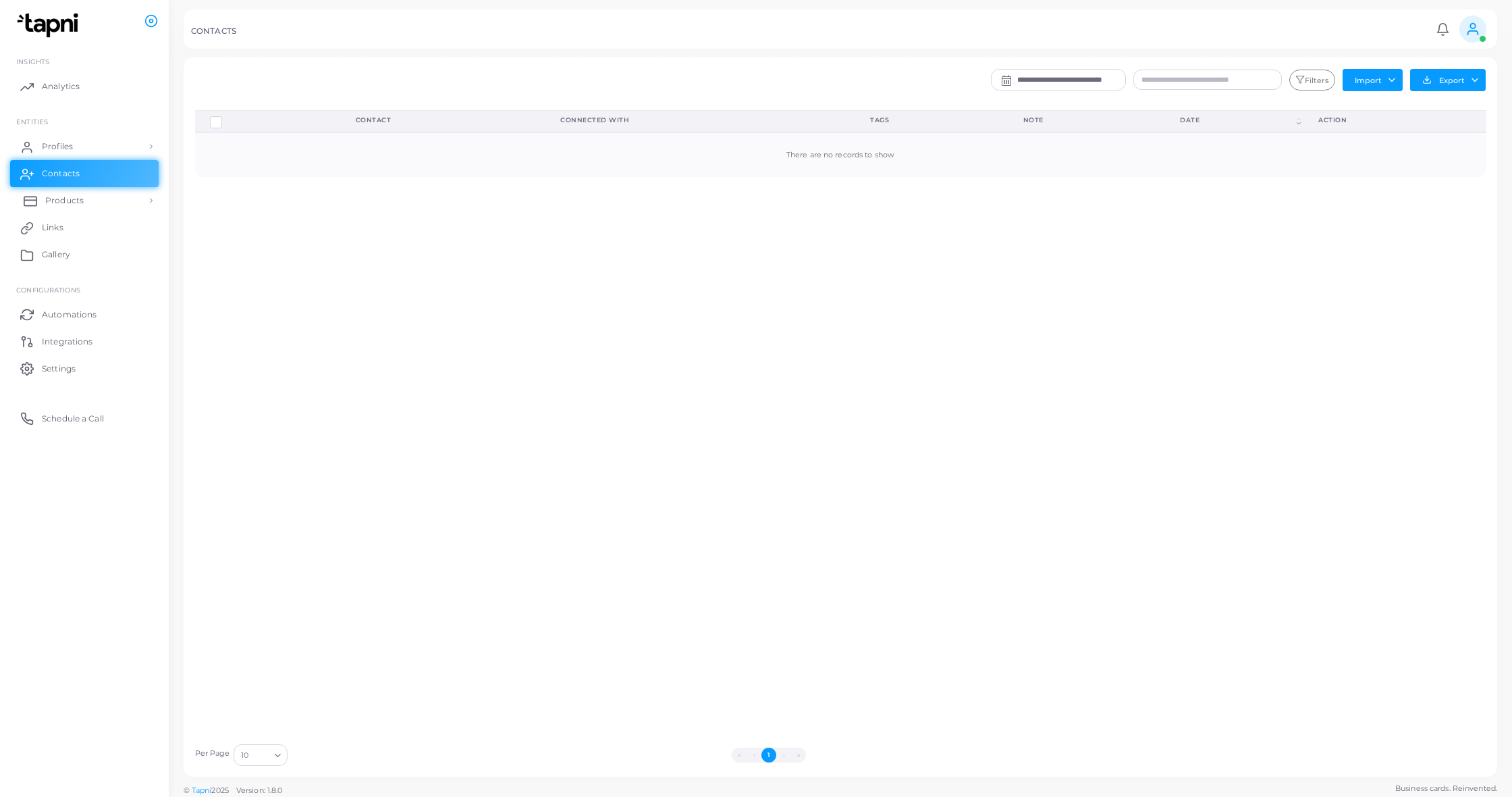
click at [122, 194] on link "Products" at bounding box center [84, 200] width 148 height 27
click at [107, 231] on link "Products" at bounding box center [84, 232] width 148 height 26
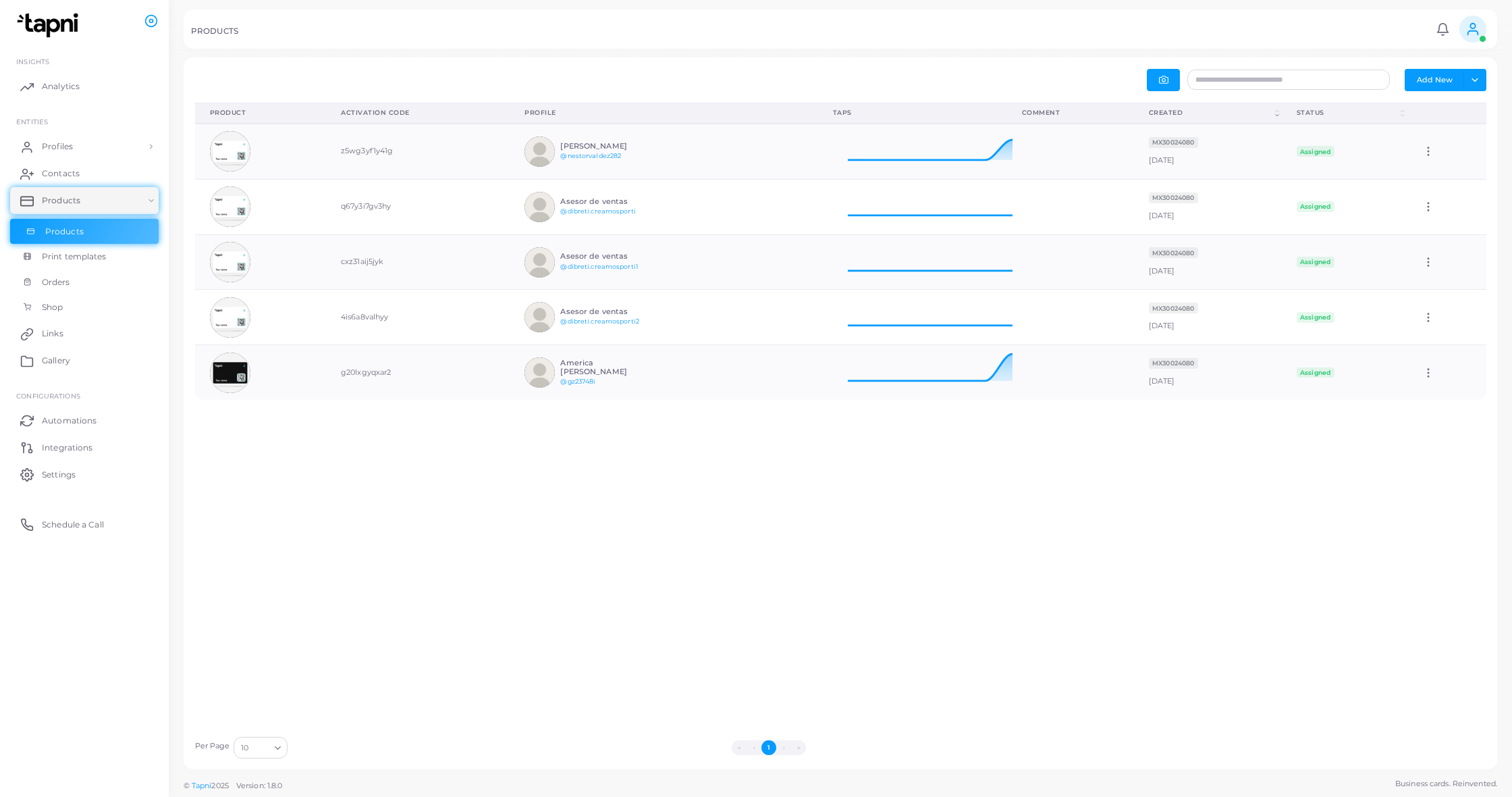
scroll to position [1, 1]
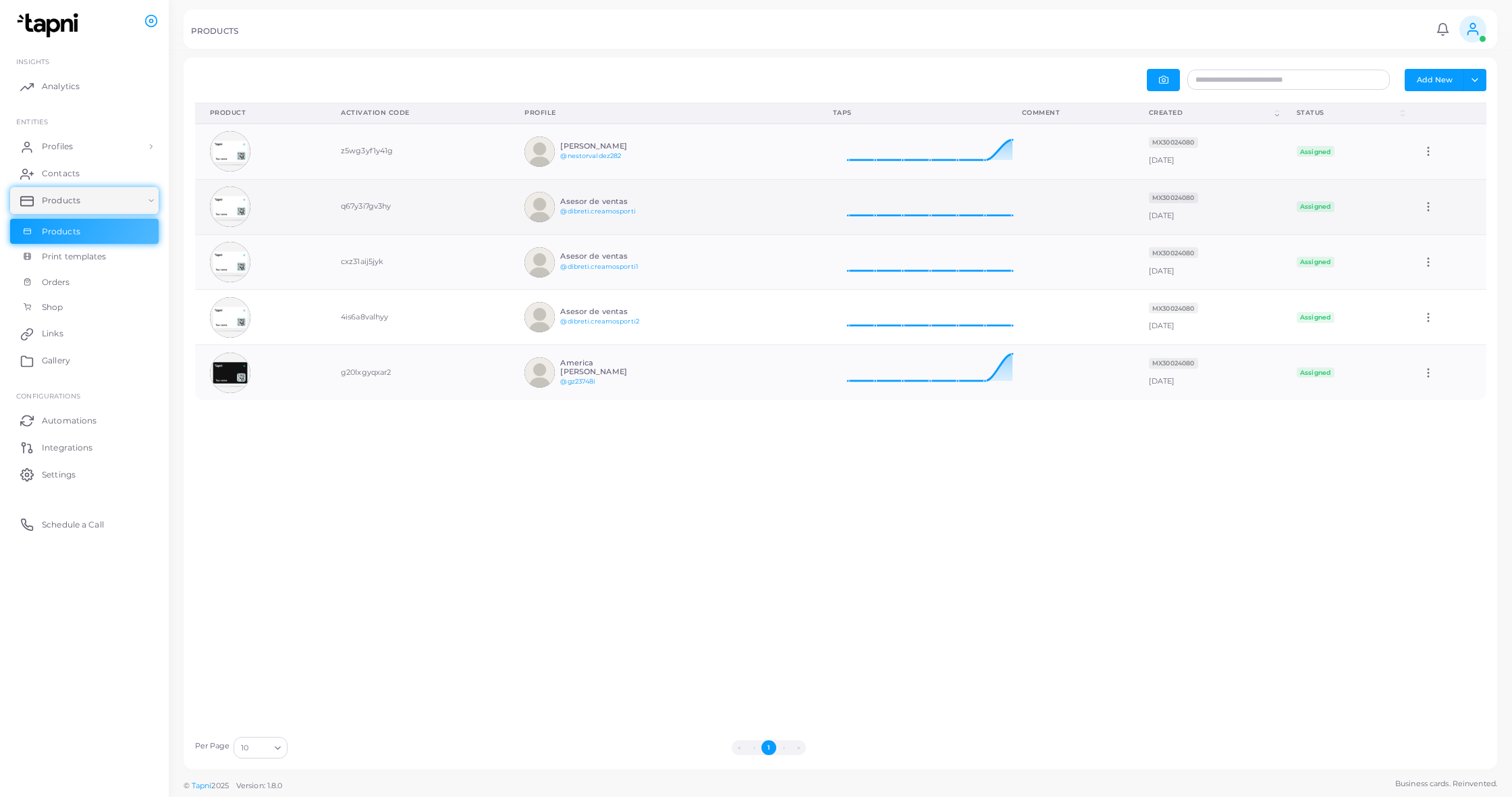
click at [1434, 209] on icon at bounding box center [1428, 207] width 12 height 12
click at [1449, 218] on link "Edit" at bounding box center [1458, 225] width 73 height 18
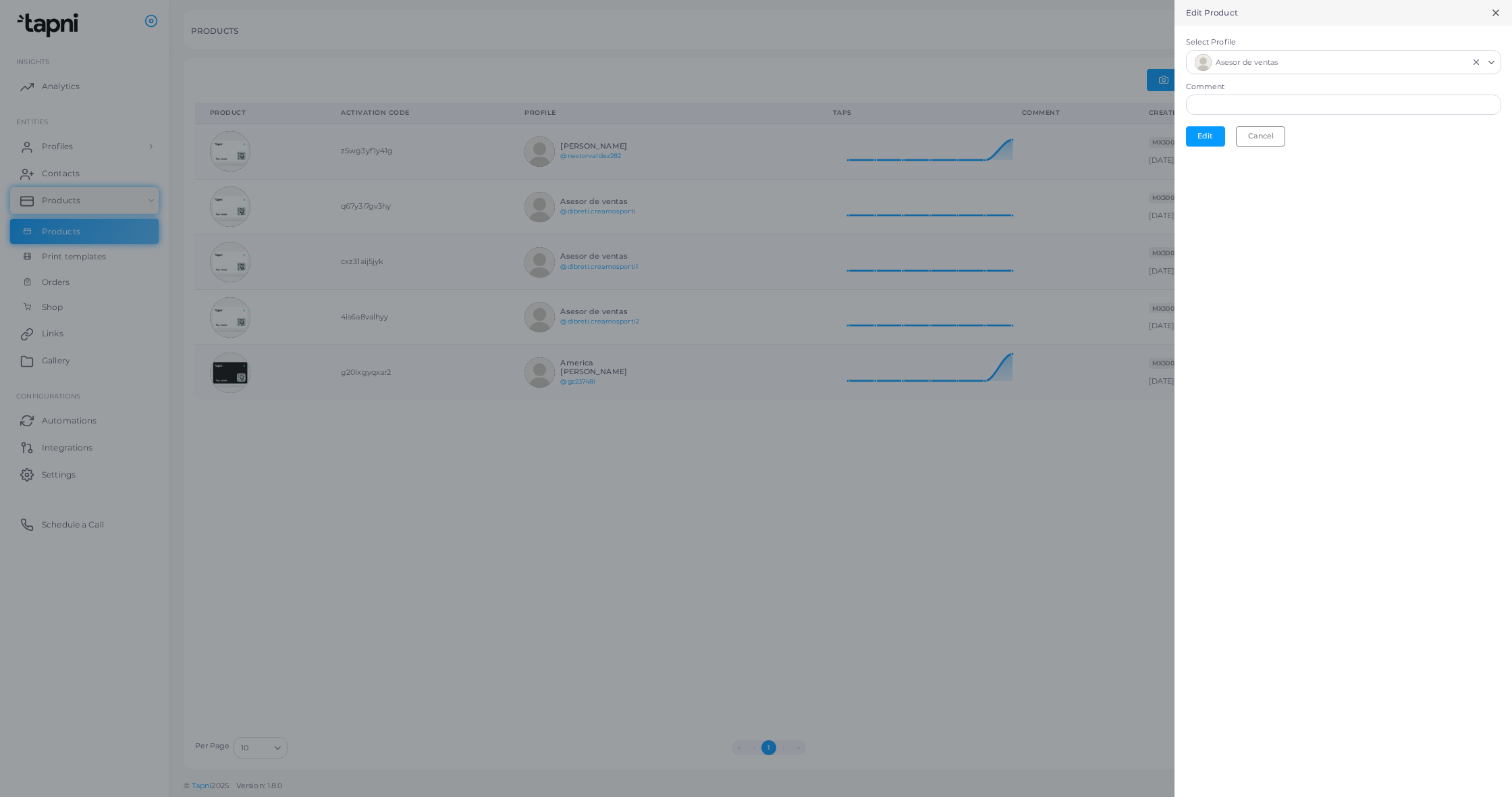
click at [1478, 61] on icon "Clear Selected" at bounding box center [1476, 62] width 10 height 10
click at [1497, 9] on icon at bounding box center [1495, 13] width 11 height 11
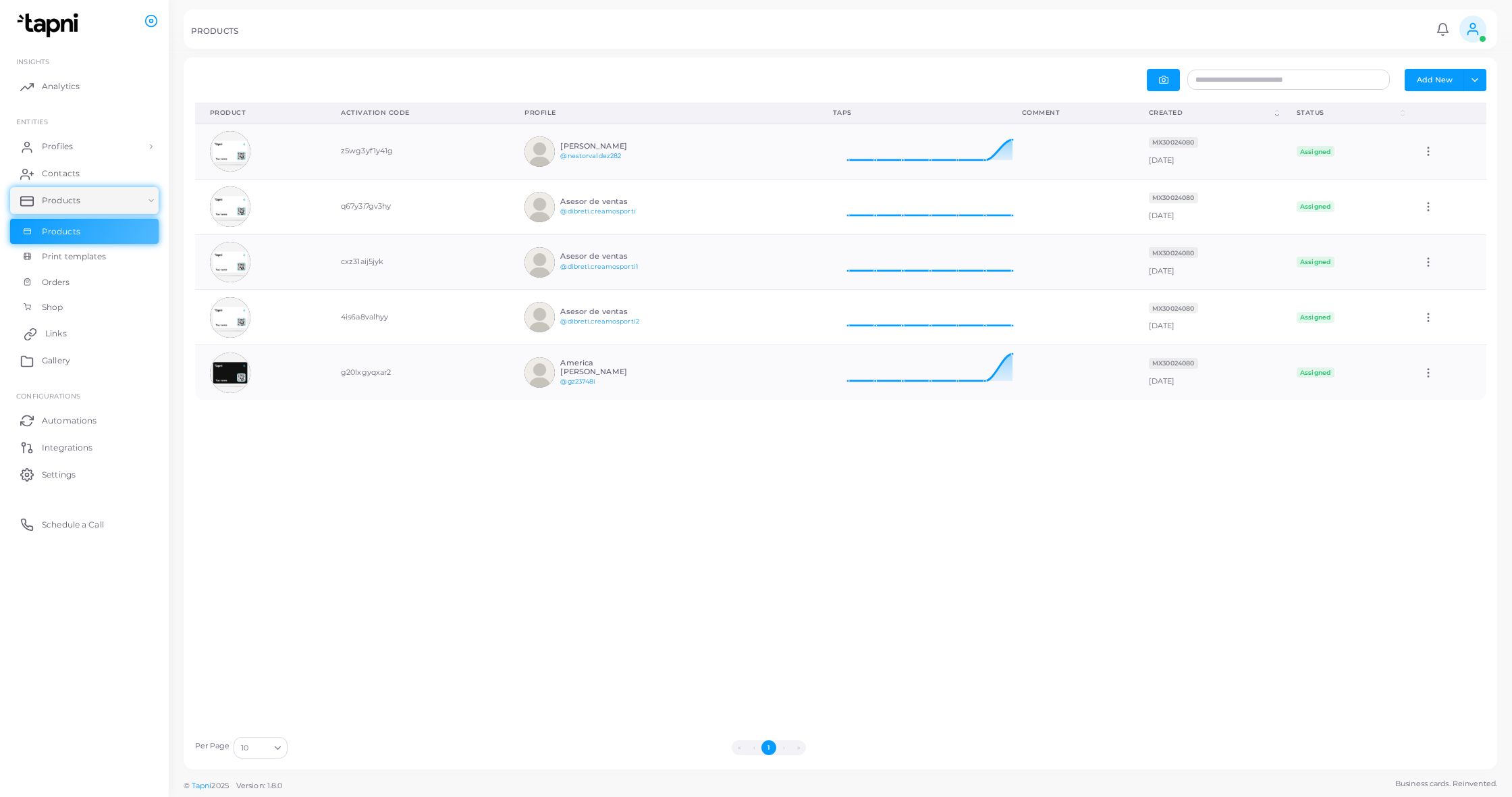
click at [73, 331] on link "Links" at bounding box center [84, 333] width 148 height 27
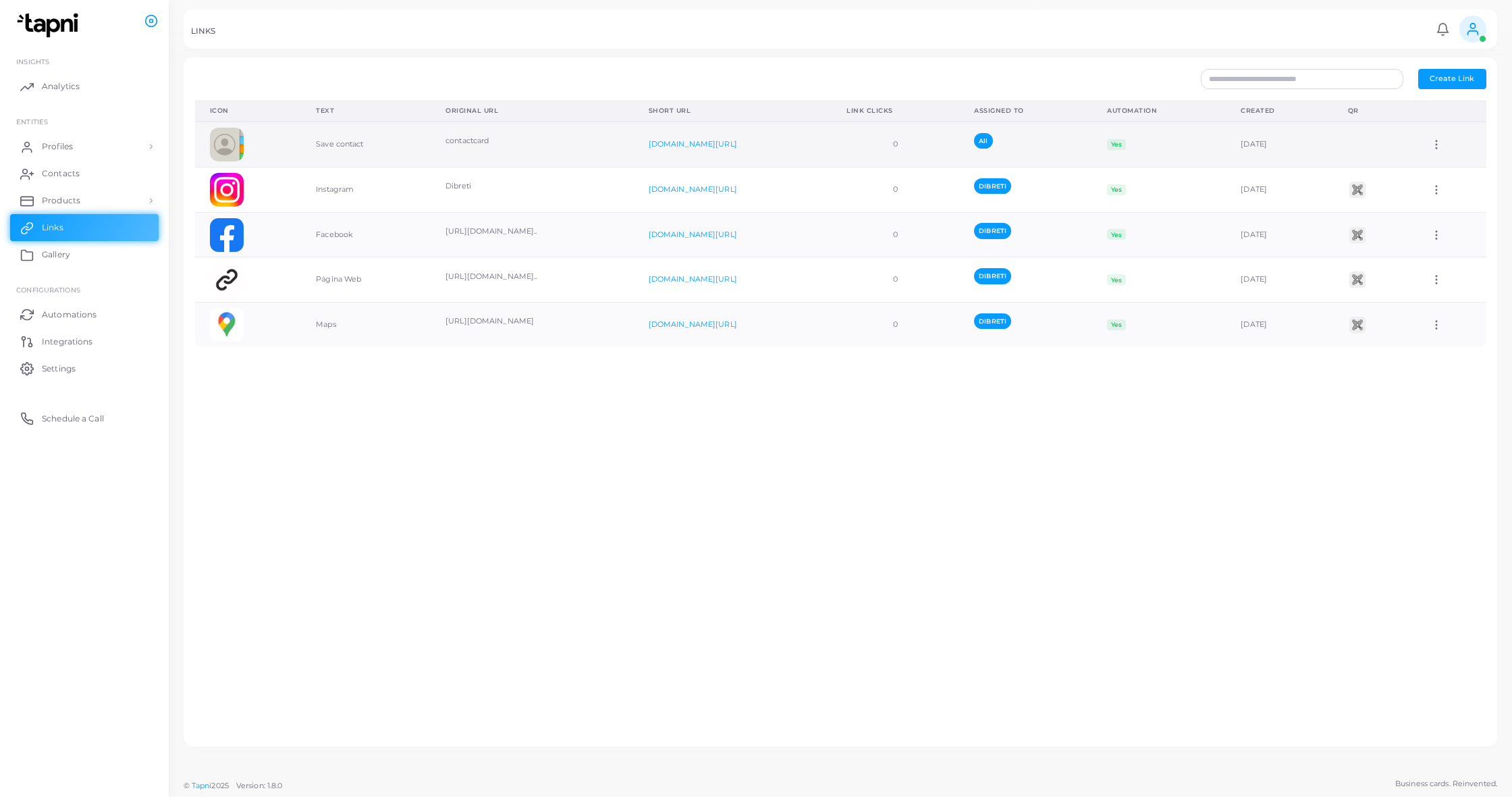
click at [1456, 143] on div "Assign to Team Edit Link Delete Link" at bounding box center [1450, 145] width 41 height 12
click at [1443, 143] on icon at bounding box center [1436, 145] width 12 height 12
click at [1159, 424] on div "Icon Text Original URL Short URL Link Clicks Assigned To Automation Created QR …" at bounding box center [841, 418] width 1306 height 635
click at [39, 250] on link "Gallery" at bounding box center [84, 253] width 148 height 27
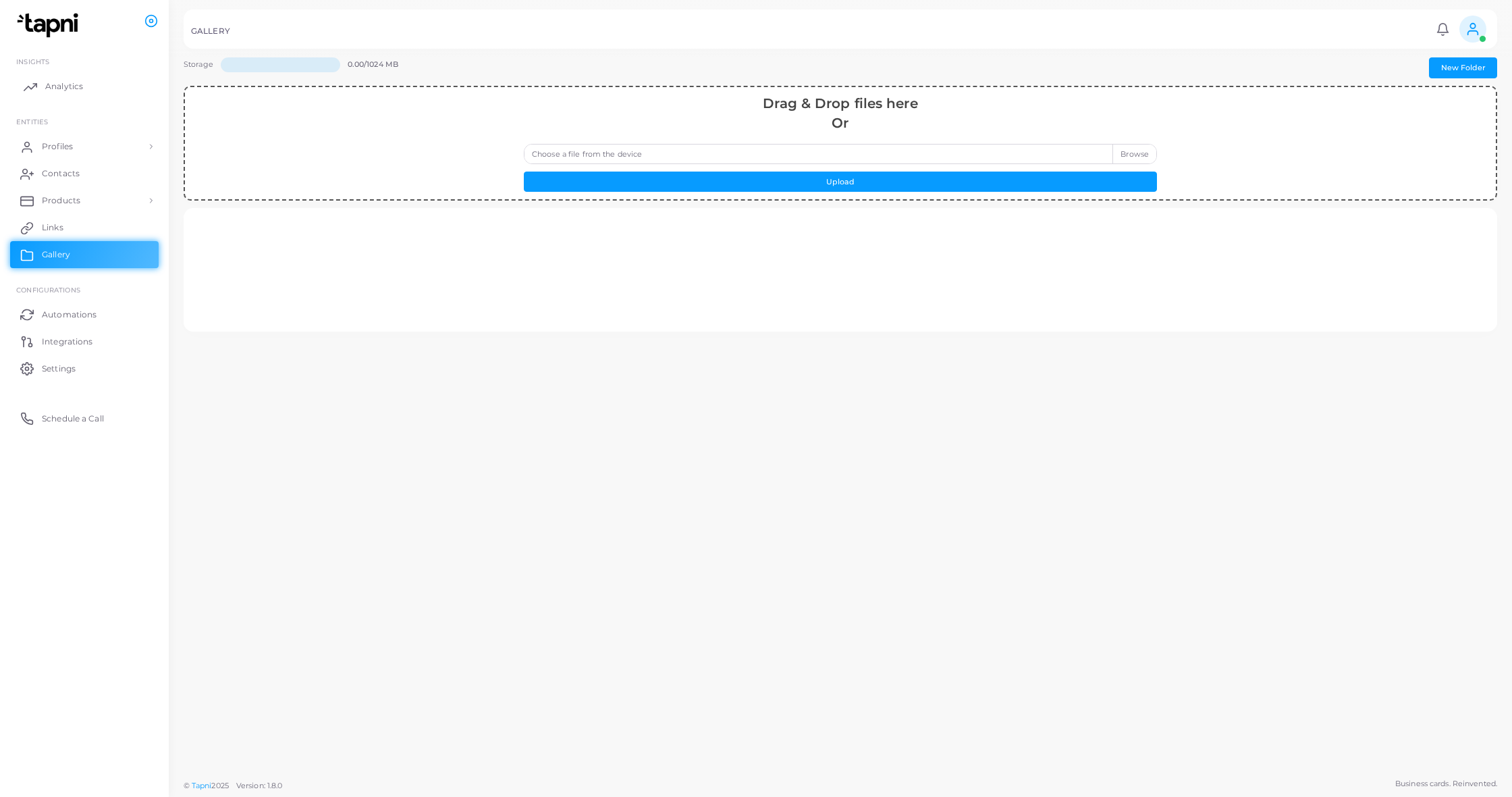
click at [88, 90] on link "Analytics" at bounding box center [84, 86] width 148 height 27
